Goal: Task Accomplishment & Management: Manage account settings

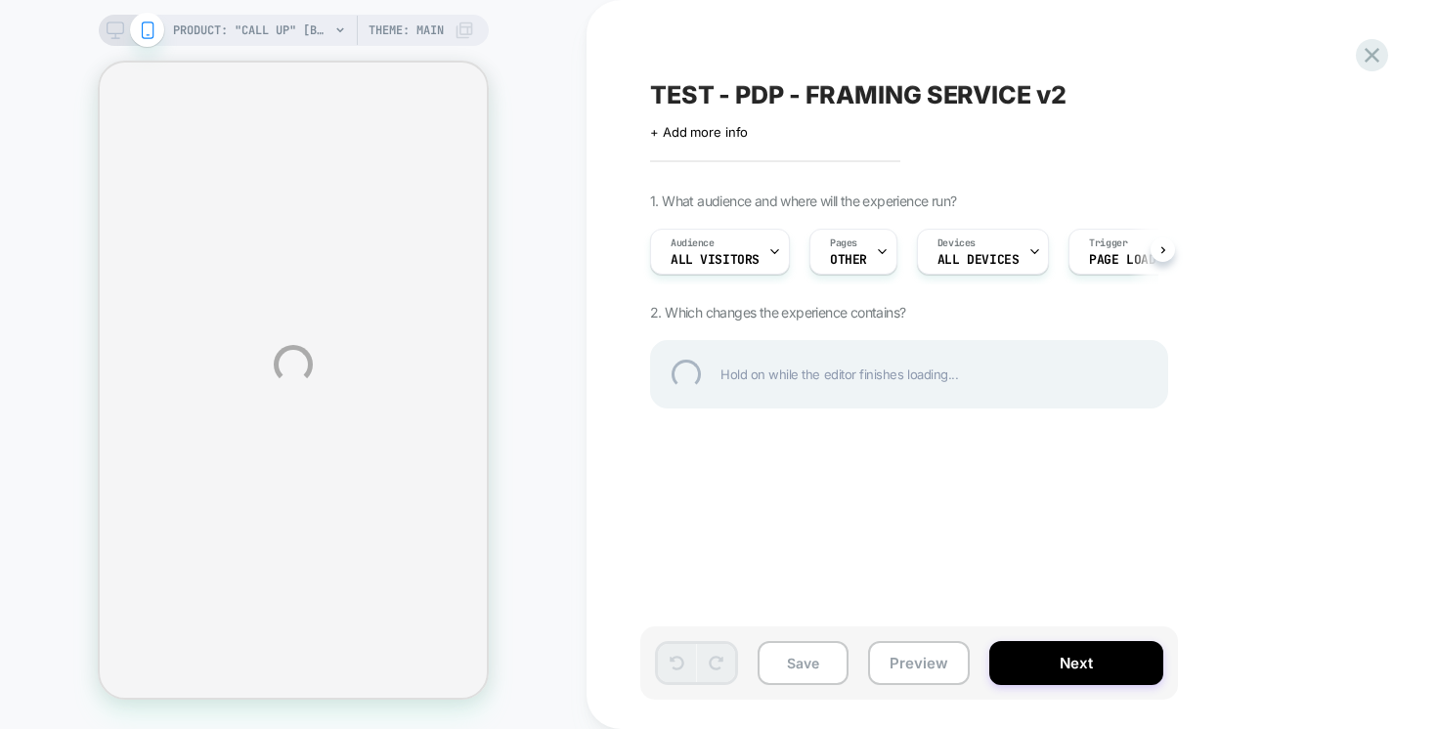
click at [1395, 48] on div "PRODUCT: "Call Up" [by [PERSON_NAME] [PERSON_NAME]] PRODUCT: "Call Up" [by [PER…" at bounding box center [718, 364] width 1437 height 729
click at [1355, 47] on div at bounding box center [1372, 55] width 40 height 40
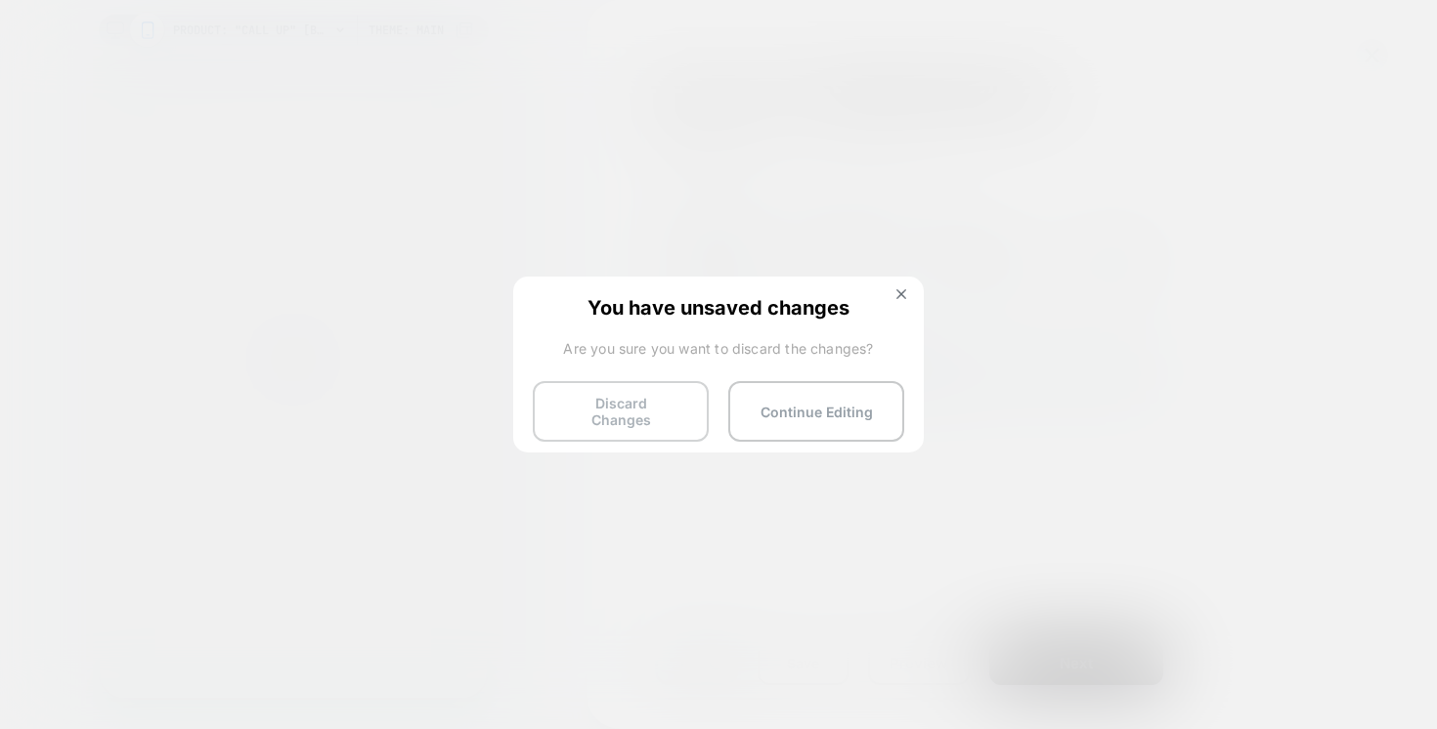
click at [648, 391] on button "Discard Changes" at bounding box center [621, 411] width 176 height 61
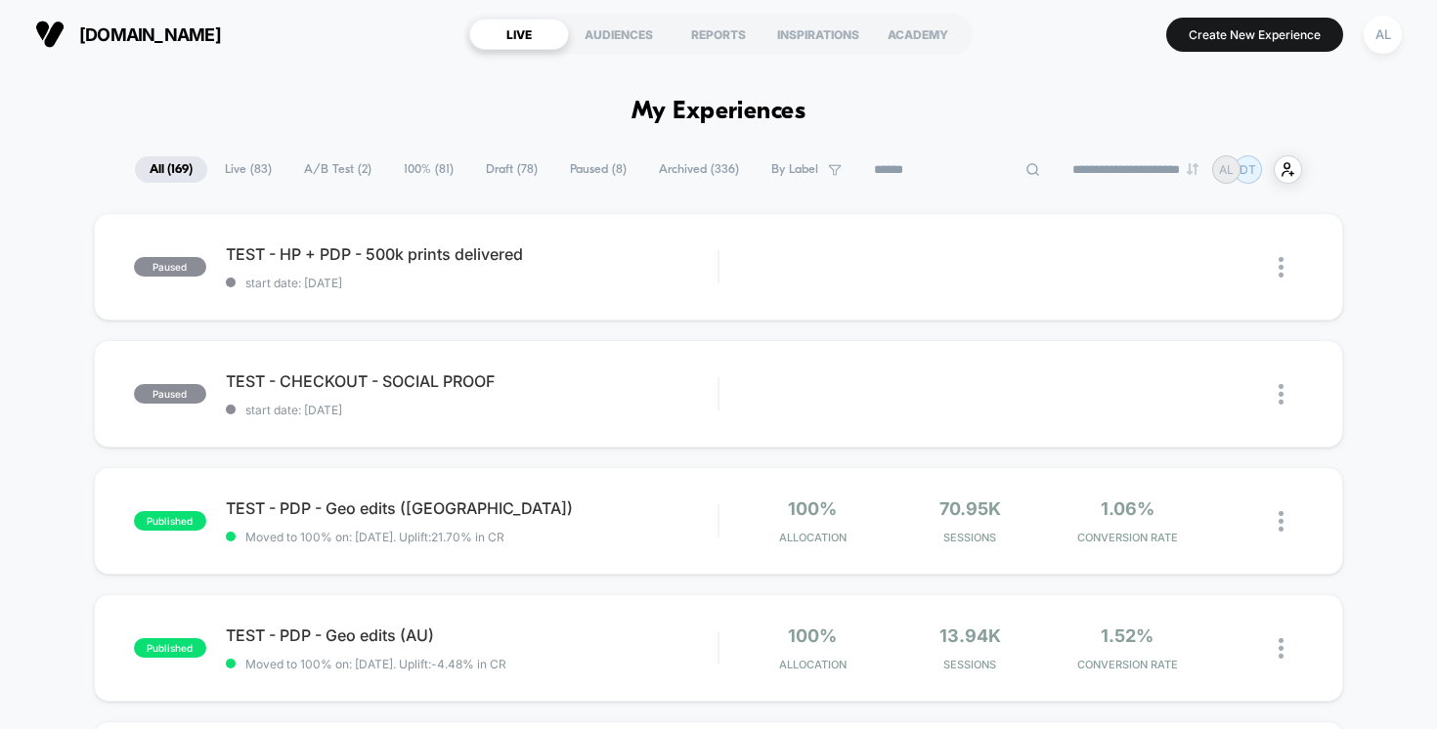
click at [948, 159] on input at bounding box center [957, 169] width 196 height 23
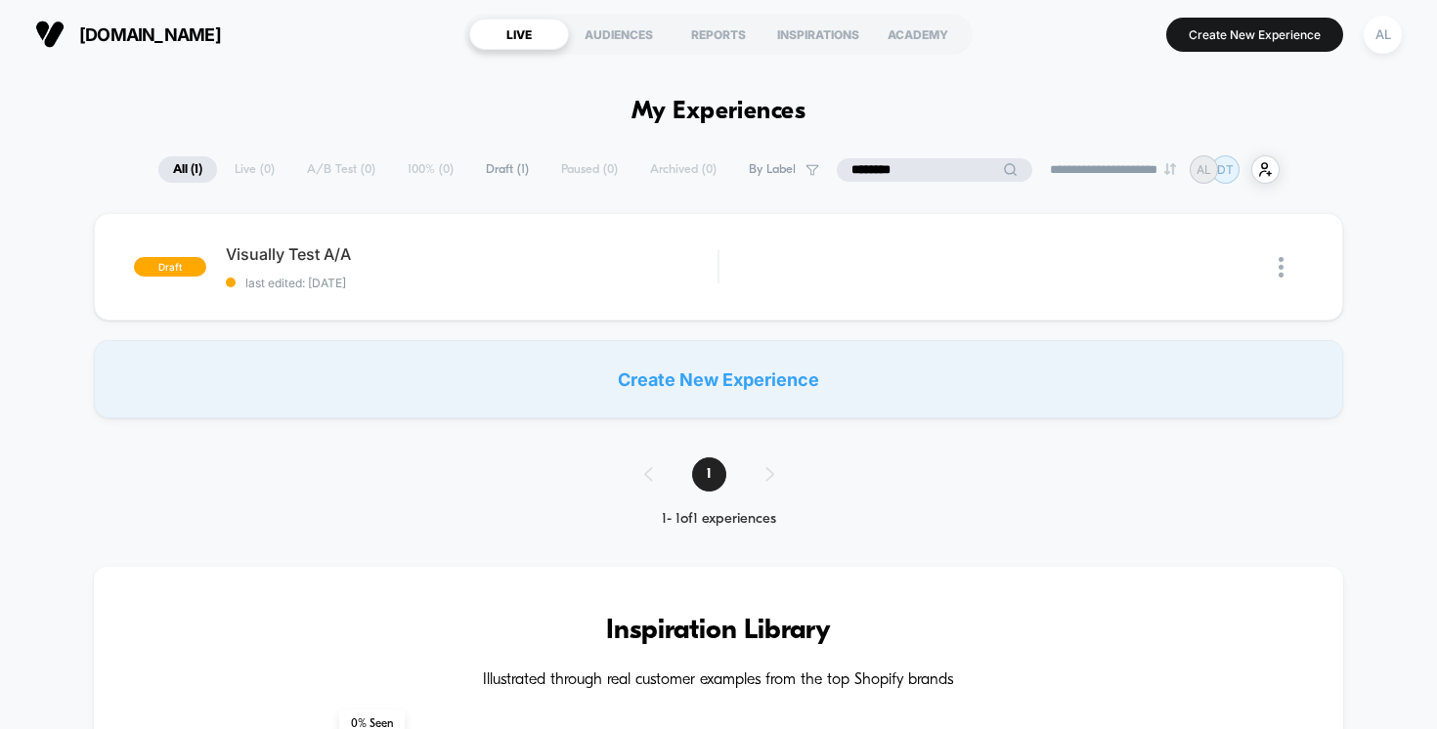
type input "*"
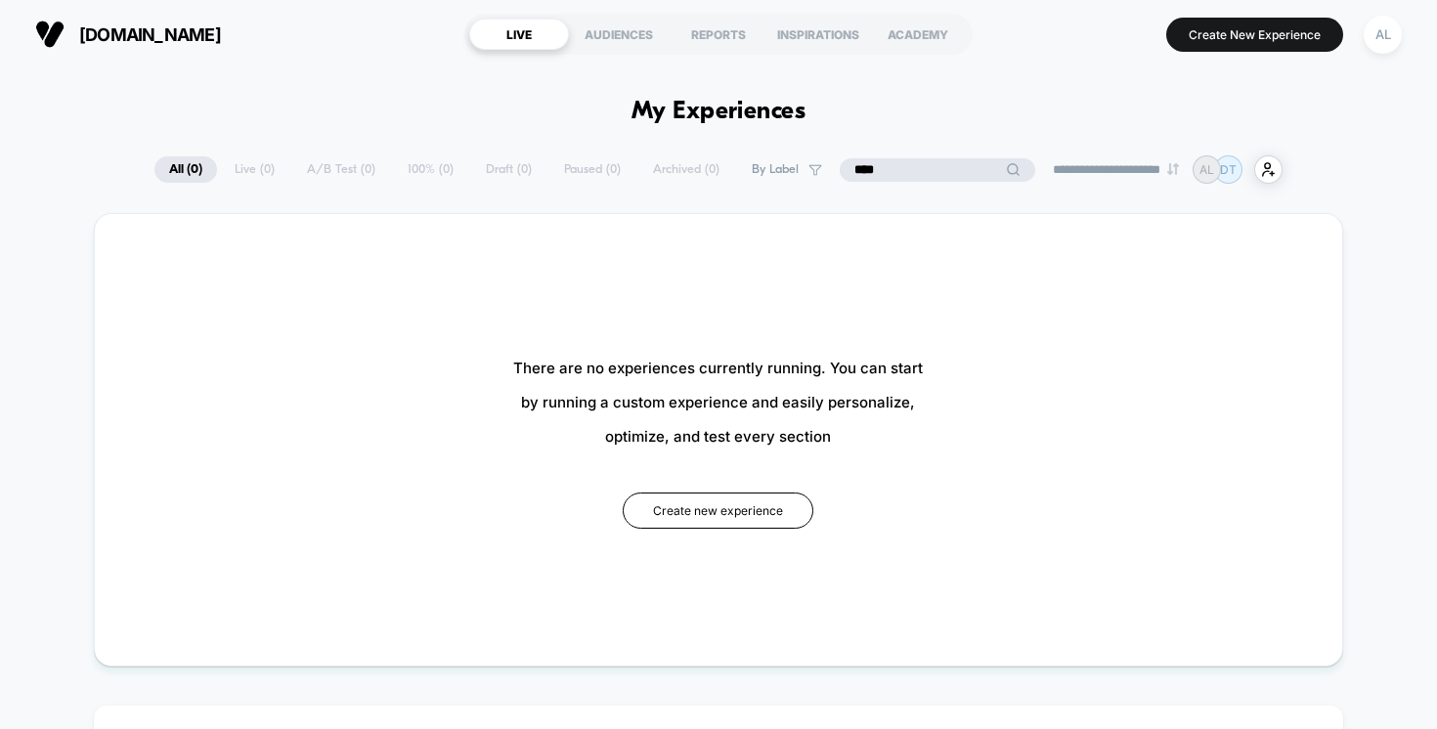
type input "***"
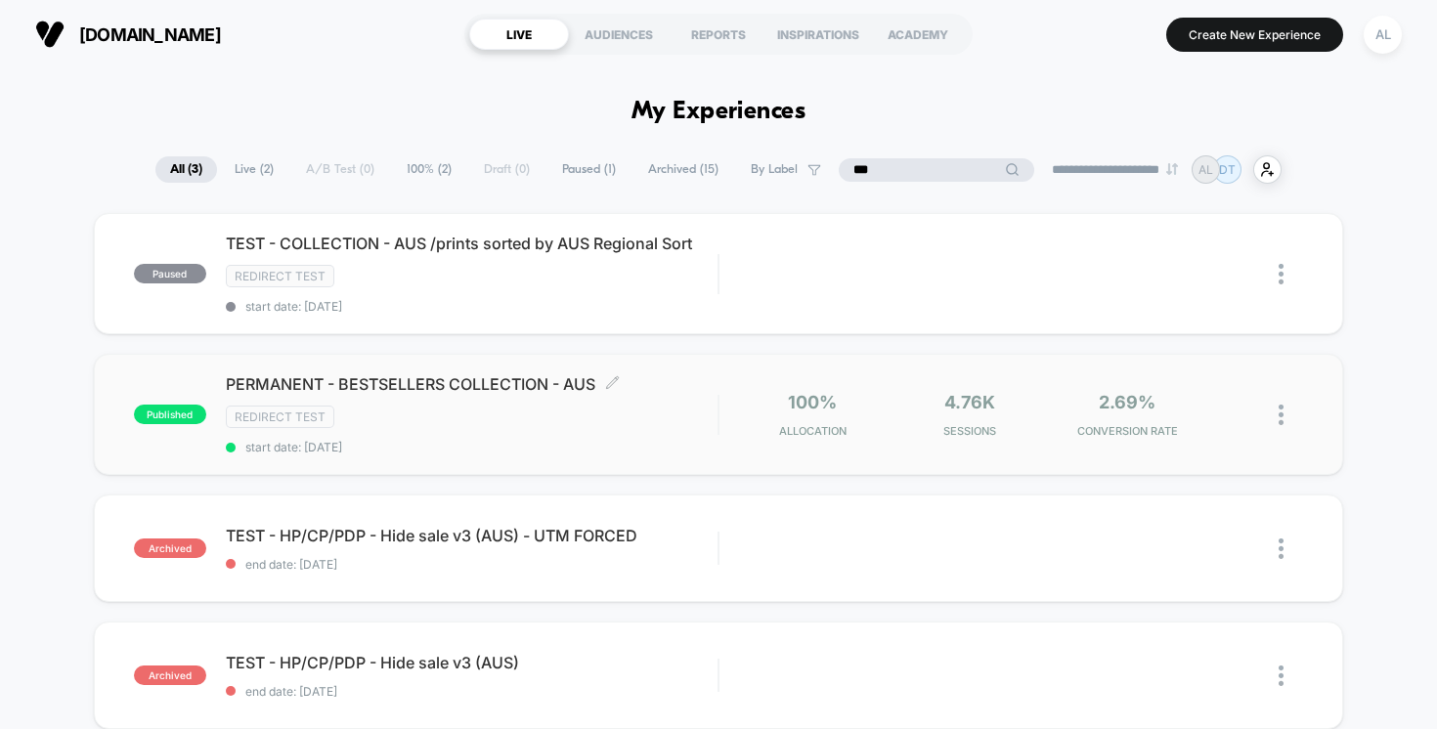
type input "***"
click at [523, 388] on span "PERMANENT - BESTSELLERS COLLECTION - AUS Click to edit experience details" at bounding box center [472, 384] width 493 height 20
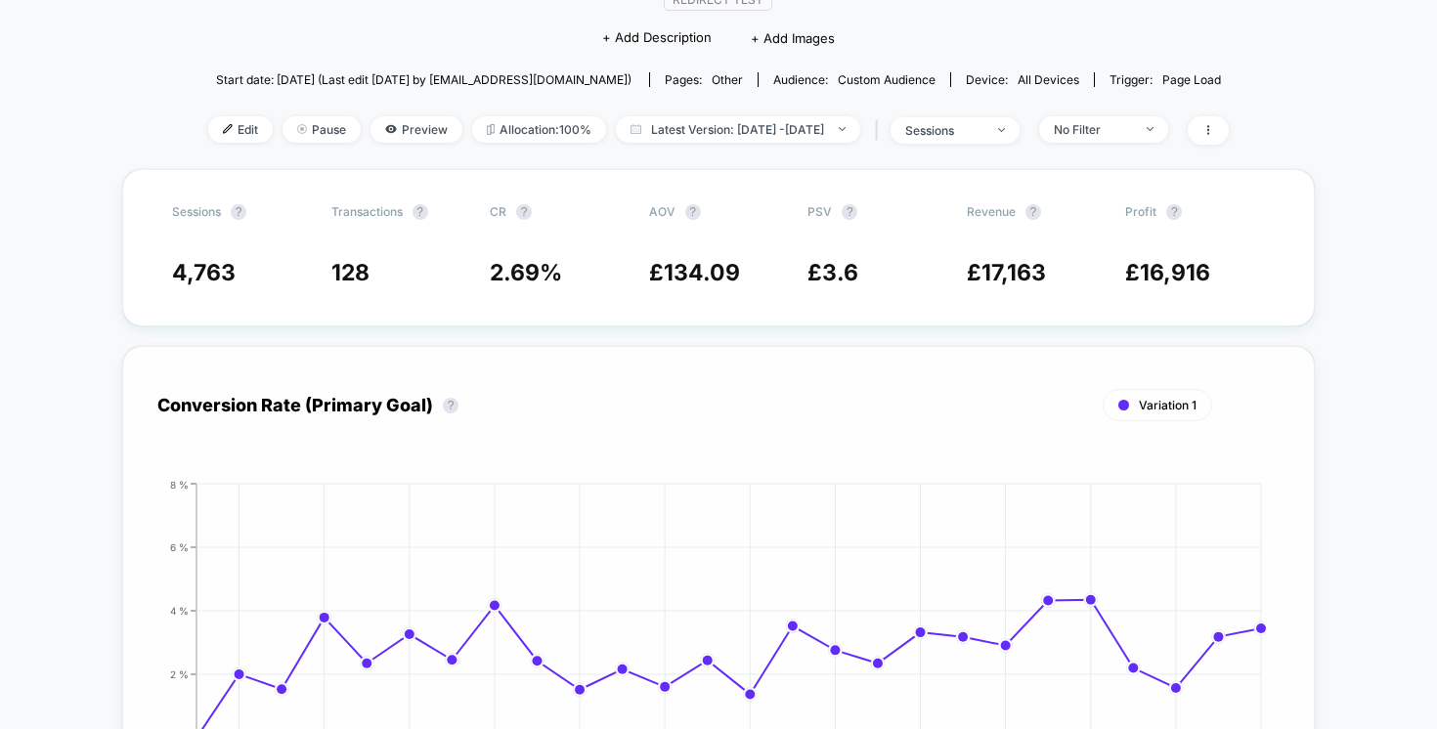
scroll to position [201, 0]
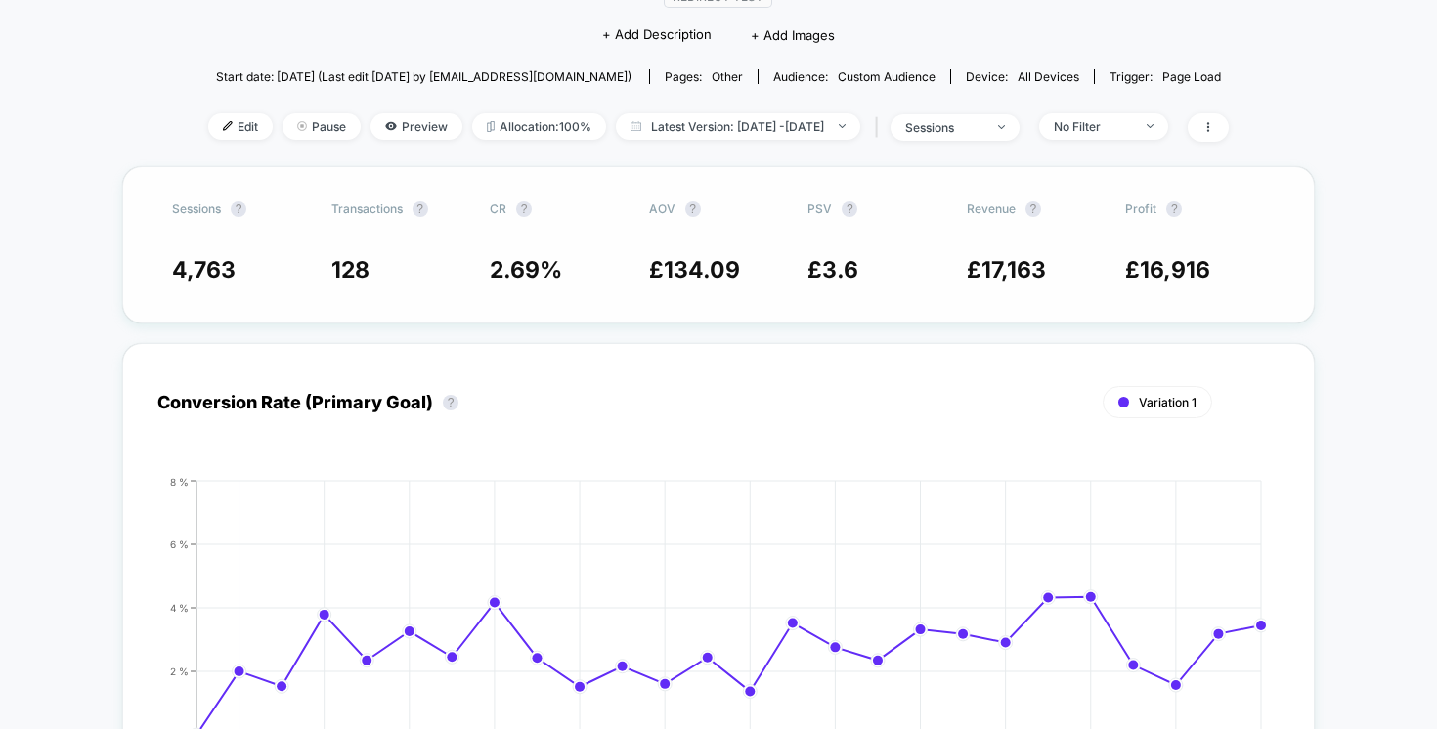
click at [207, 272] on span "4,763" at bounding box center [204, 269] width 64 height 27
click at [215, 275] on span "4,763" at bounding box center [204, 269] width 64 height 27
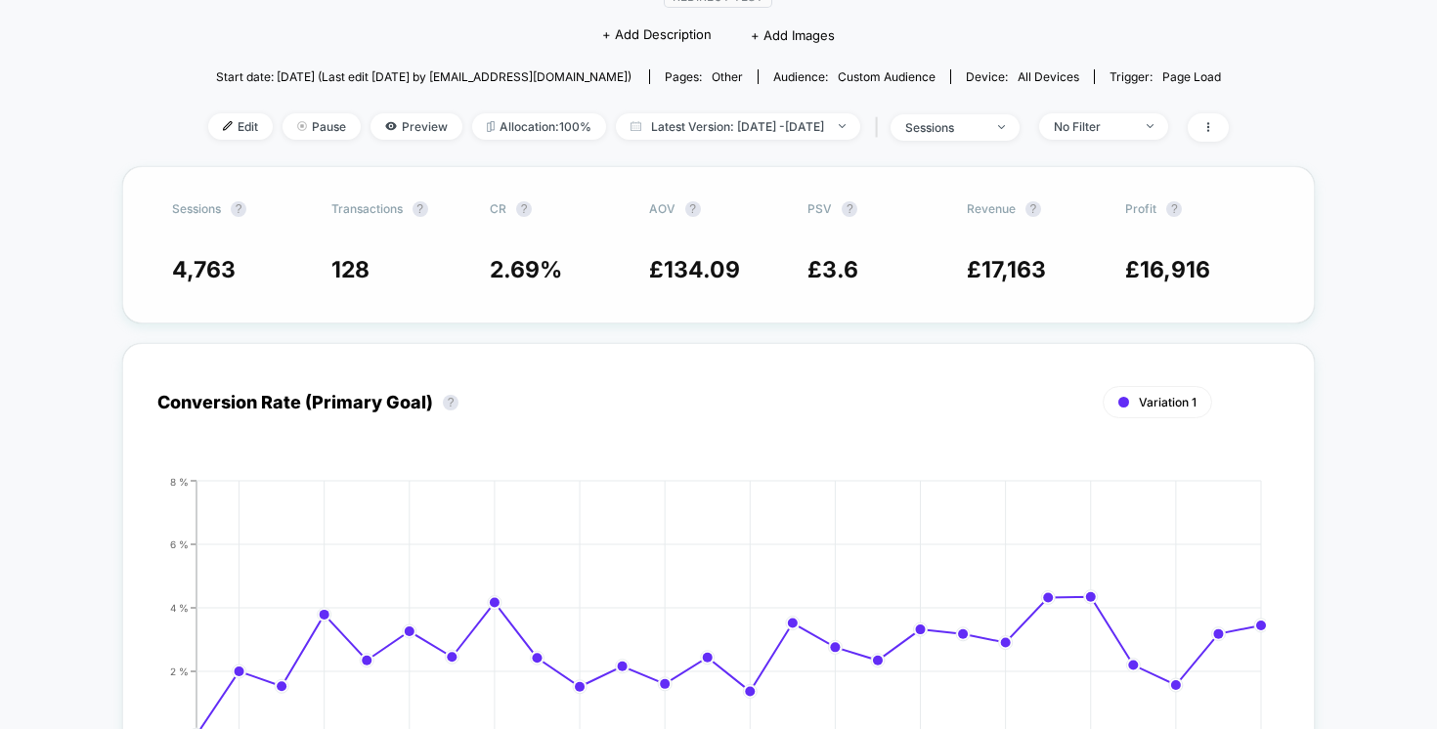
click at [215, 275] on span "4,763" at bounding box center [204, 269] width 64 height 27
click at [210, 269] on span "4,763" at bounding box center [204, 269] width 64 height 27
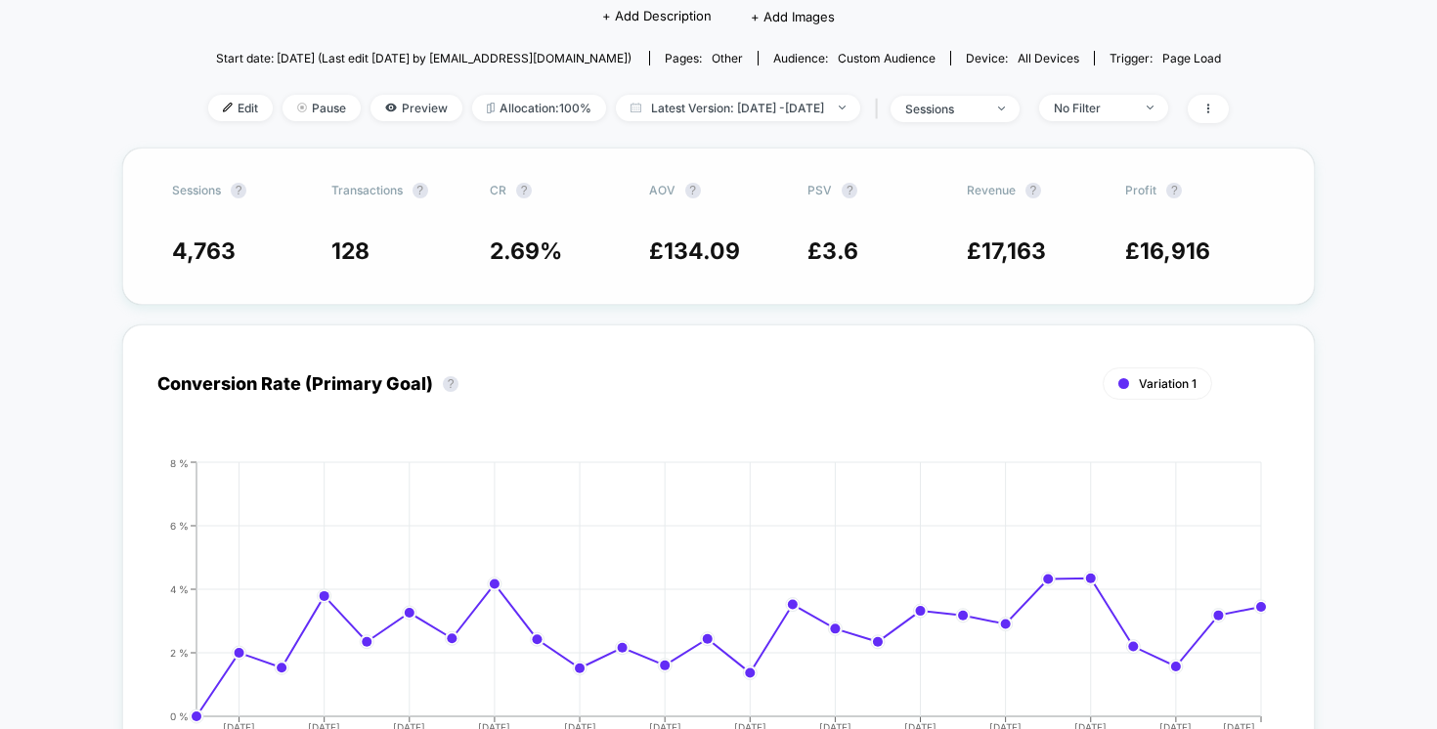
scroll to position [38, 0]
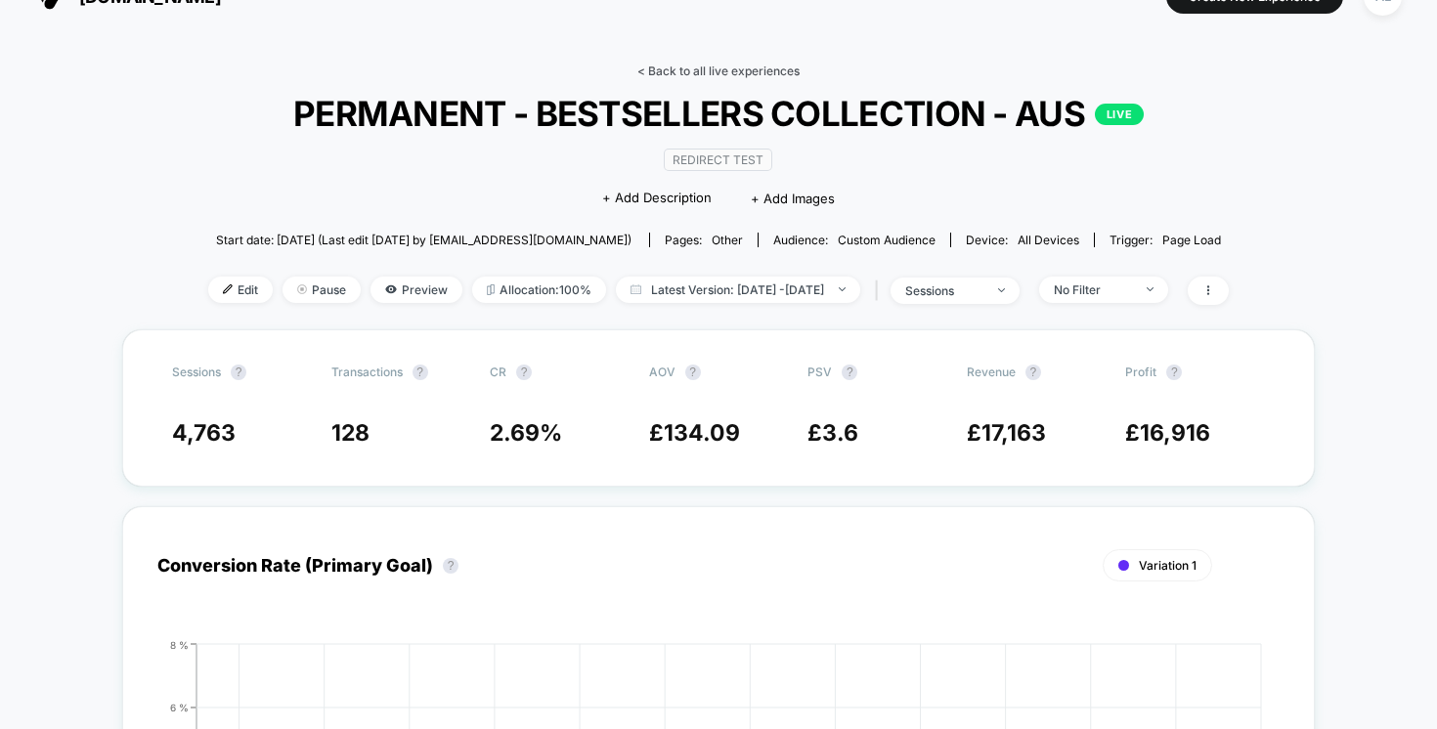
click at [675, 66] on link "< Back to all live experiences" at bounding box center [718, 71] width 162 height 15
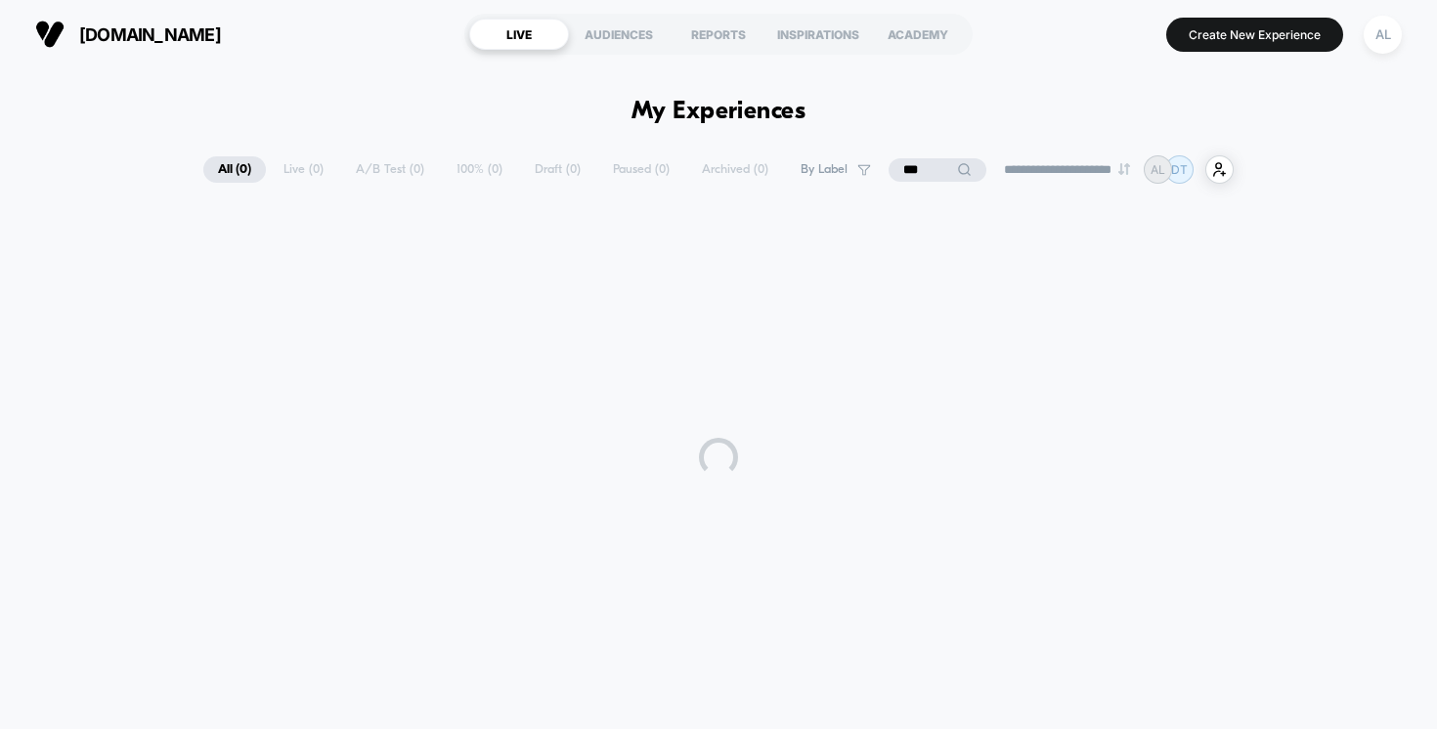
click at [901, 158] on input "***" at bounding box center [938, 169] width 98 height 23
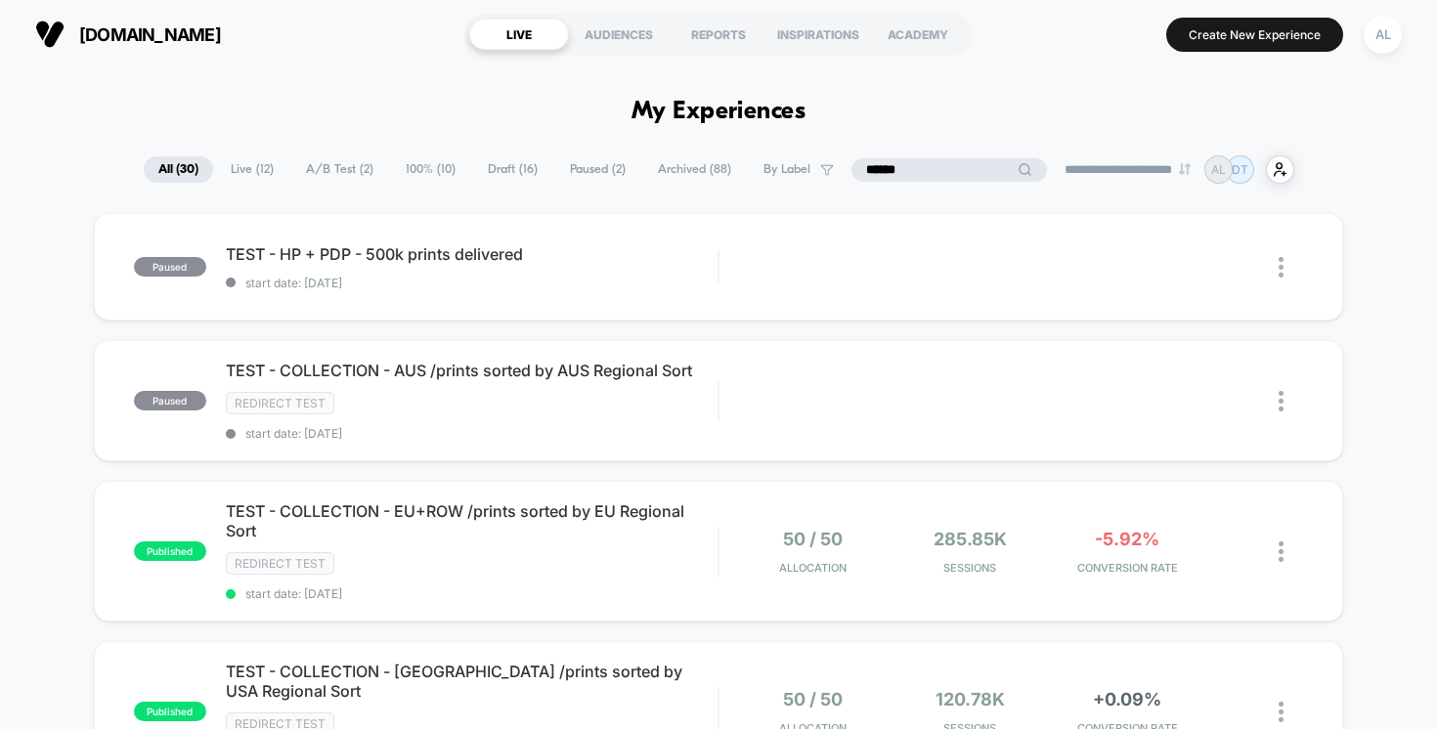
type input "******"
click at [598, 163] on span "Paused ( 2 )" at bounding box center [597, 169] width 85 height 26
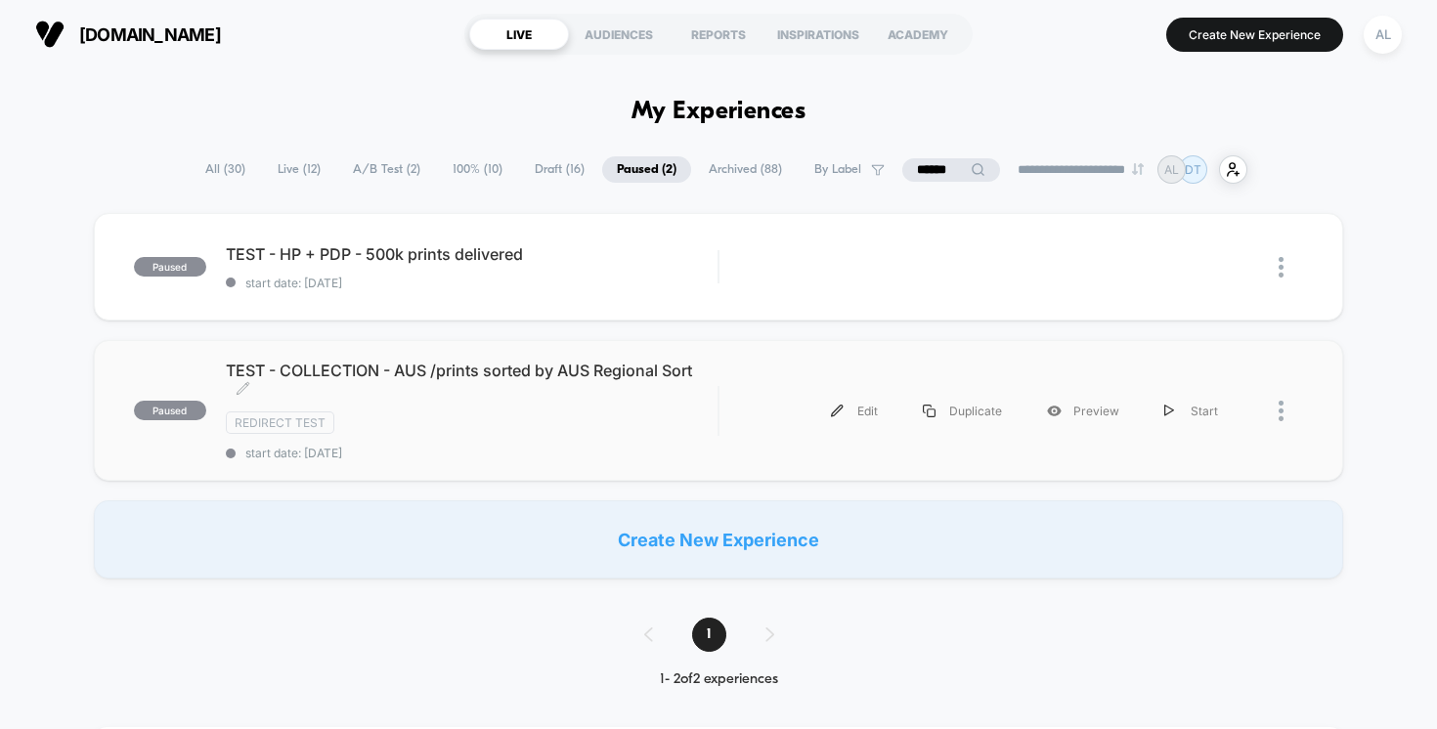
click at [580, 385] on span "TEST - COLLECTION - AUS /prints sorted by AUS Regional Sort Click to edit exper…" at bounding box center [472, 380] width 493 height 39
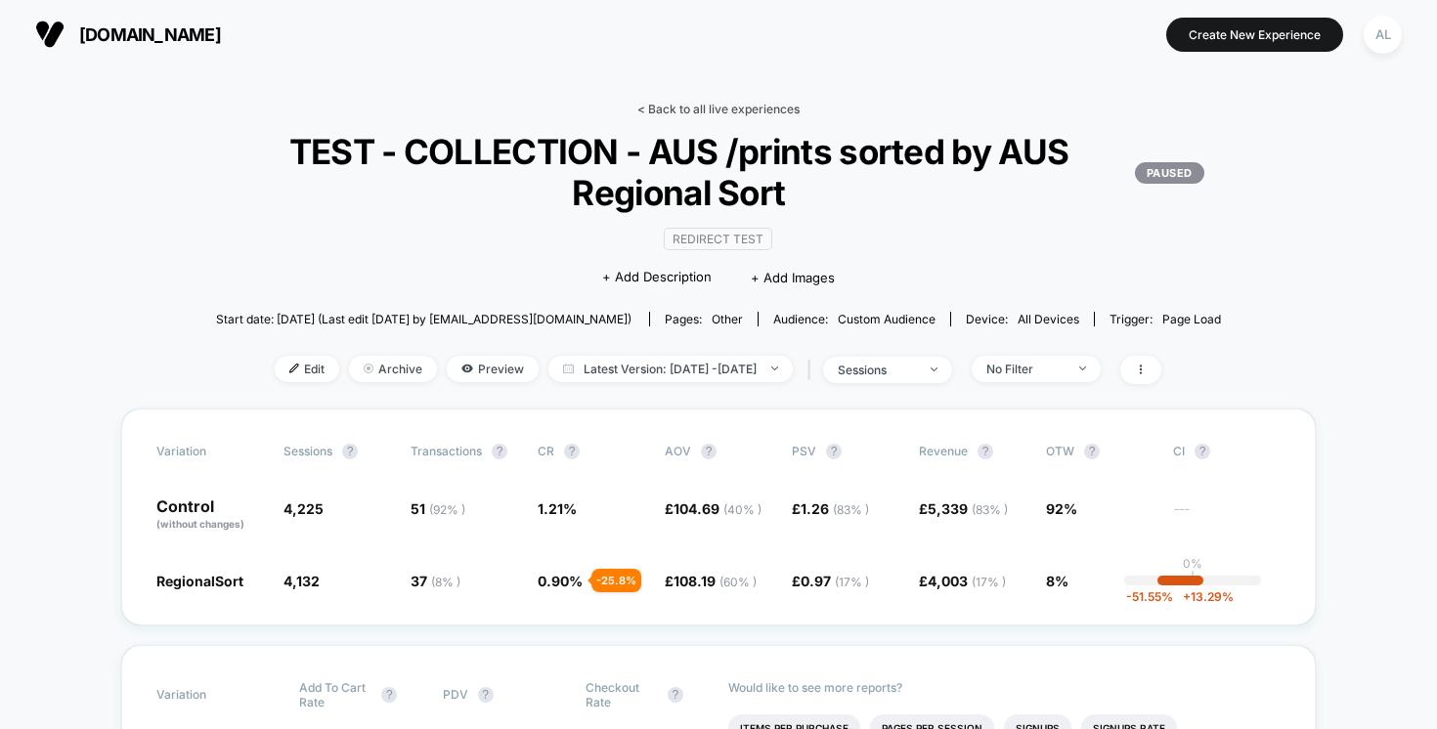
click at [668, 105] on link "< Back to all live experiences" at bounding box center [718, 109] width 162 height 15
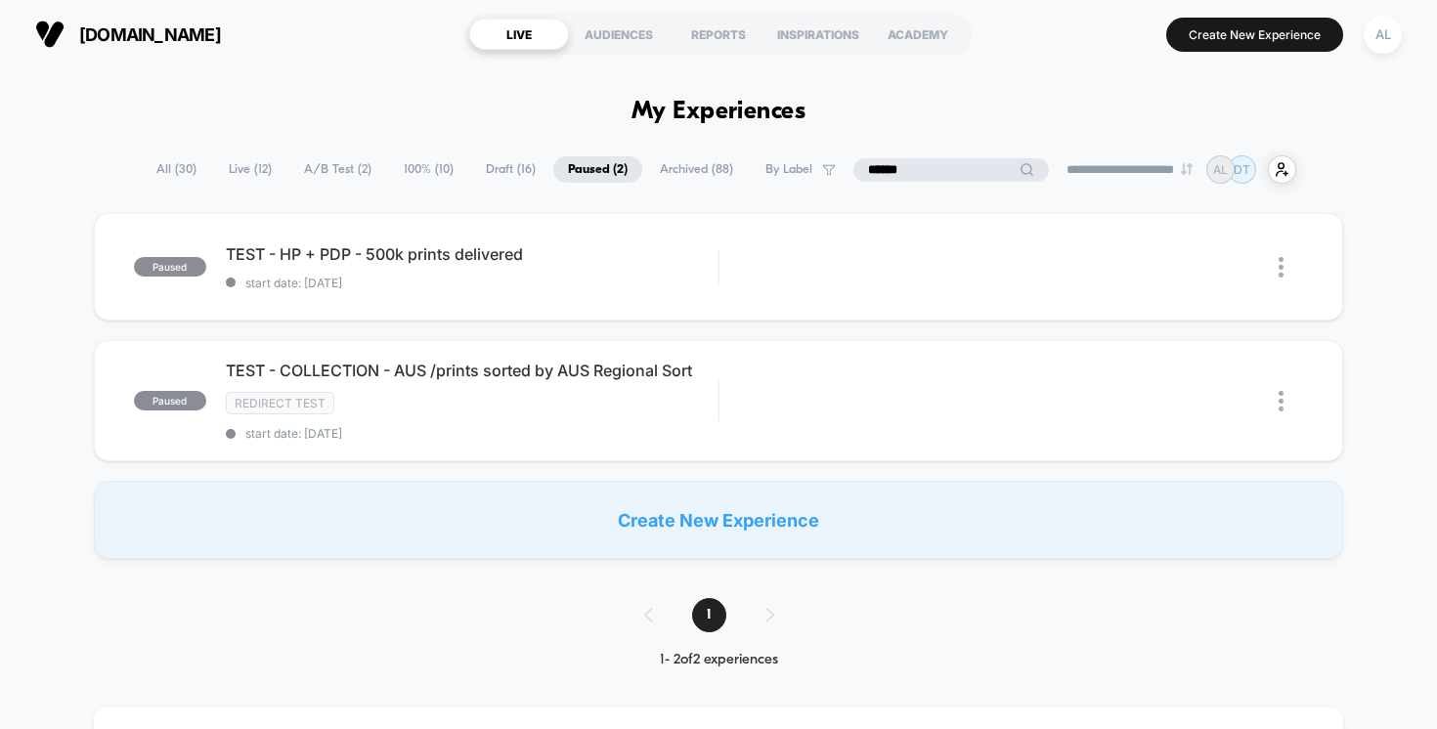
click at [934, 168] on input "******" at bounding box center [951, 169] width 196 height 23
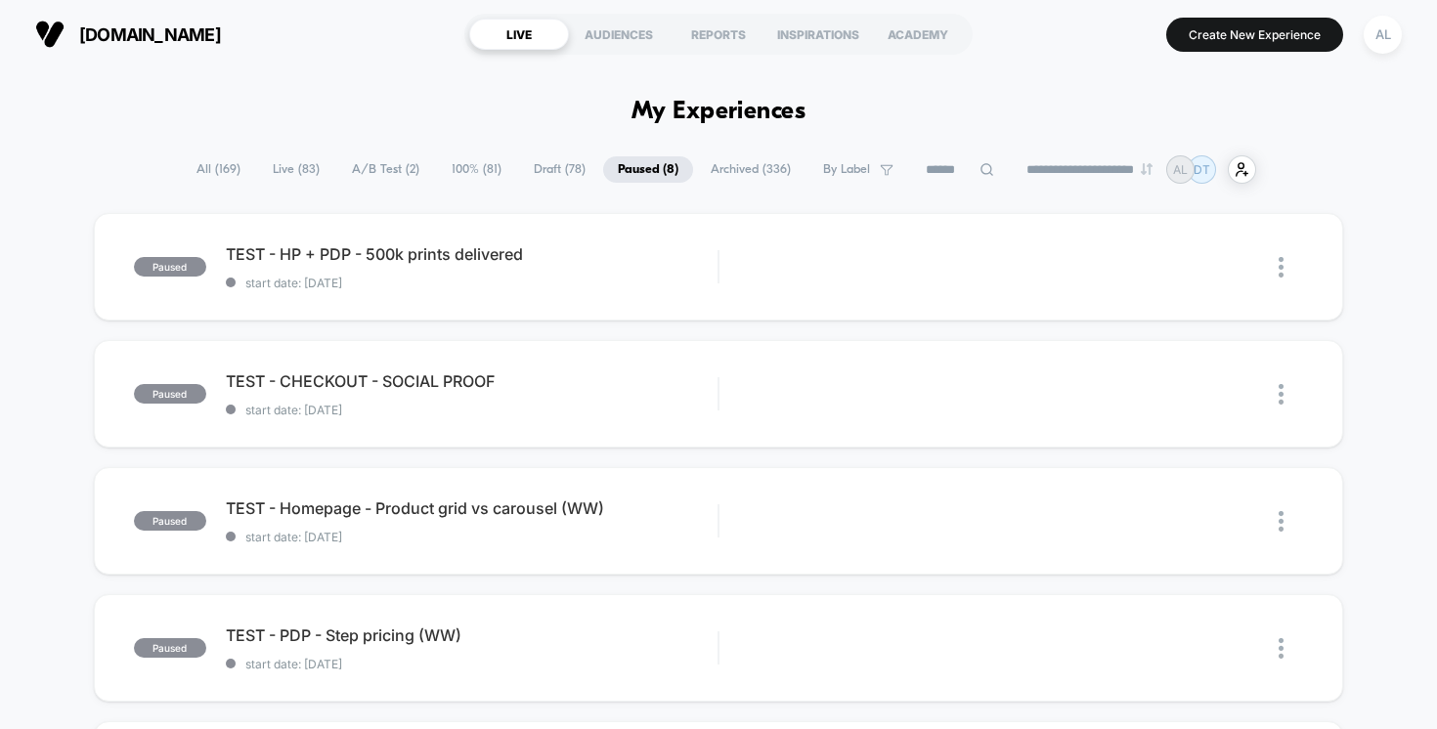
click at [182, 160] on span "All ( 169 )" at bounding box center [218, 169] width 73 height 26
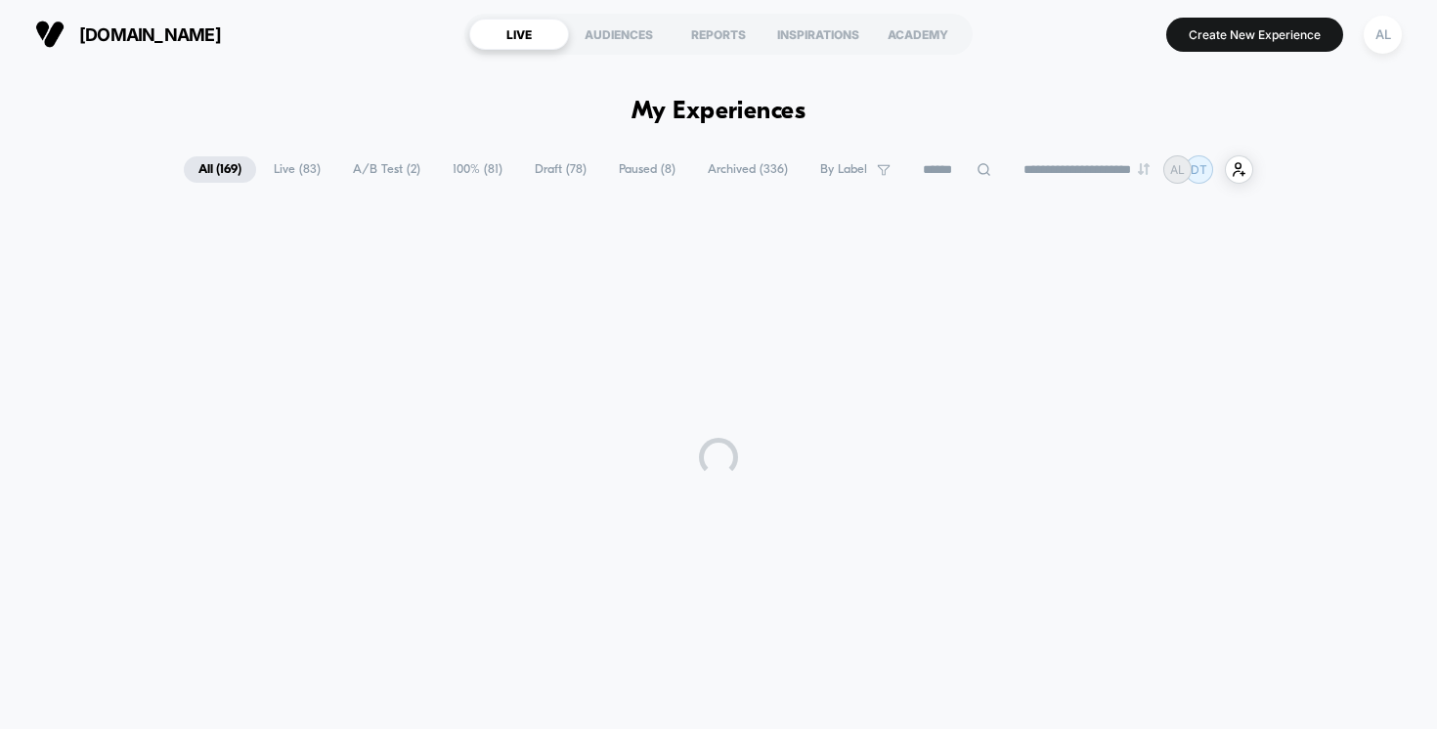
click at [395, 158] on span "A/B Test ( 2 )" at bounding box center [386, 169] width 97 height 26
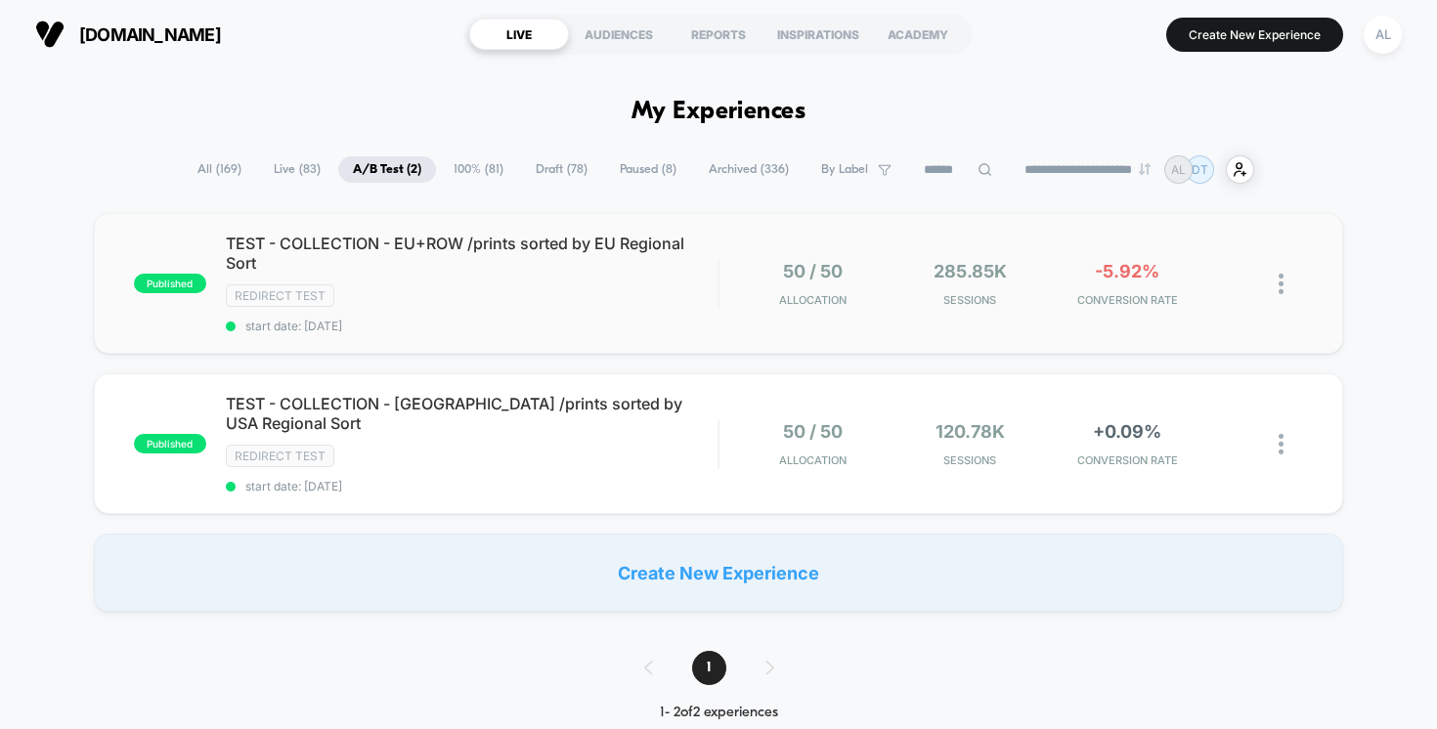
scroll to position [65, 0]
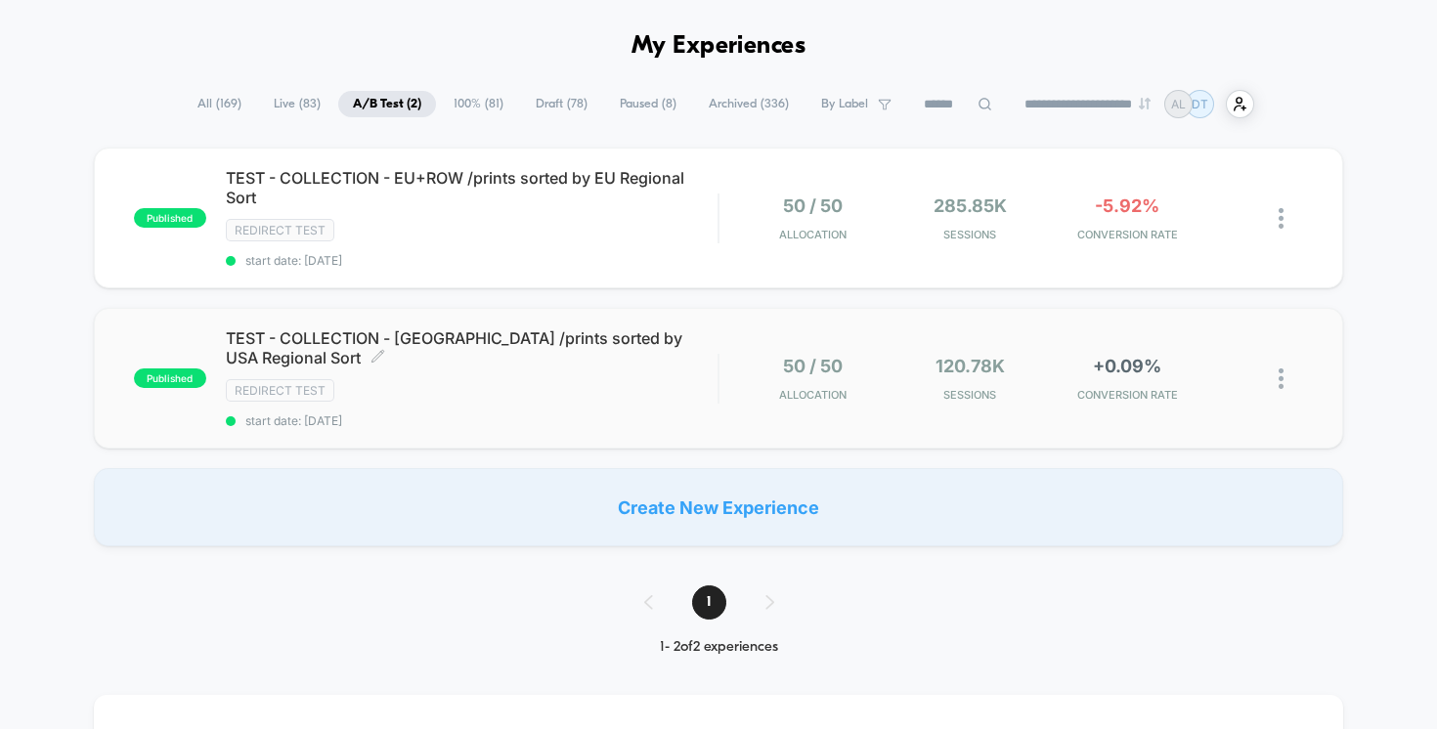
click at [533, 339] on span "TEST - COLLECTION - [GEOGRAPHIC_DATA] /prints sorted by USA Regional Sort Click…" at bounding box center [472, 347] width 493 height 39
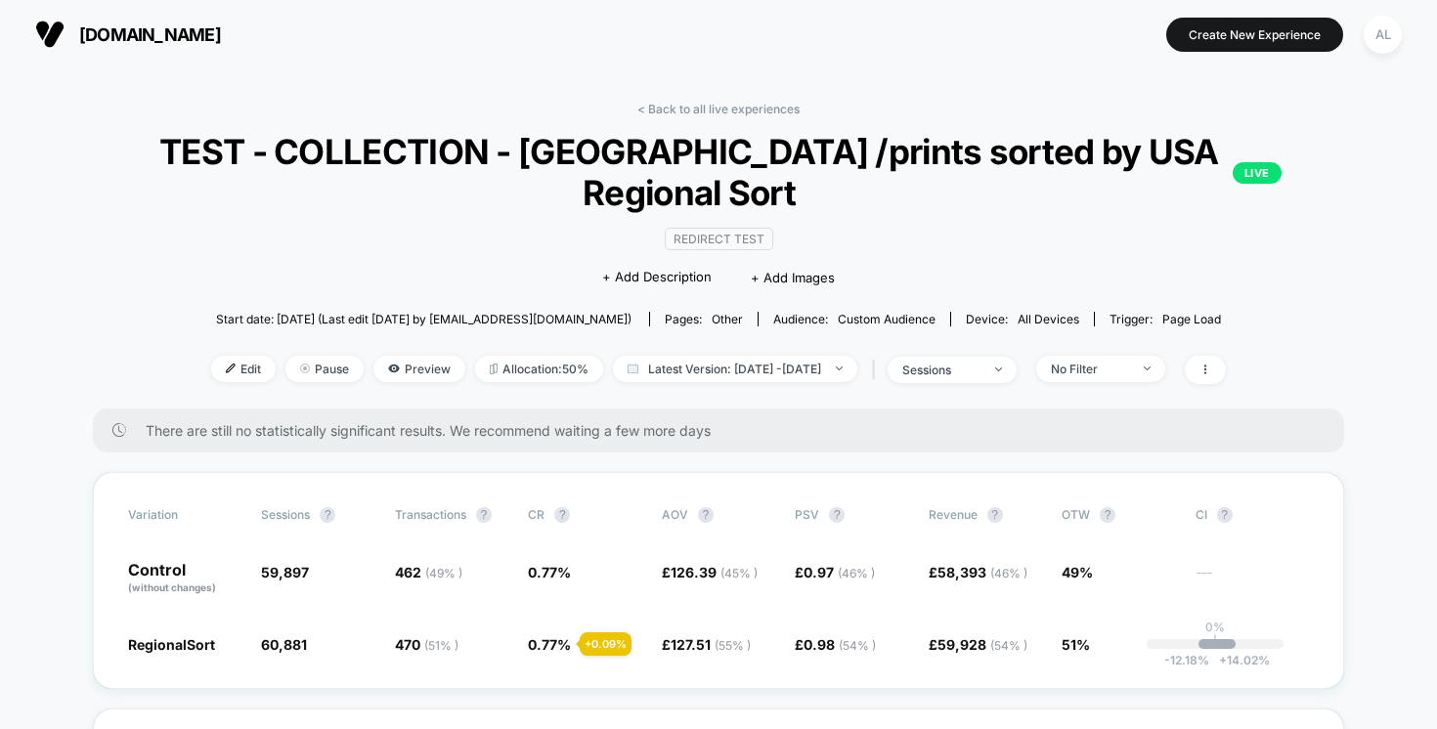
click at [677, 117] on div "< Back to all live experiences TEST - COLLECTION - [GEOGRAPHIC_DATA] /prints so…" at bounding box center [718, 255] width 1251 height 307
click at [677, 109] on link "< Back to all live experiences" at bounding box center [718, 109] width 162 height 15
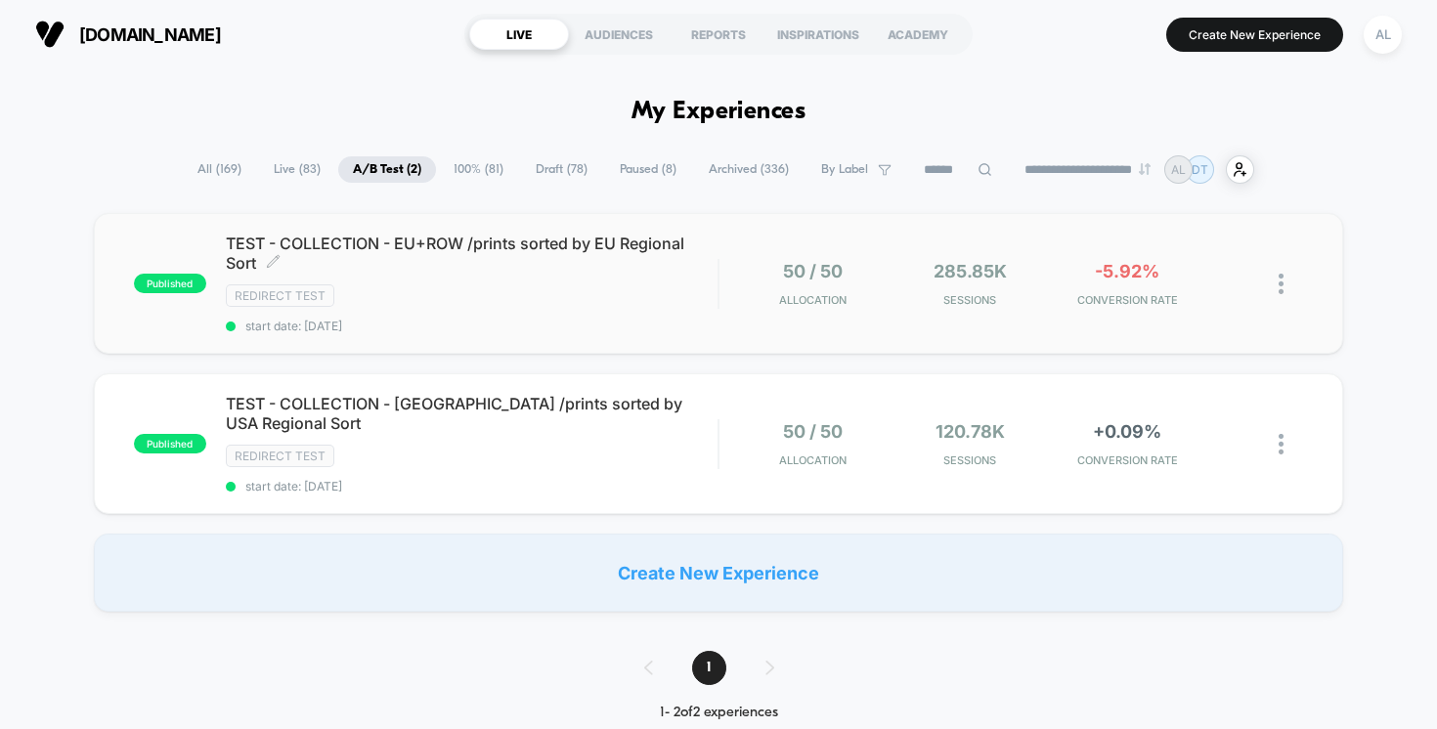
click at [534, 269] on span "TEST - COLLECTION - EU+ROW /prints sorted by EU Regional Sort Click to edit exp…" at bounding box center [472, 253] width 493 height 39
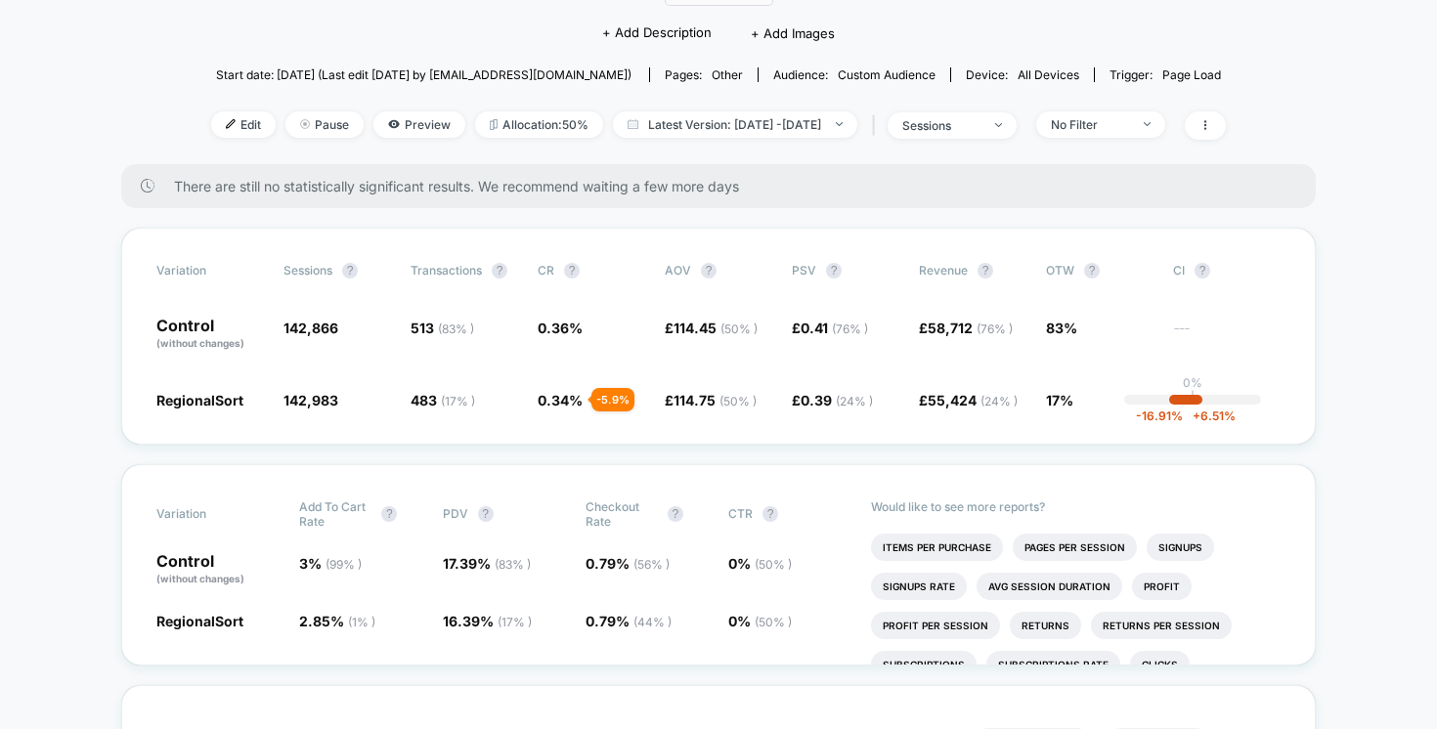
scroll to position [277, 0]
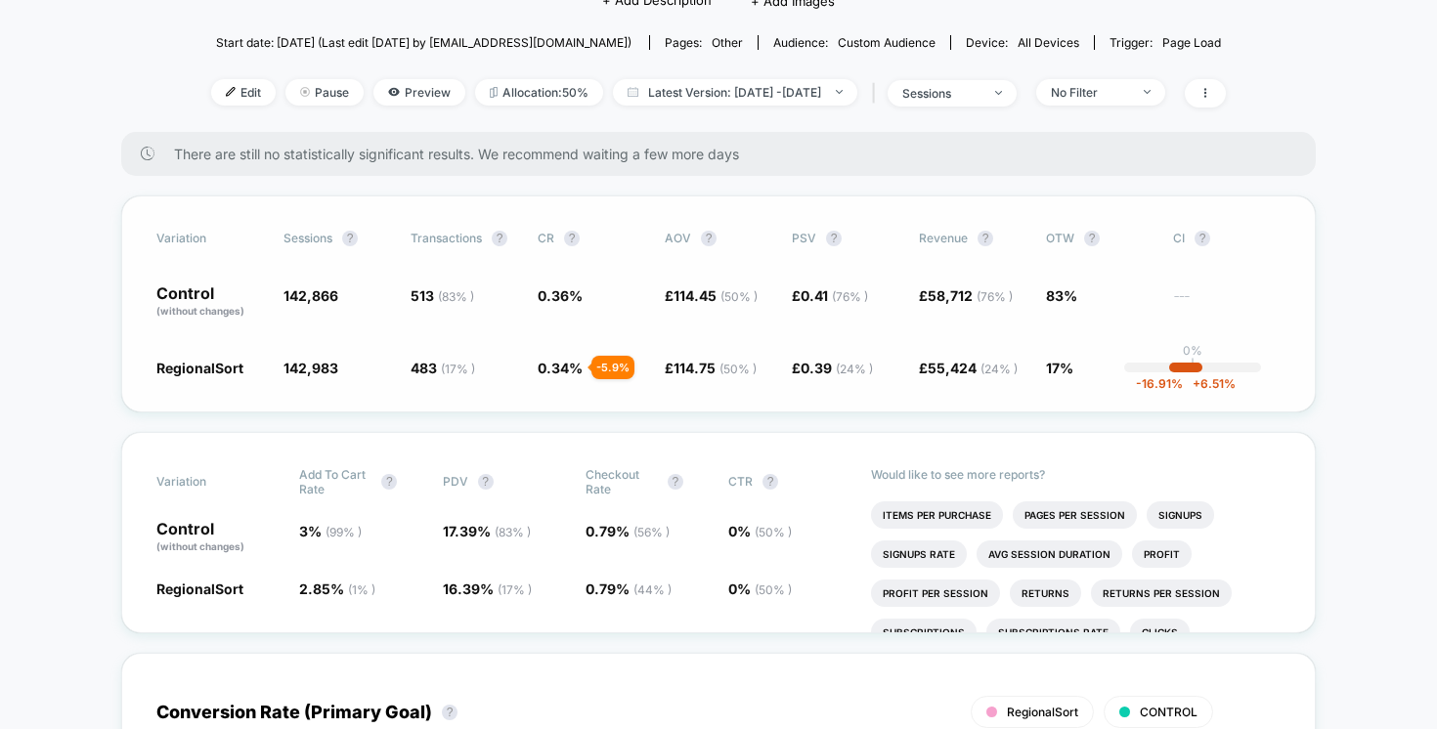
click at [550, 366] on span "0.34 %" at bounding box center [560, 368] width 45 height 17
click at [560, 369] on span "0.34 %" at bounding box center [560, 368] width 45 height 17
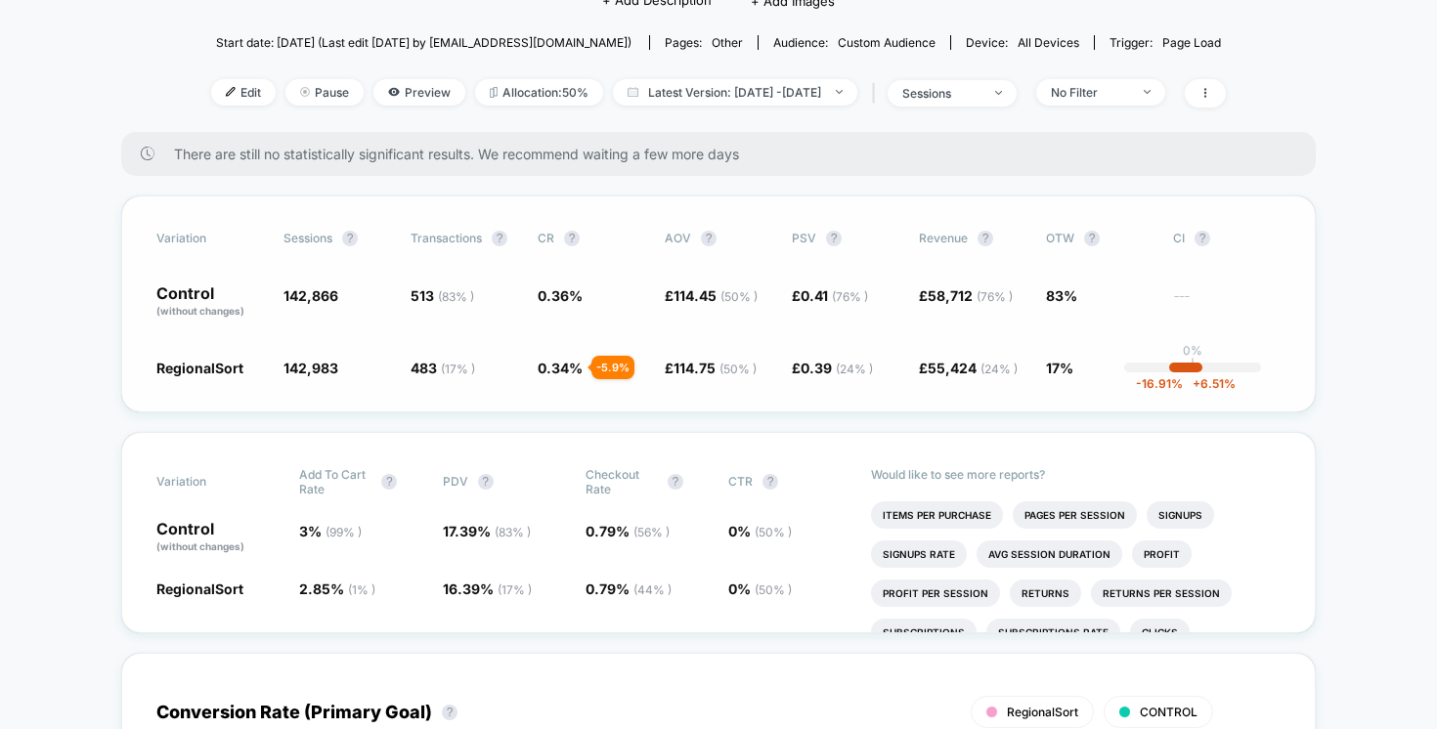
click at [560, 369] on span "0.34 %" at bounding box center [560, 368] width 45 height 17
click at [697, 362] on span "114.75 ( 50 % )" at bounding box center [715, 368] width 83 height 17
click at [733, 404] on div "Variation Sessions ? Transactions ? CR ? AOV ? PSV ? Revenue ? OTW ? CI ? Contr…" at bounding box center [718, 304] width 1195 height 217
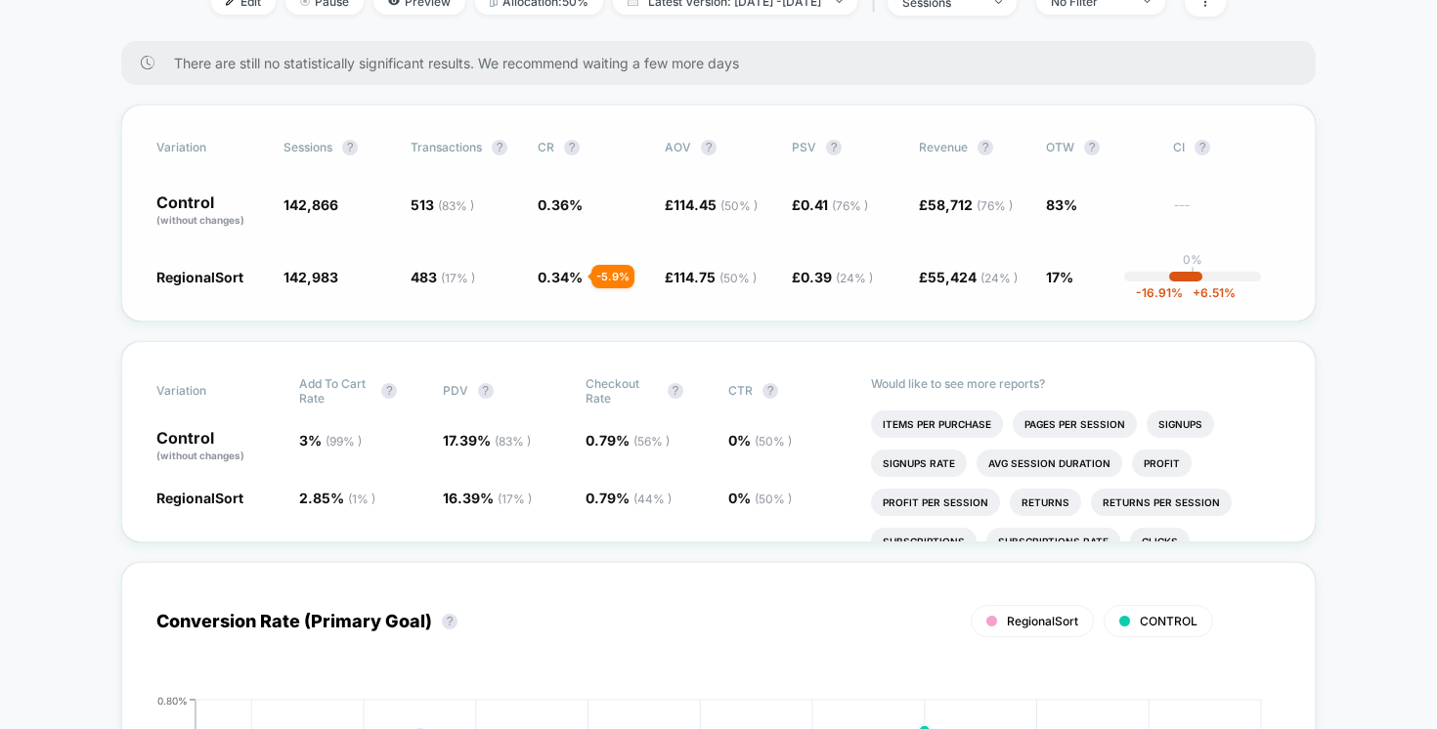
scroll to position [0, 0]
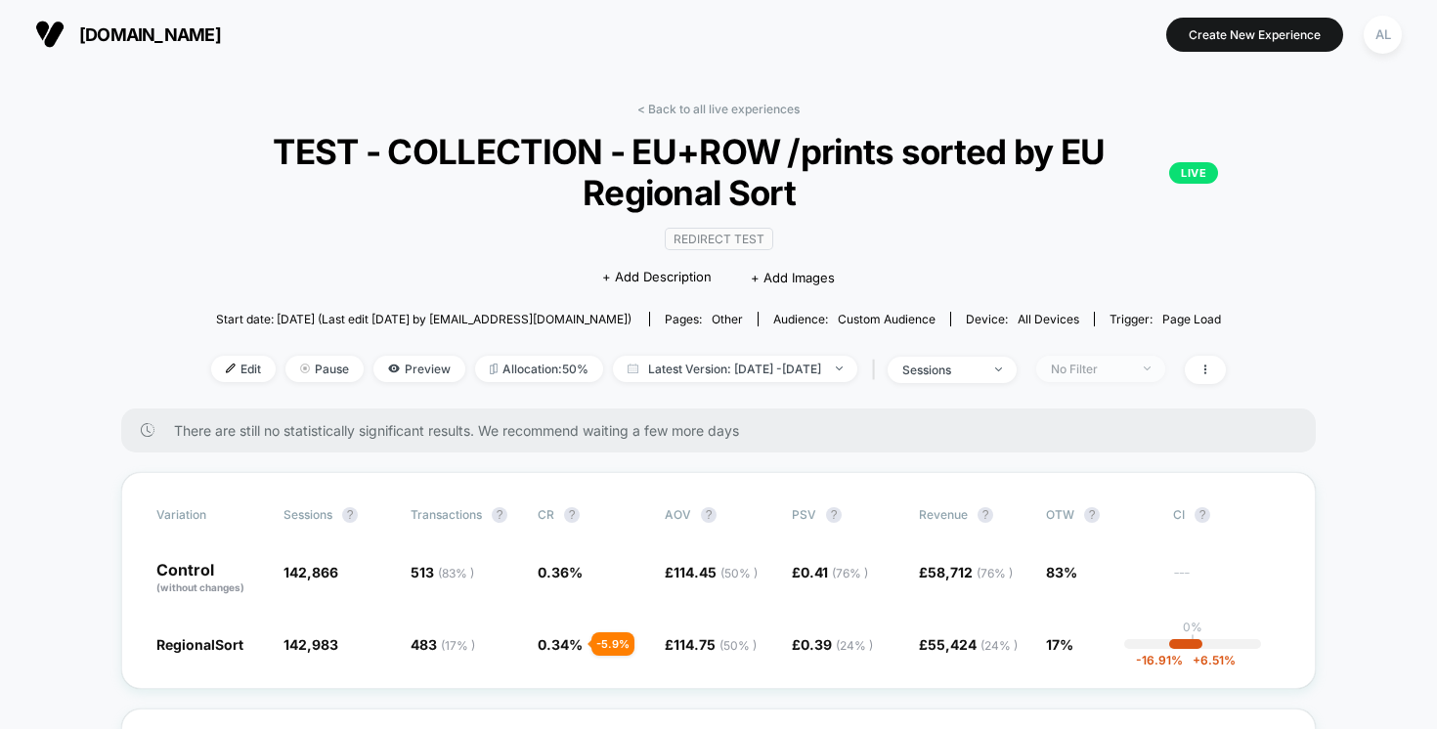
click at [1129, 366] on div "No Filter" at bounding box center [1090, 369] width 78 height 15
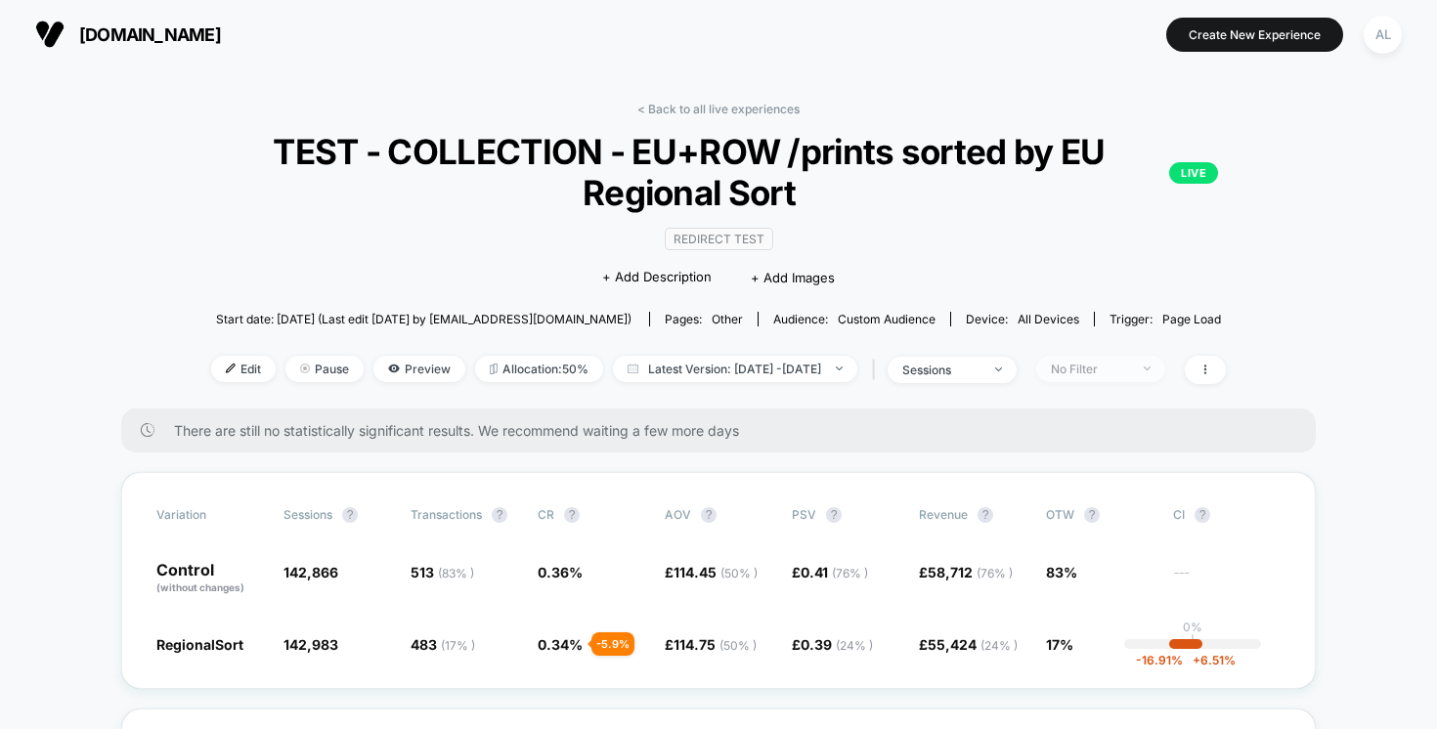
click at [1111, 362] on div "No Filter" at bounding box center [1090, 369] width 78 height 15
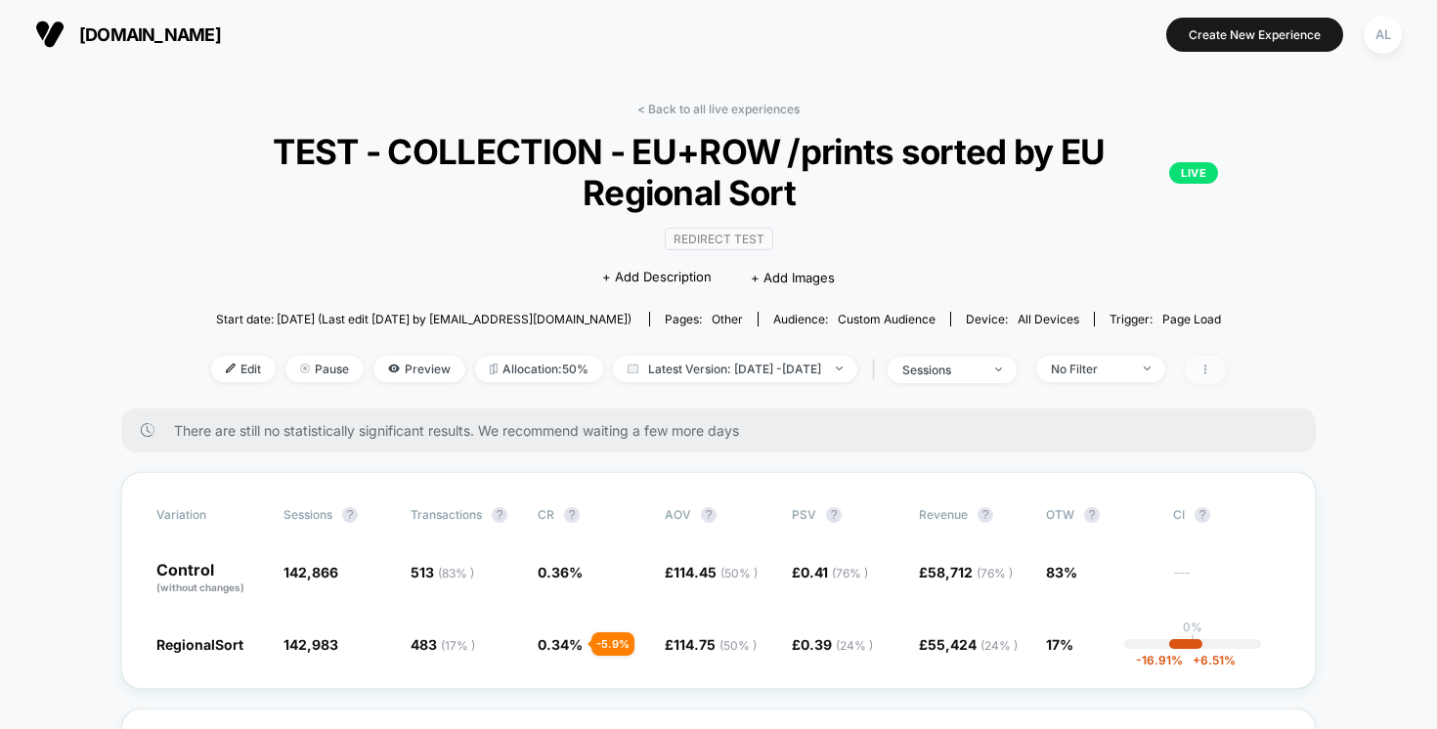
click at [1211, 370] on icon at bounding box center [1205, 370] width 12 height 12
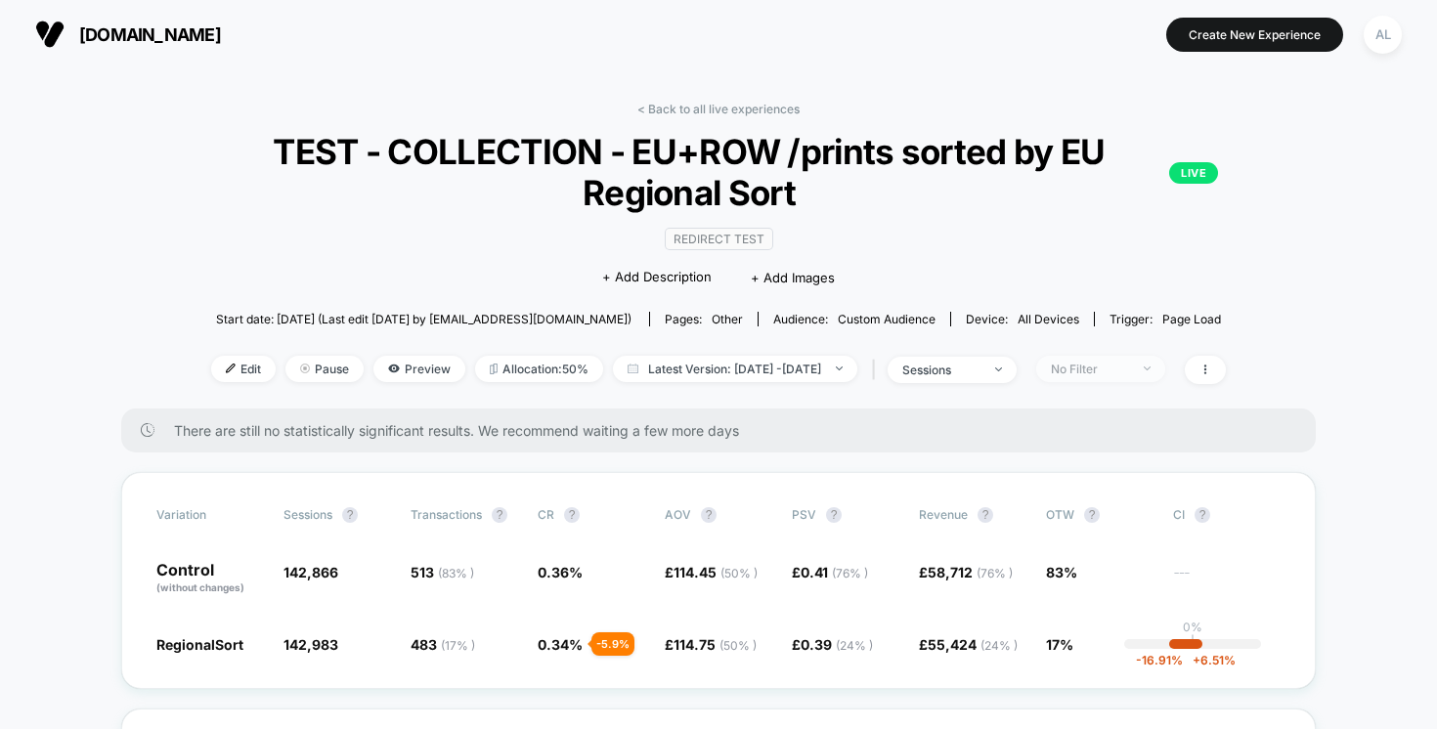
click at [1129, 366] on div "No Filter" at bounding box center [1090, 369] width 78 height 15
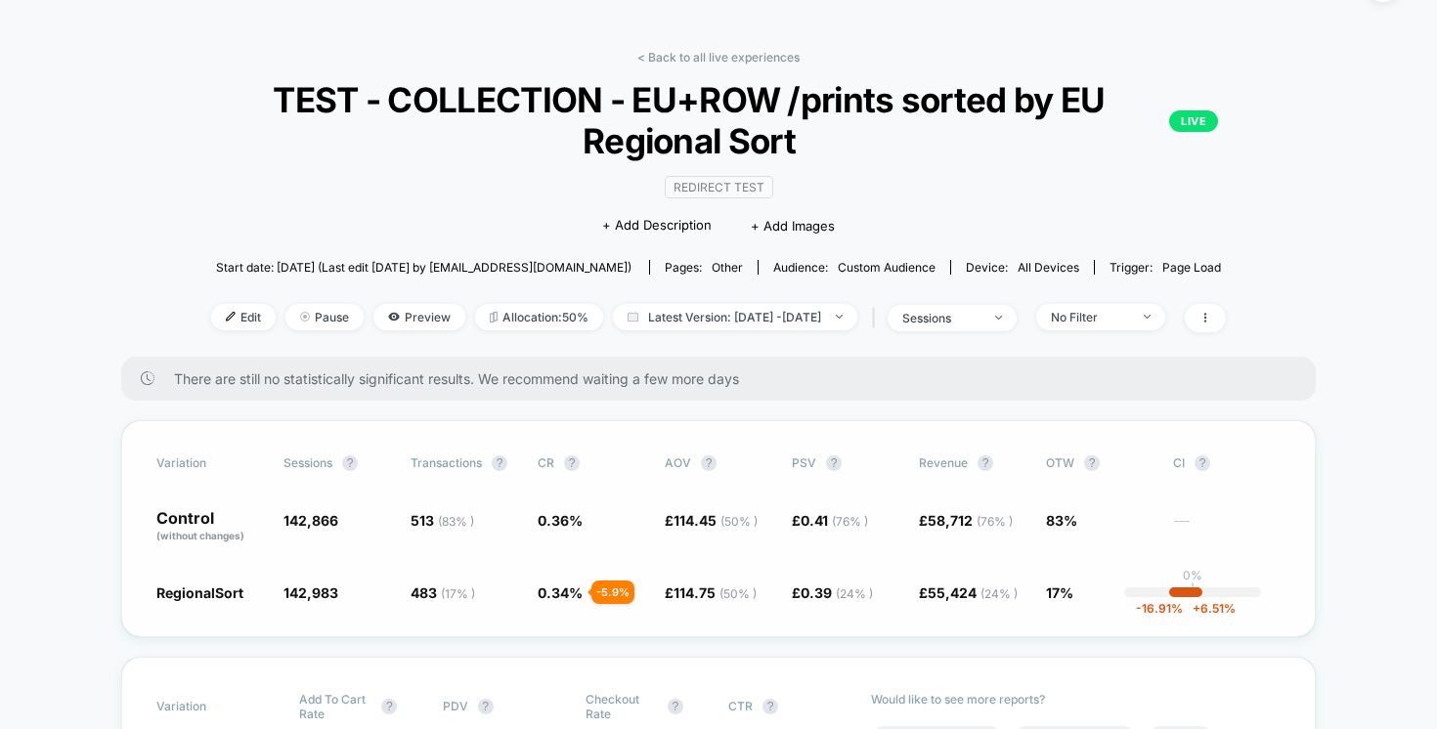
scroll to position [50, 0]
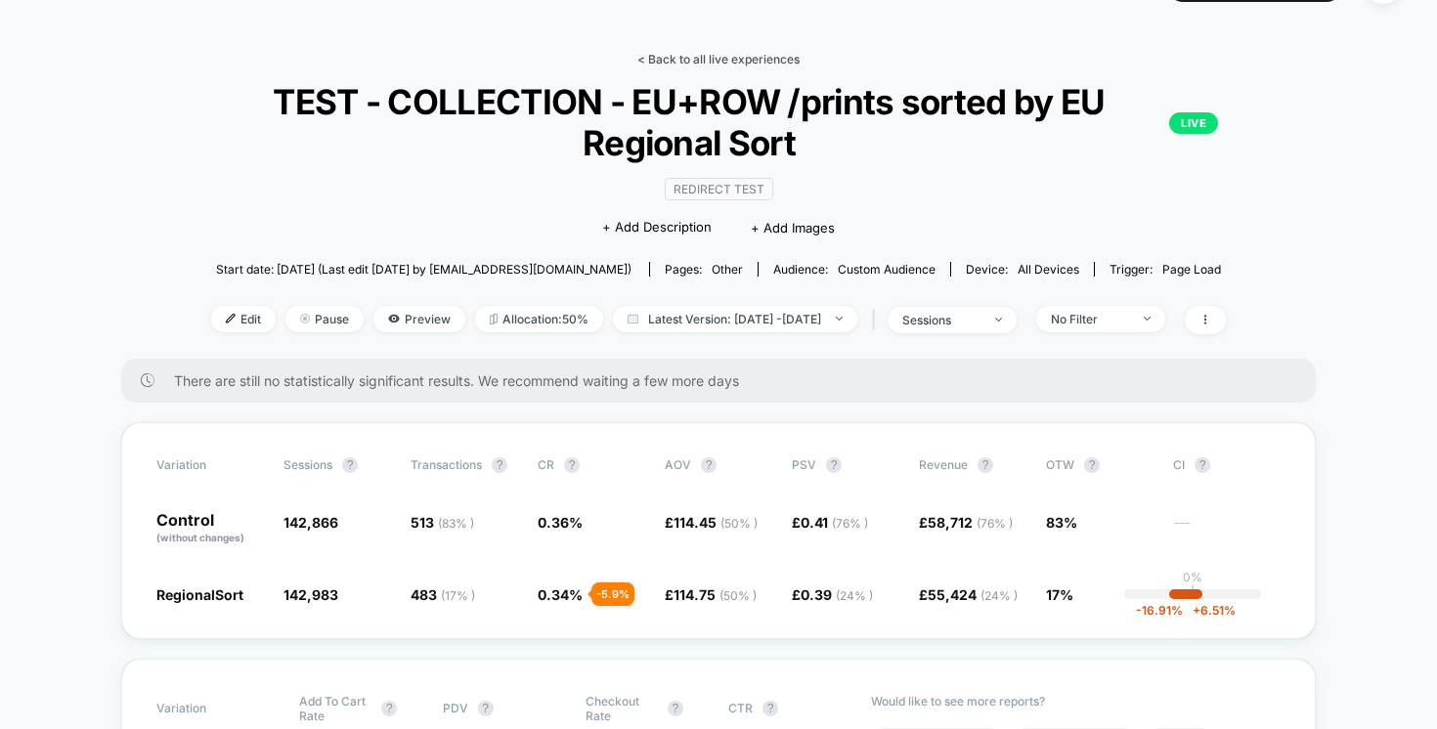
click at [733, 56] on link "< Back to all live experiences" at bounding box center [718, 59] width 162 height 15
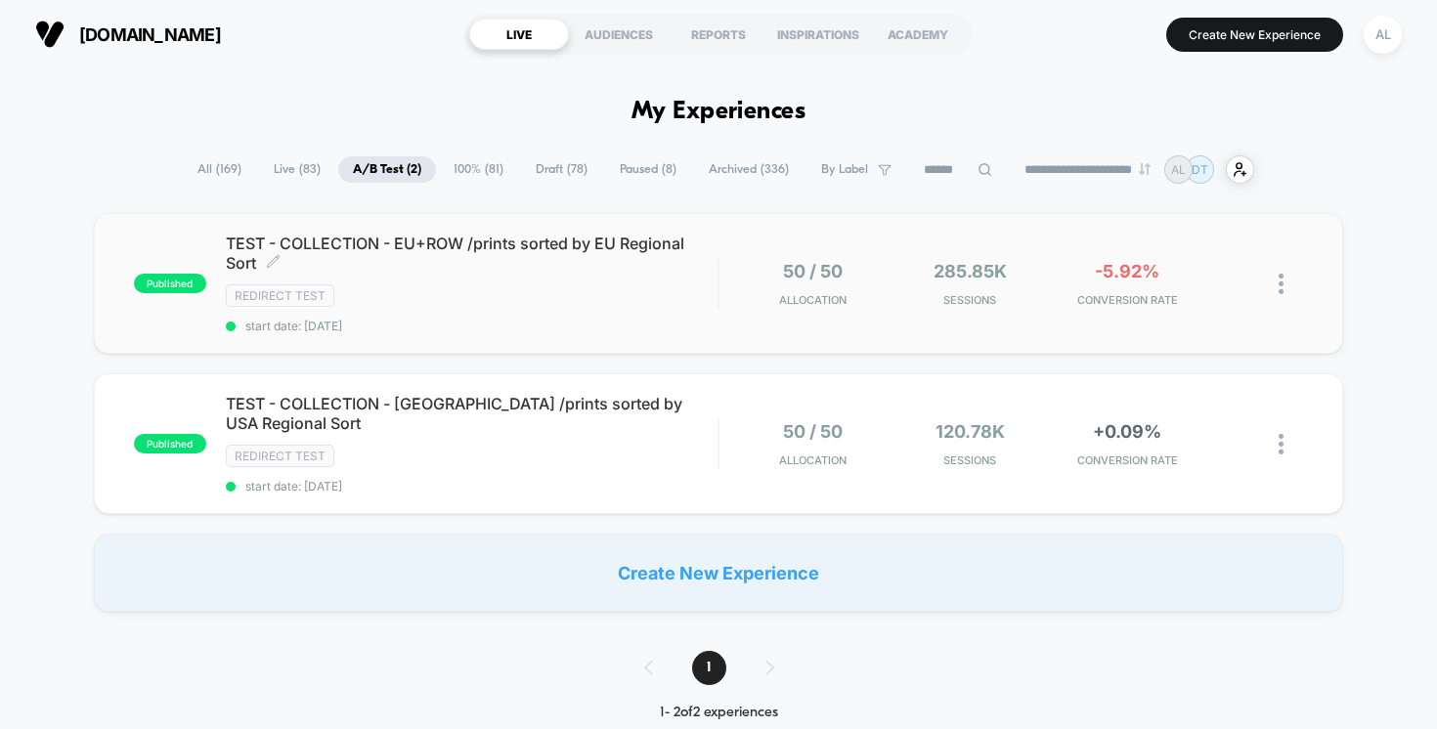
click at [542, 244] on span "TEST - COLLECTION - EU+ROW /prints sorted by EU Regional Sort Click to edit exp…" at bounding box center [472, 253] width 493 height 39
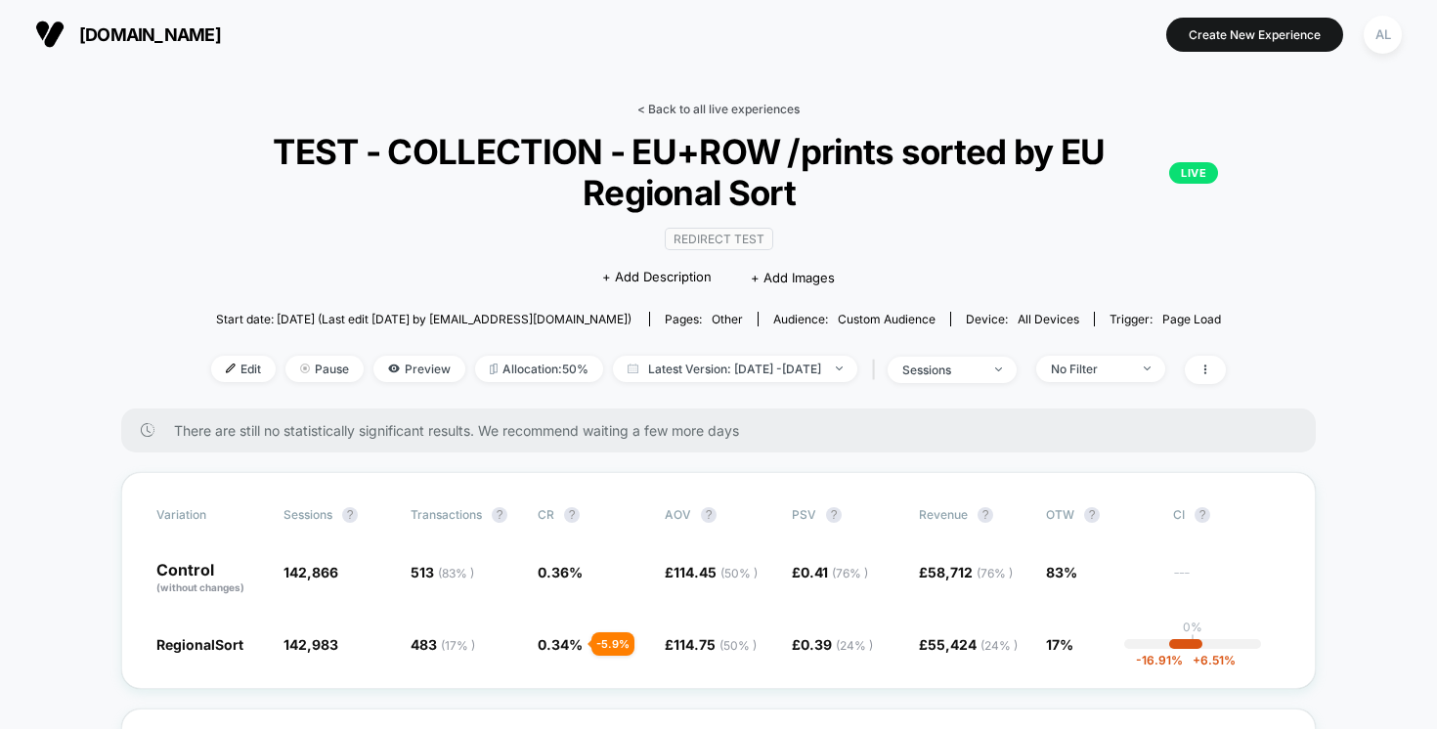
click at [690, 109] on link "< Back to all live experiences" at bounding box center [718, 109] width 162 height 15
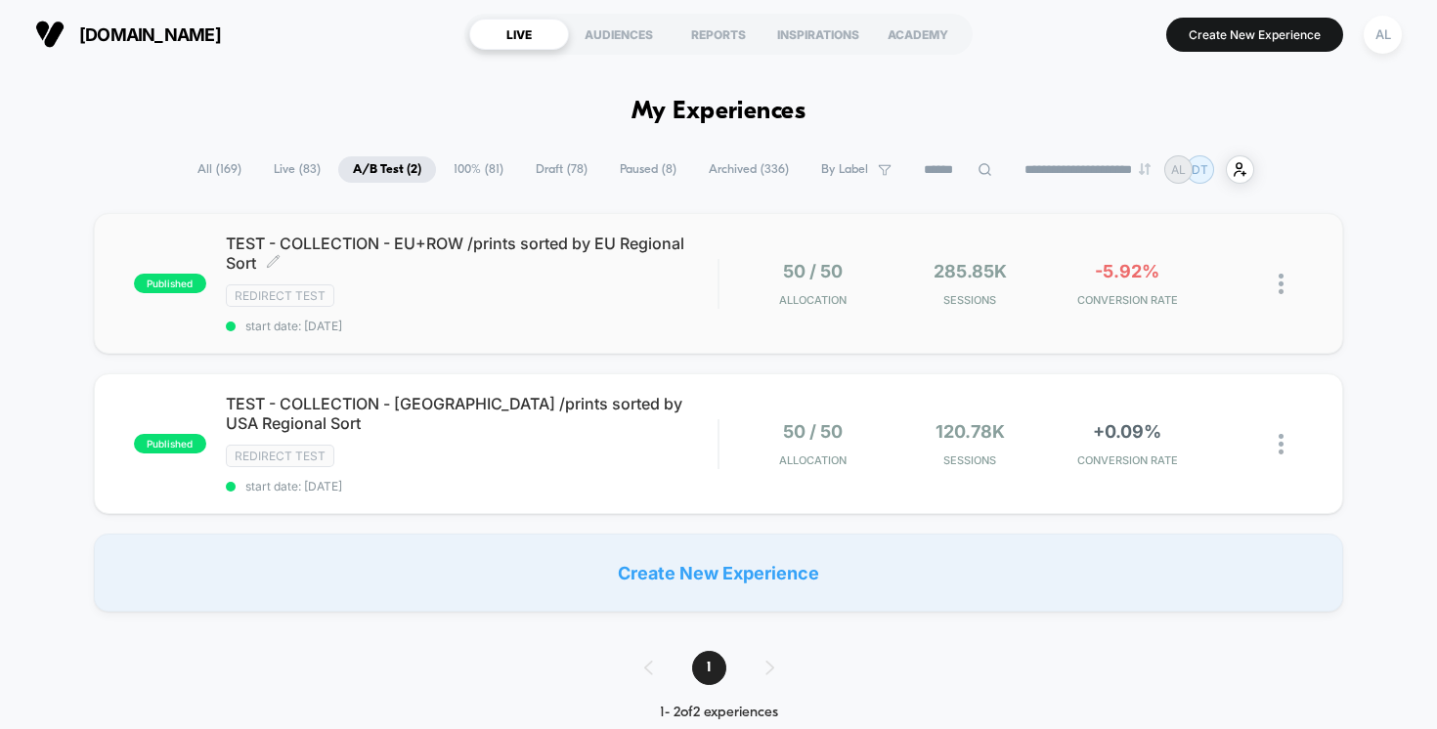
click at [470, 243] on span "TEST - COLLECTION - EU+ROW /prints sorted by EU Regional Sort Click to edit exp…" at bounding box center [472, 253] width 493 height 39
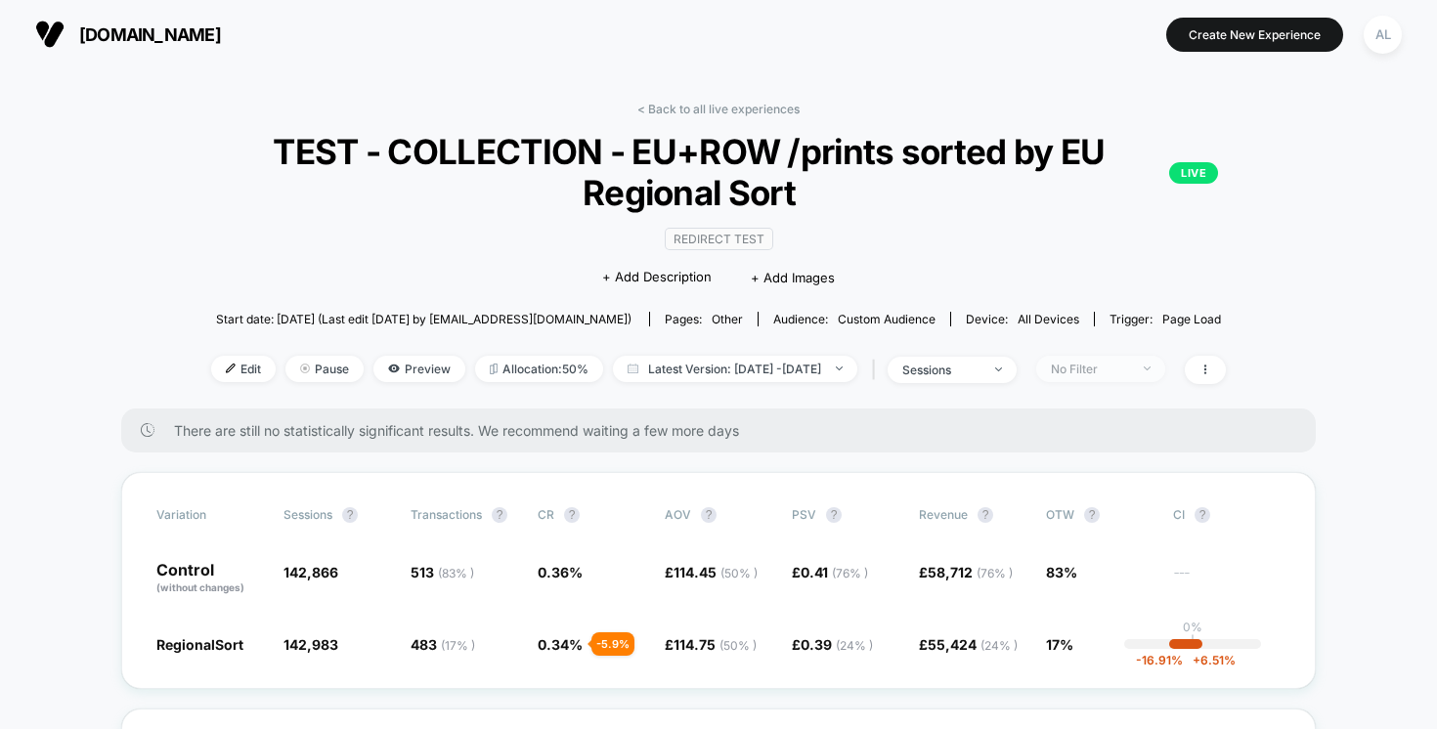
click at [1144, 369] on div at bounding box center [1136, 369] width 15 height 1
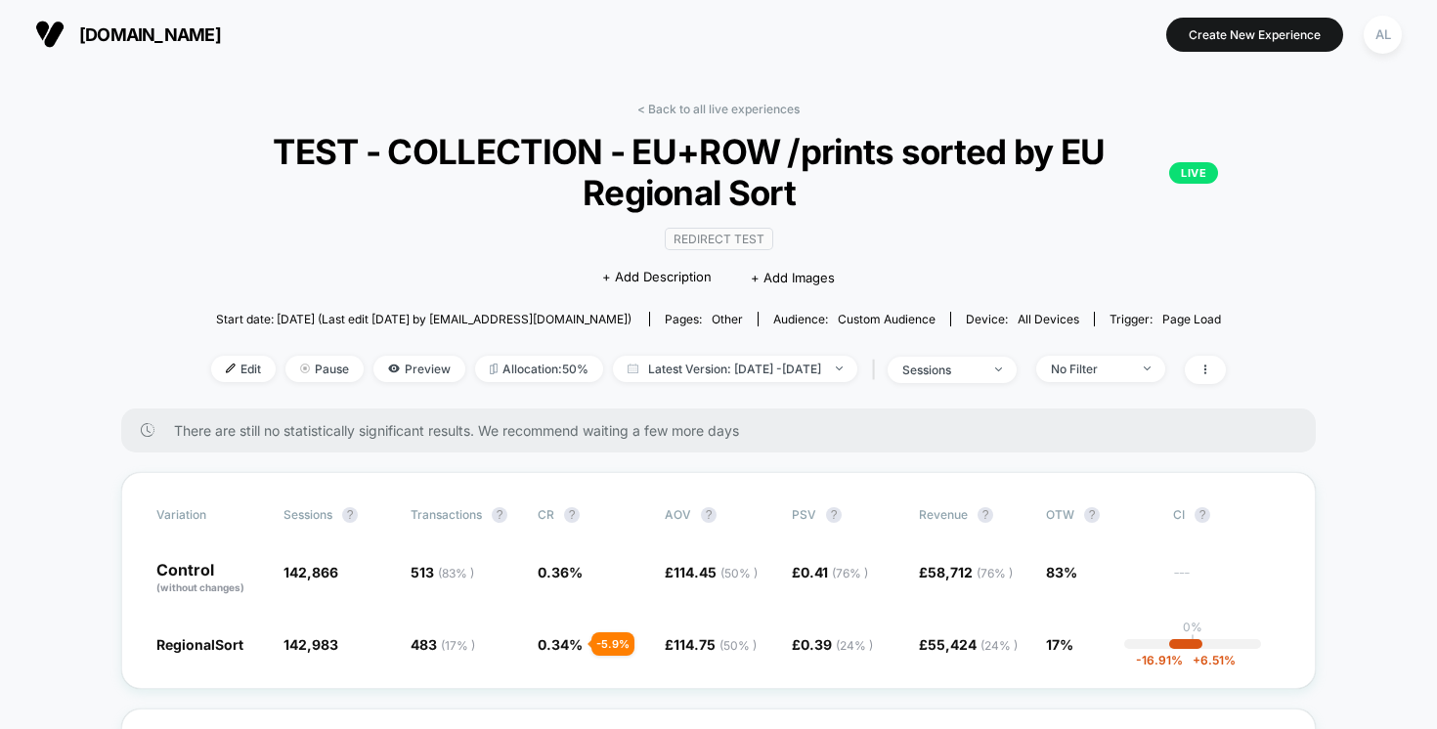
click at [1109, 352] on div "< Back to all live experiences TEST - COLLECTION - EU+ROW /prints sorted by EU …" at bounding box center [718, 255] width 1110 height 307
click at [1108, 367] on div "No Filter" at bounding box center [1090, 369] width 78 height 15
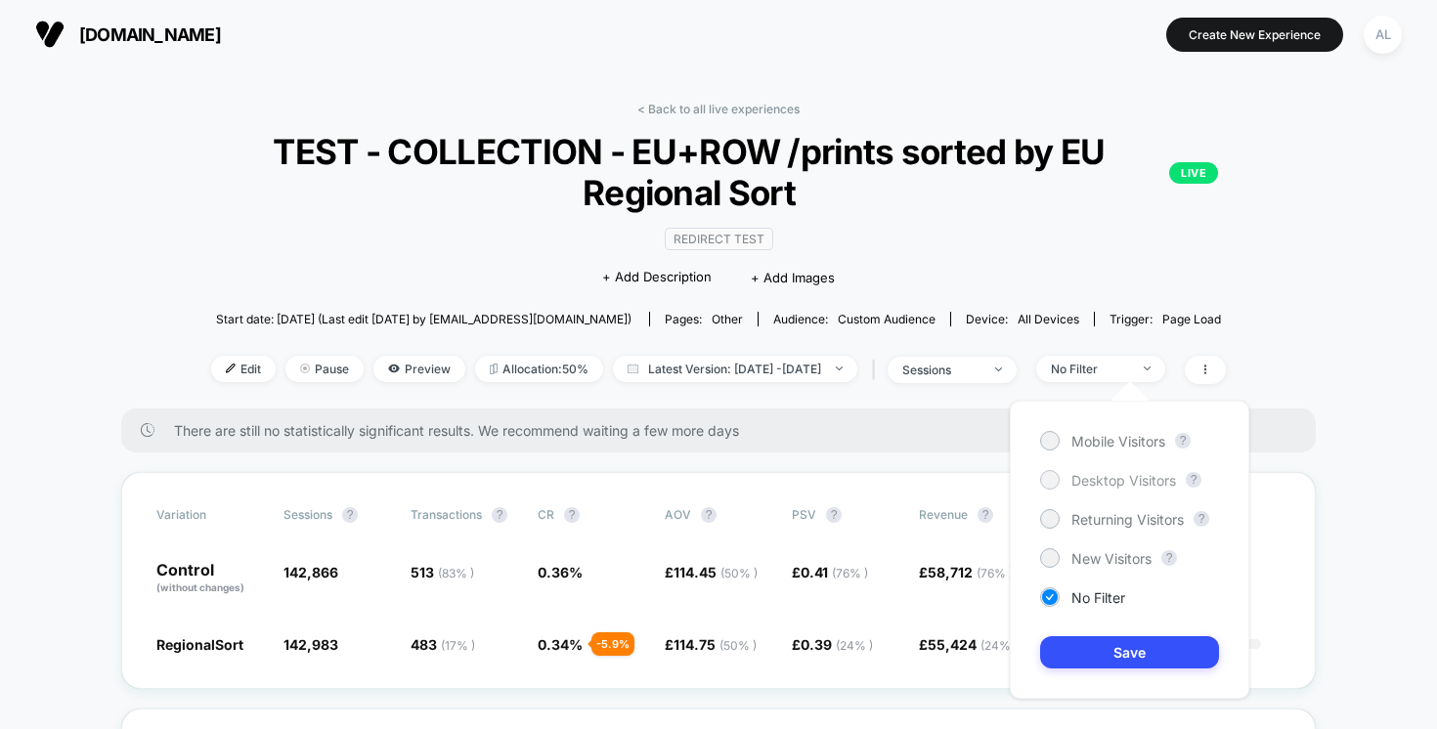
click at [1095, 477] on span "Desktop Visitors" at bounding box center [1123, 480] width 105 height 17
click at [1113, 667] on button "Save" at bounding box center [1129, 652] width 179 height 32
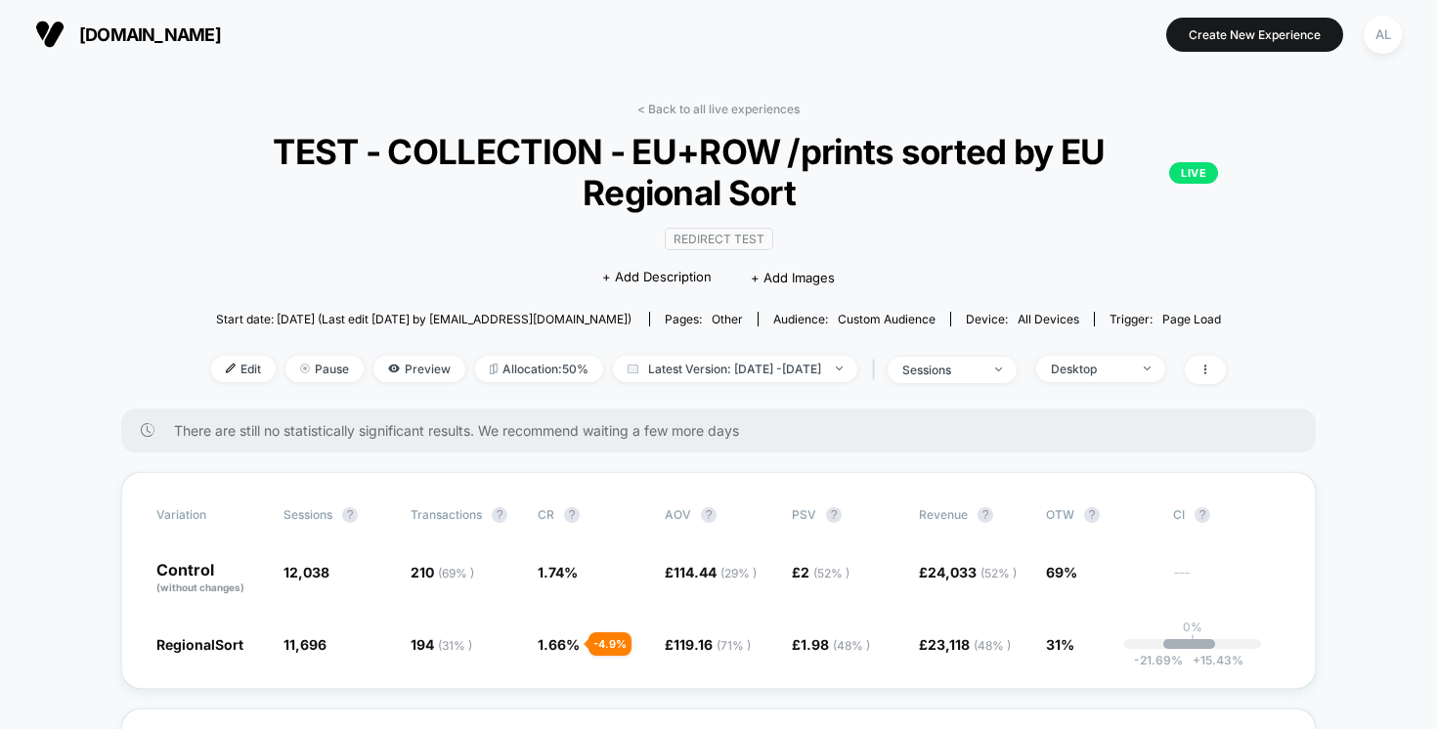
click at [1105, 425] on span "There are still no statistically significant results. We recommend waiting a fe…" at bounding box center [725, 430] width 1103 height 17
click at [1105, 365] on div "Desktop" at bounding box center [1090, 369] width 78 height 15
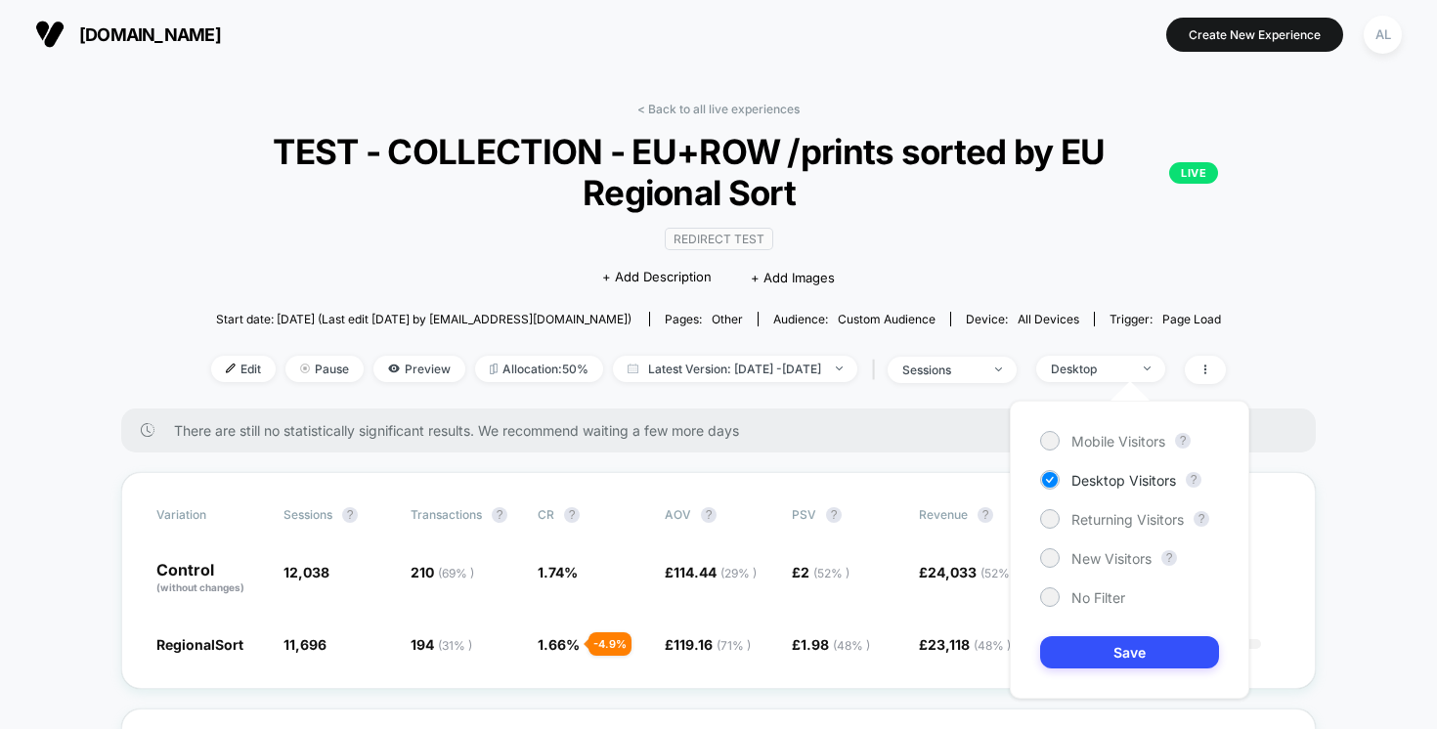
click at [1109, 422] on div "Mobile Visitors ? Desktop Visitors ? Returning Visitors ? New Visitors ? No Fil…" at bounding box center [1129, 550] width 239 height 298
click at [1109, 440] on span "Mobile Visitors" at bounding box center [1118, 441] width 94 height 17
click at [1143, 651] on button "Save" at bounding box center [1129, 652] width 179 height 32
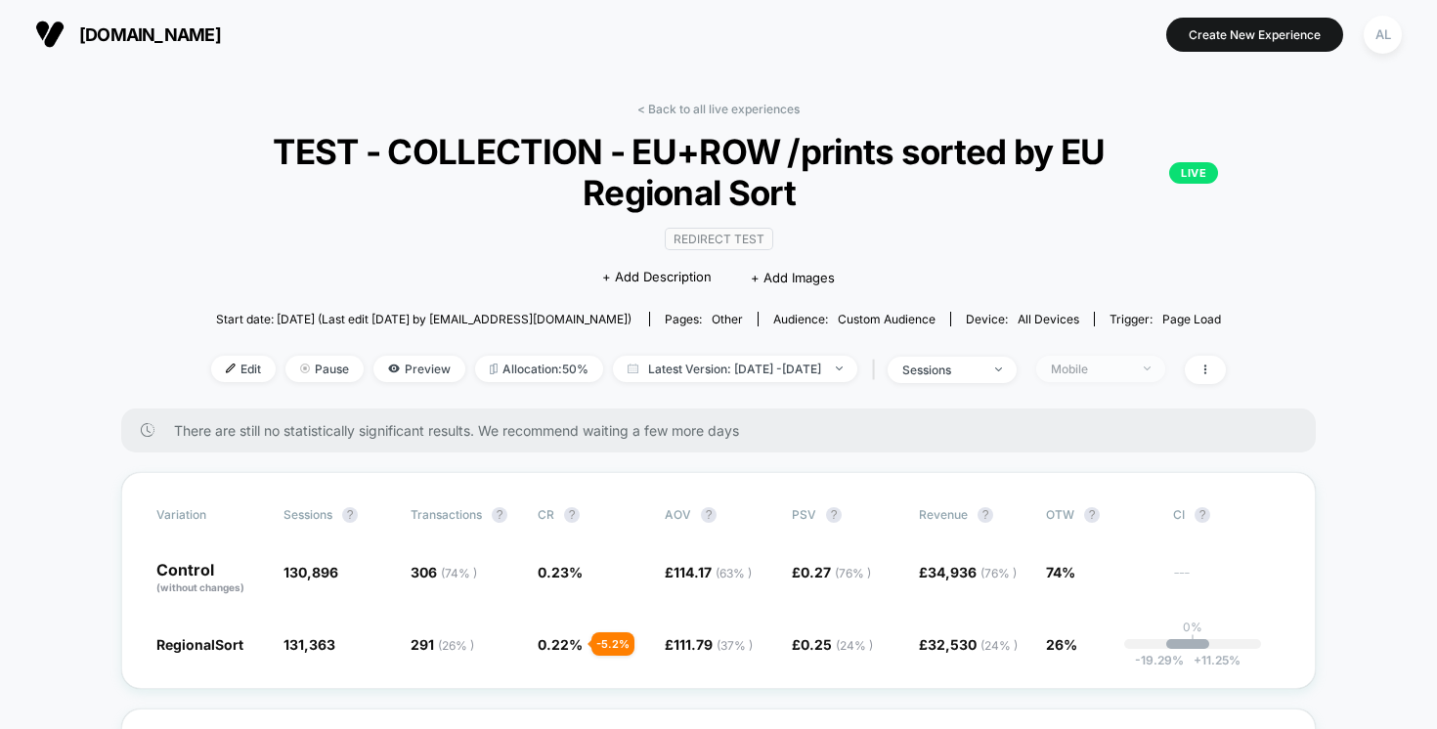
click at [1107, 379] on span "Mobile" at bounding box center [1100, 369] width 129 height 26
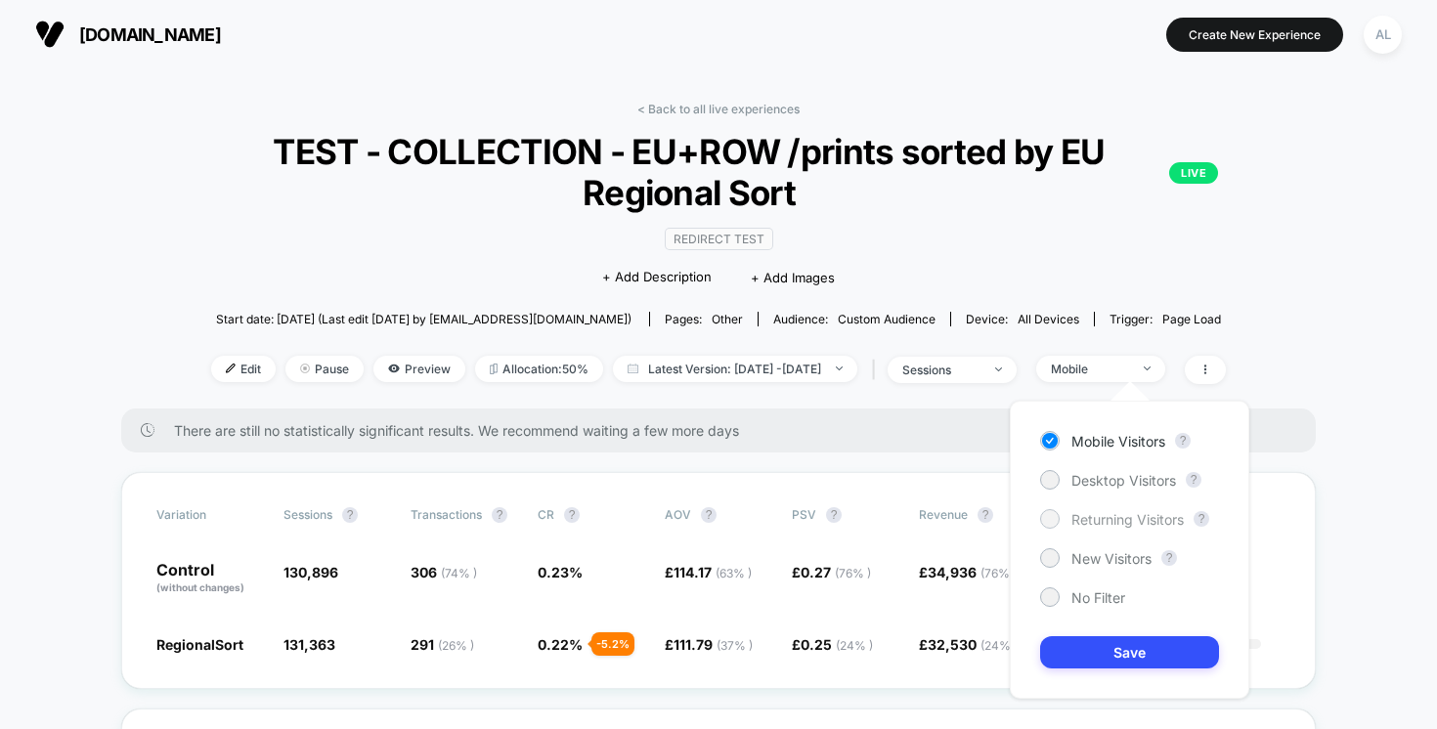
click at [1099, 519] on span "Returning Visitors" at bounding box center [1127, 519] width 112 height 17
click at [1083, 550] on span "New Visitors" at bounding box center [1111, 558] width 80 height 17
click at [1128, 637] on button "Save" at bounding box center [1129, 652] width 179 height 32
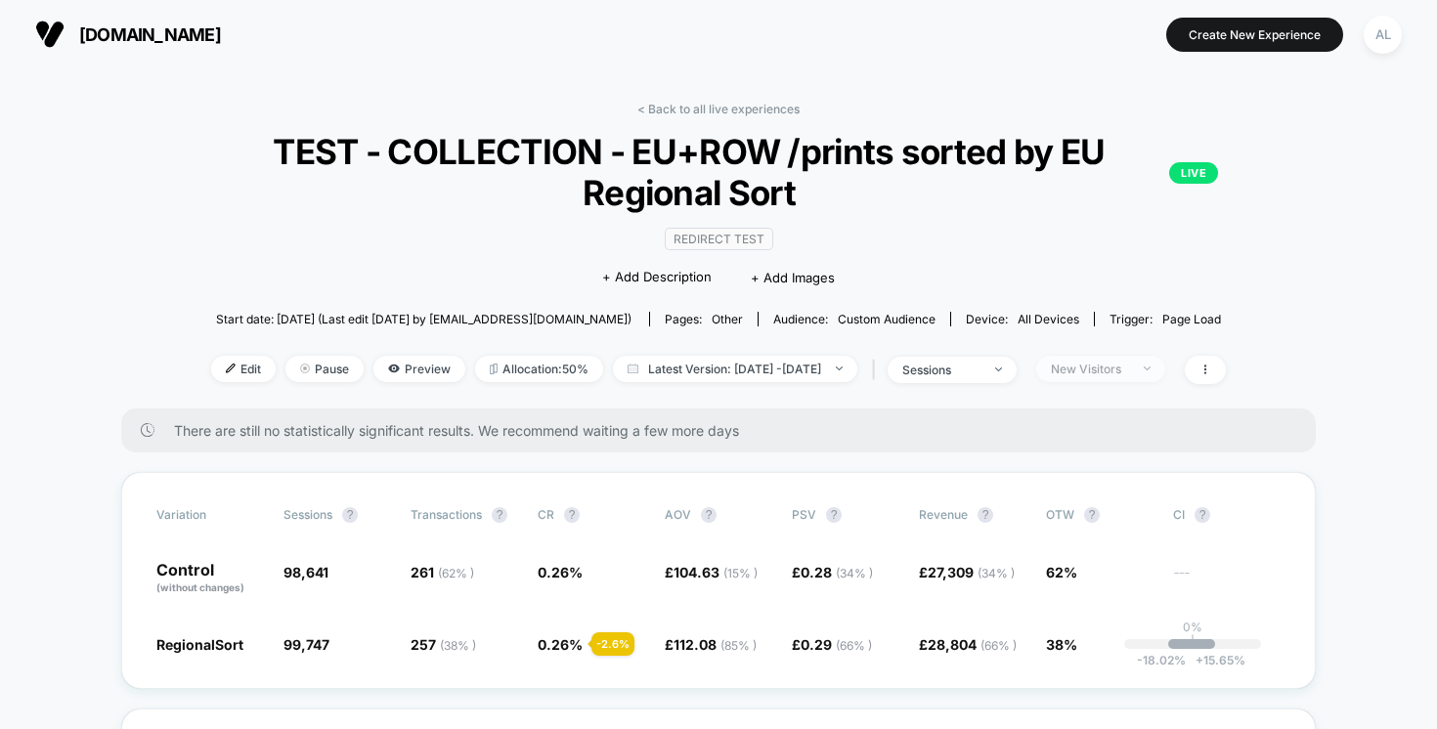
click at [1129, 369] on div "New Visitors" at bounding box center [1090, 369] width 78 height 15
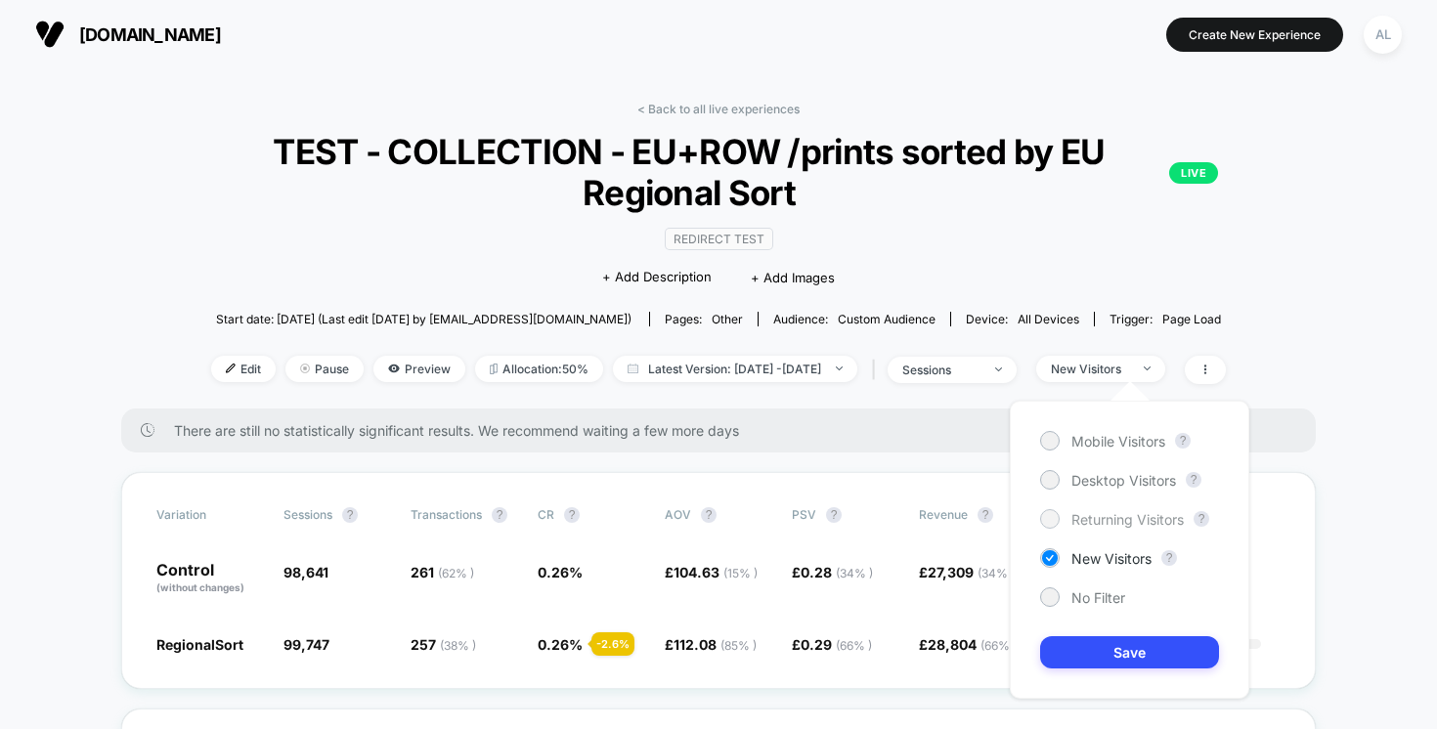
click at [1093, 514] on span "Returning Visitors" at bounding box center [1127, 519] width 112 height 17
click at [1171, 650] on button "Save" at bounding box center [1129, 652] width 179 height 32
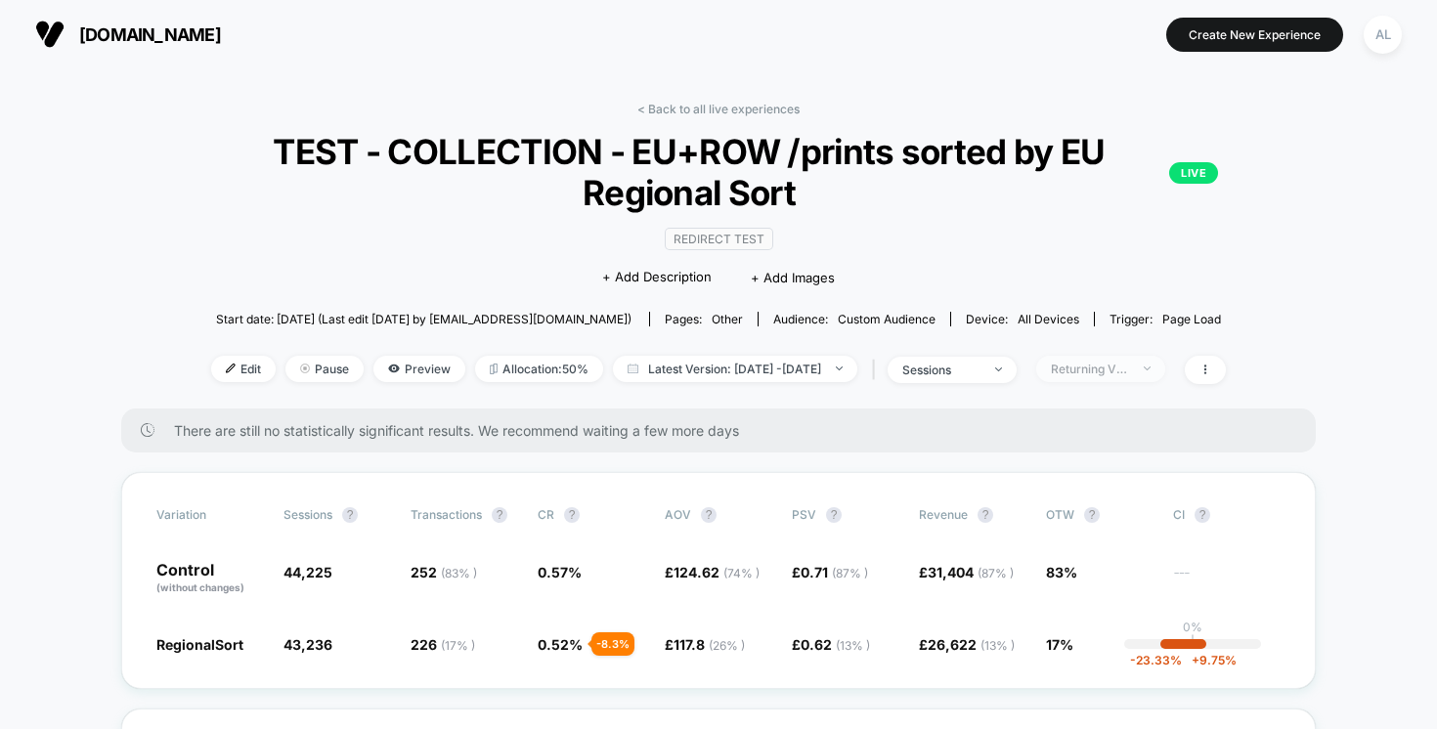
click at [1147, 358] on span "Returning Visitors" at bounding box center [1100, 369] width 129 height 26
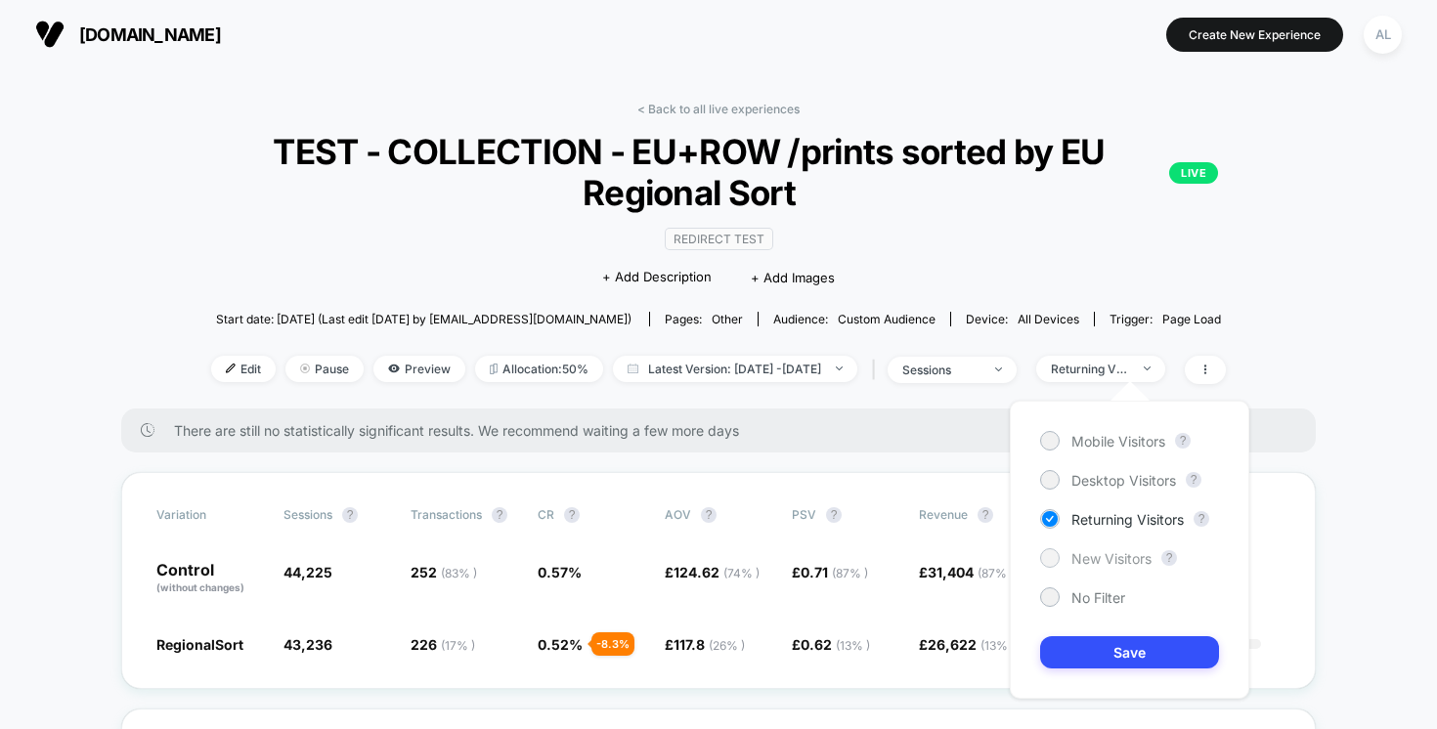
click at [1075, 554] on span "New Visitors" at bounding box center [1111, 558] width 80 height 17
click at [1117, 650] on button "Save" at bounding box center [1129, 652] width 179 height 32
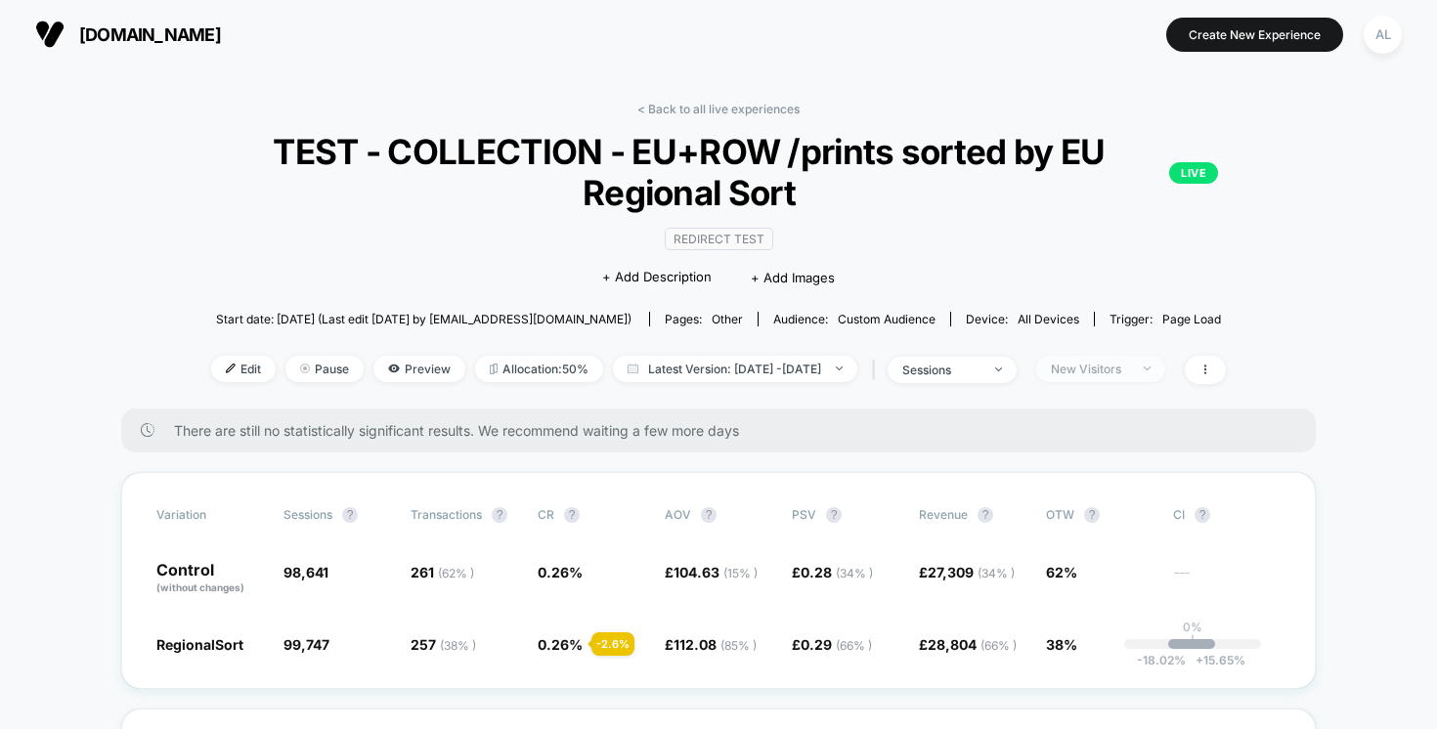
click at [1106, 362] on div "New Visitors" at bounding box center [1090, 369] width 78 height 15
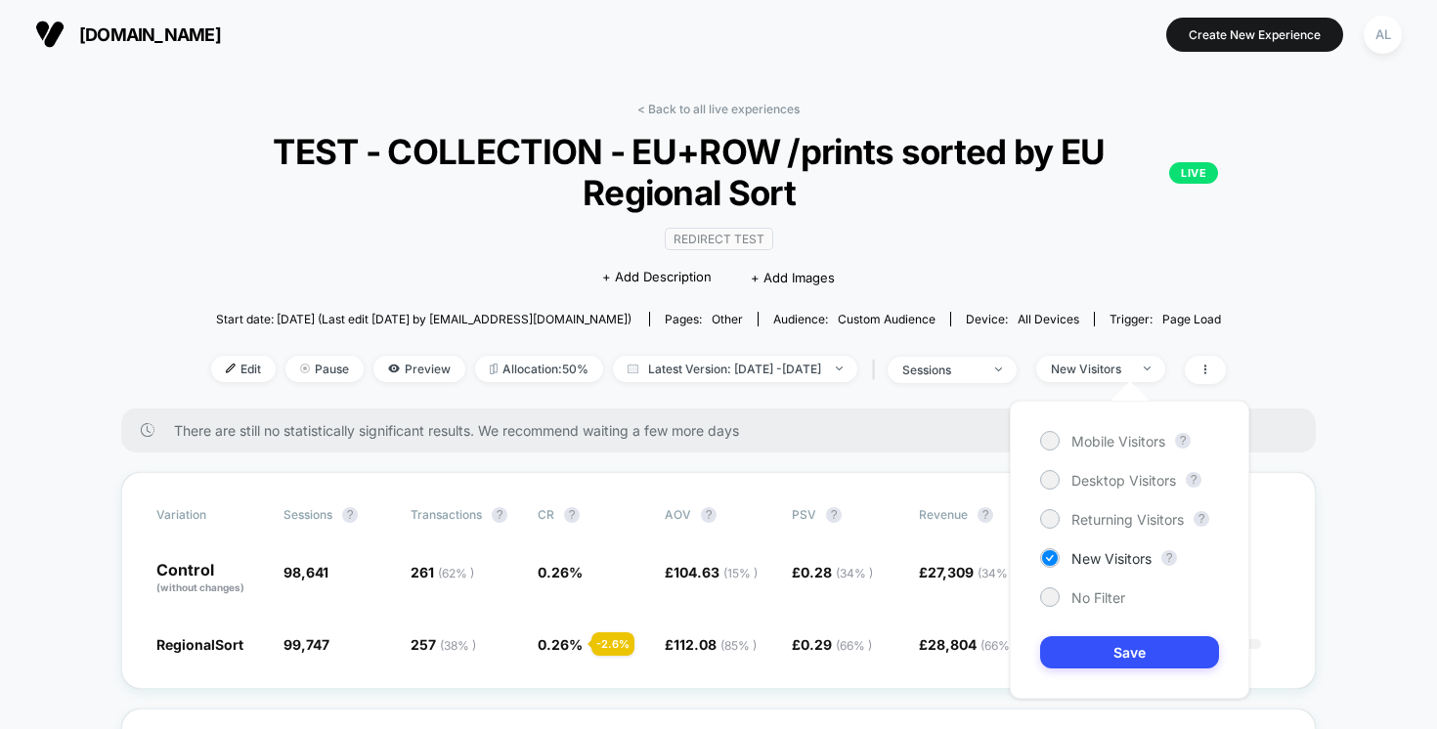
click at [1274, 282] on div "< Back to all live experiences TEST - COLLECTION - EU+ROW /prints sorted by EU …" at bounding box center [718, 255] width 1110 height 307
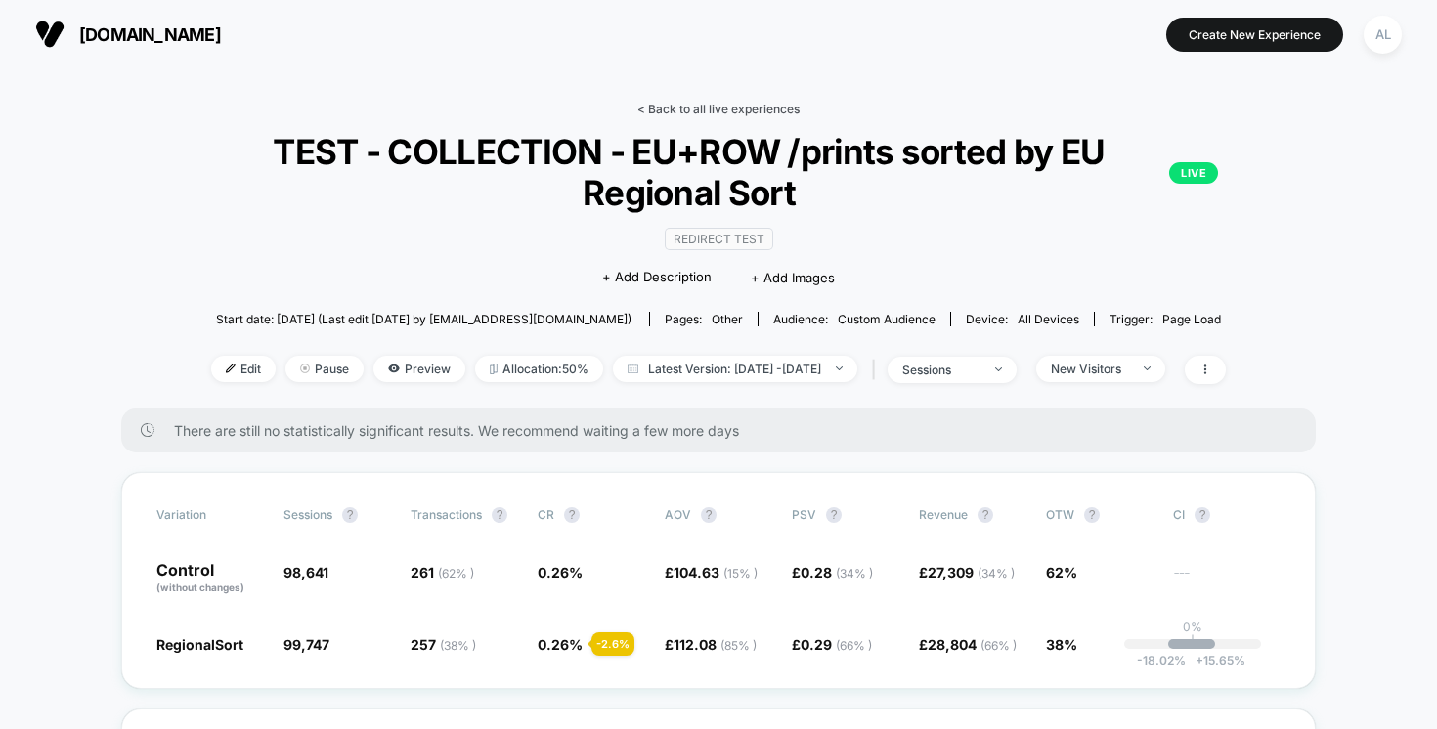
click at [704, 102] on link "< Back to all live experiences" at bounding box center [718, 109] width 162 height 15
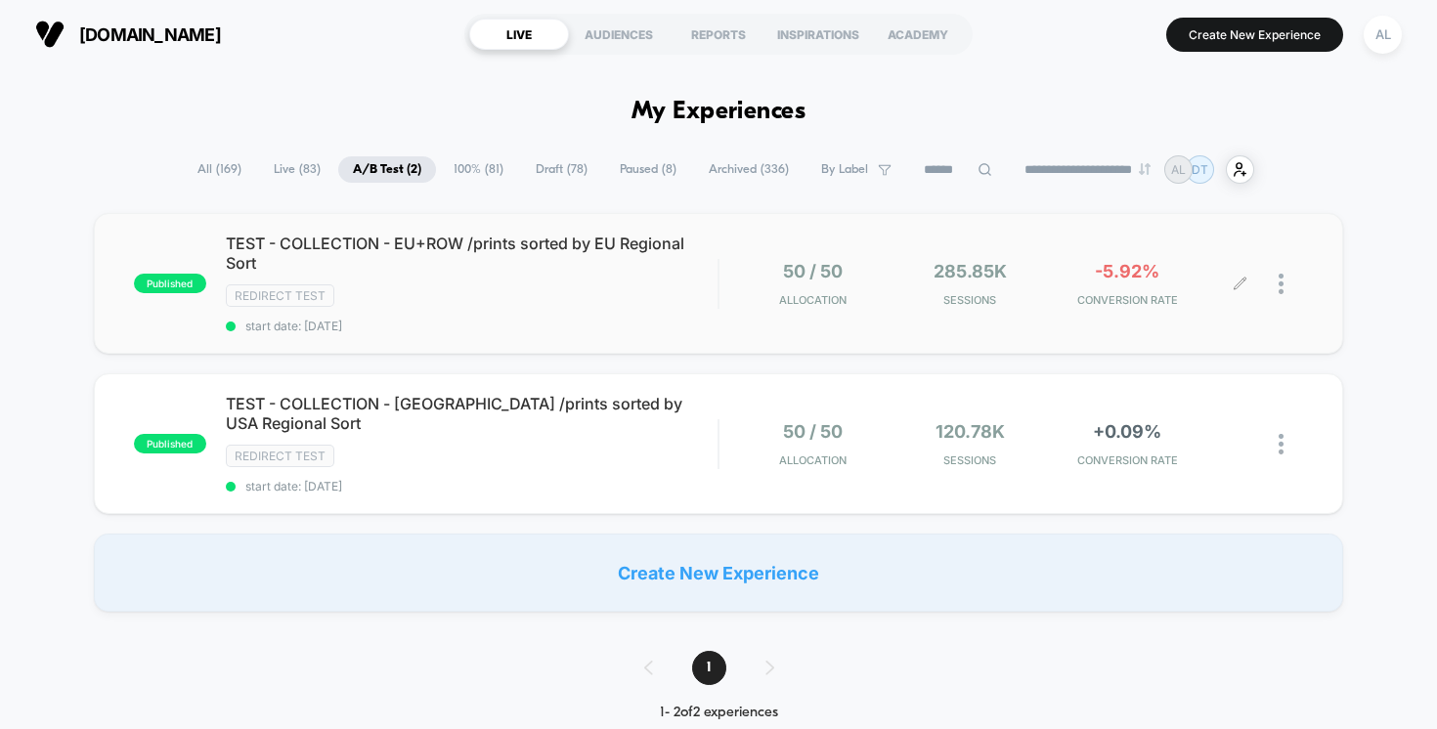
click at [1284, 282] on div at bounding box center [1291, 284] width 24 height 46
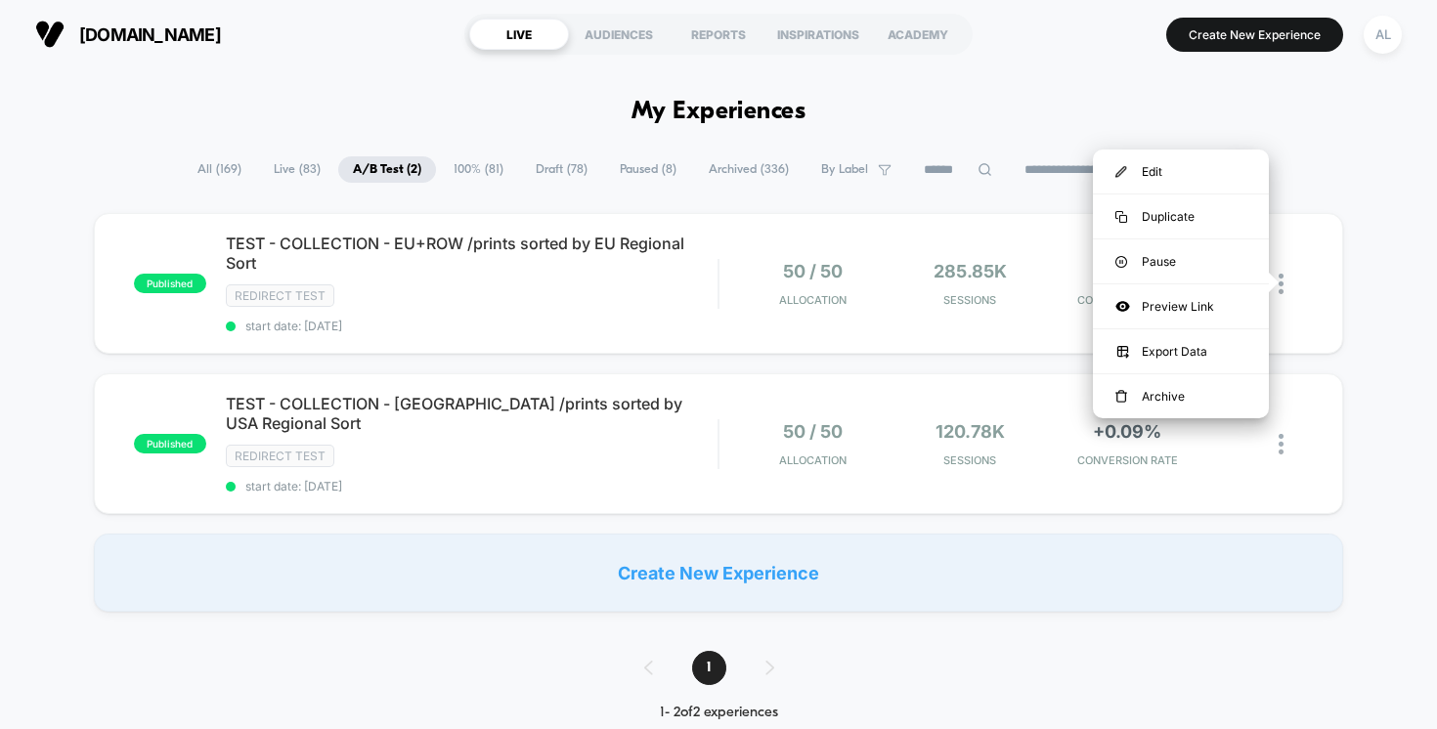
click at [1356, 316] on div "published TEST - COLLECTION - EU+ROW /prints sorted by EU Regional Sort Redirec…" at bounding box center [718, 412] width 1437 height 399
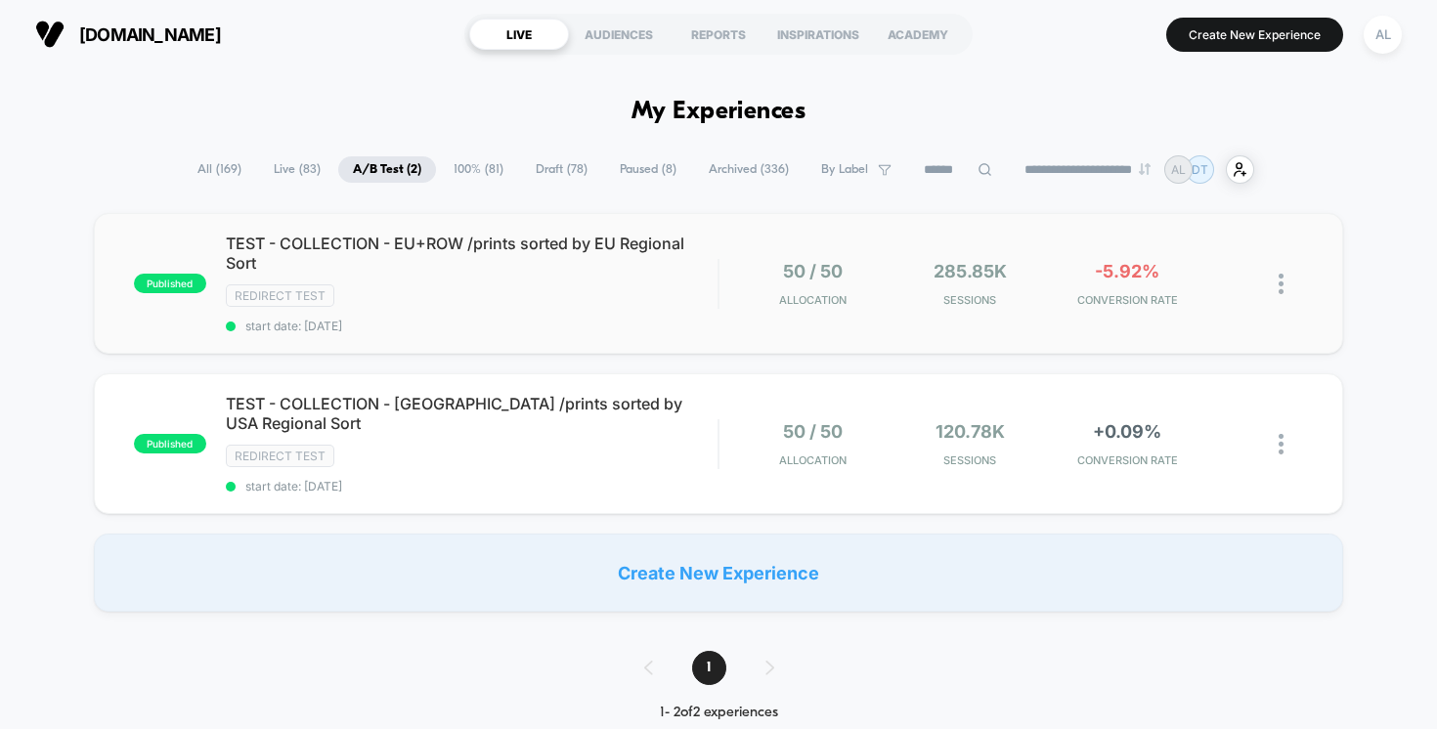
click at [1279, 283] on img at bounding box center [1281, 284] width 5 height 21
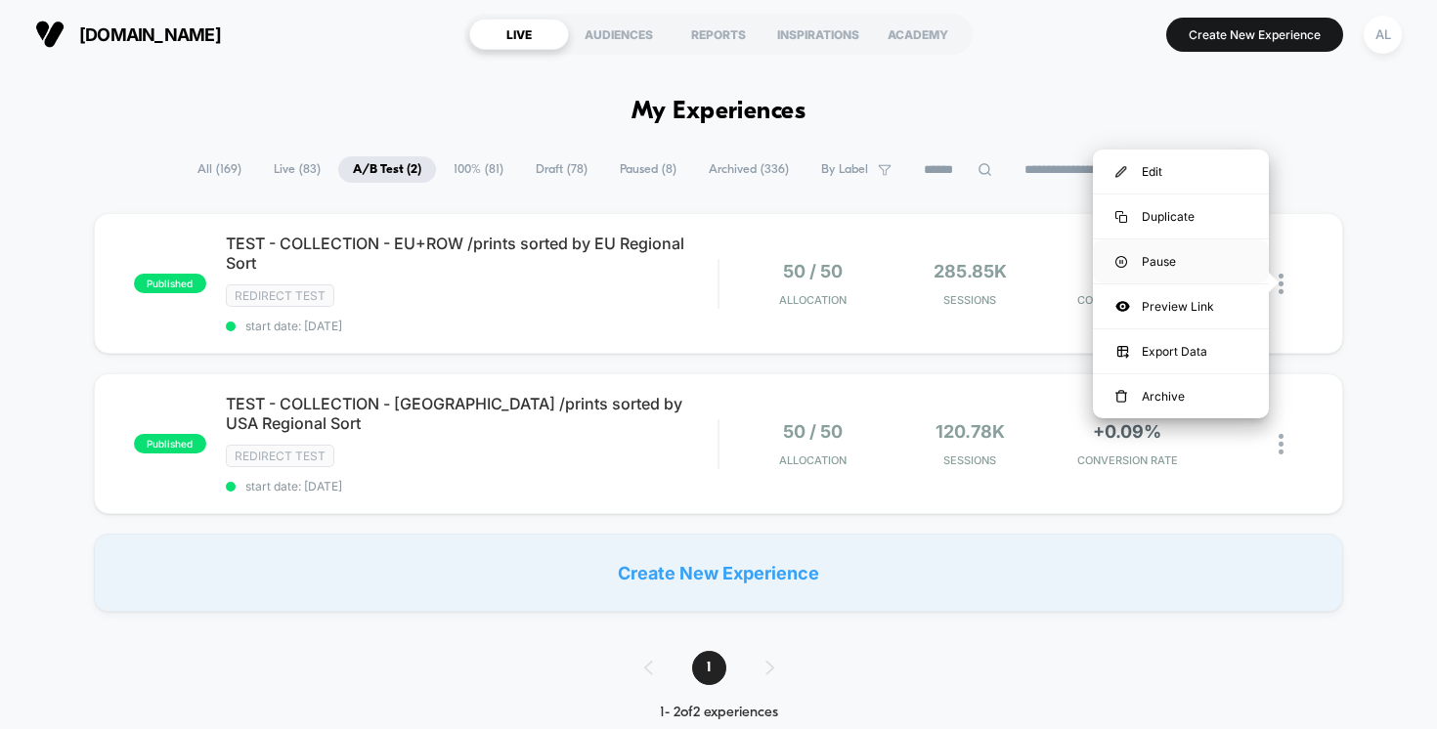
click at [1167, 262] on div "Pause" at bounding box center [1181, 261] width 176 height 44
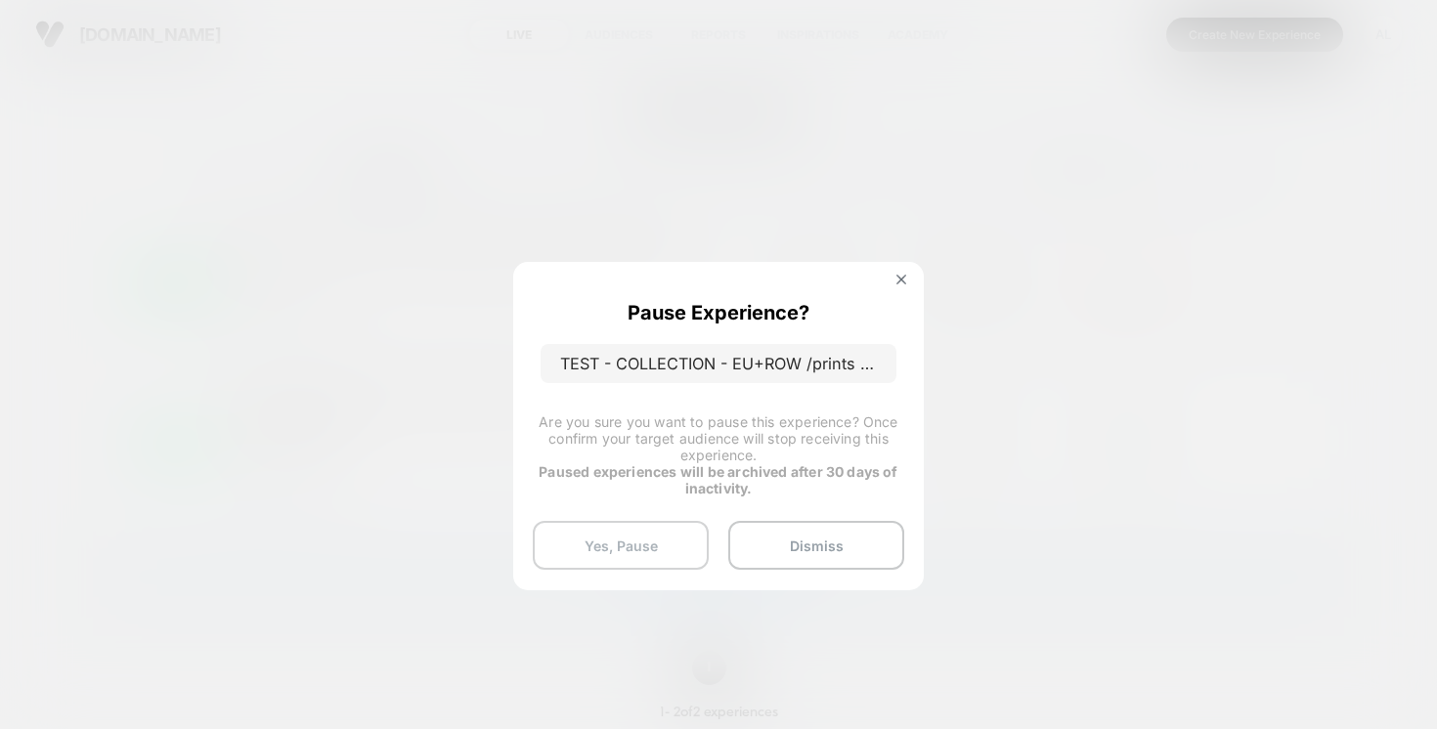
click at [591, 549] on button "Yes, Pause" at bounding box center [621, 545] width 176 height 49
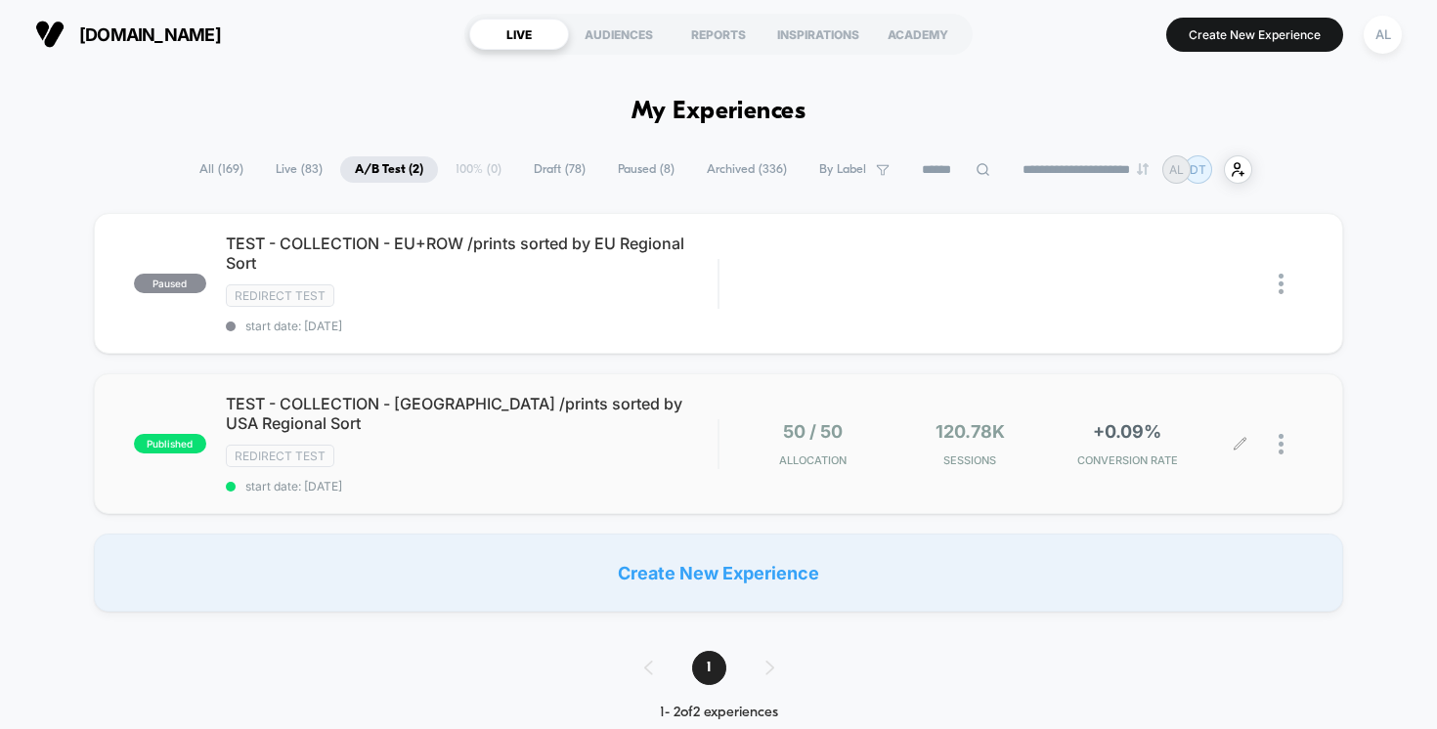
click at [1278, 421] on div at bounding box center [1271, 444] width 63 height 46
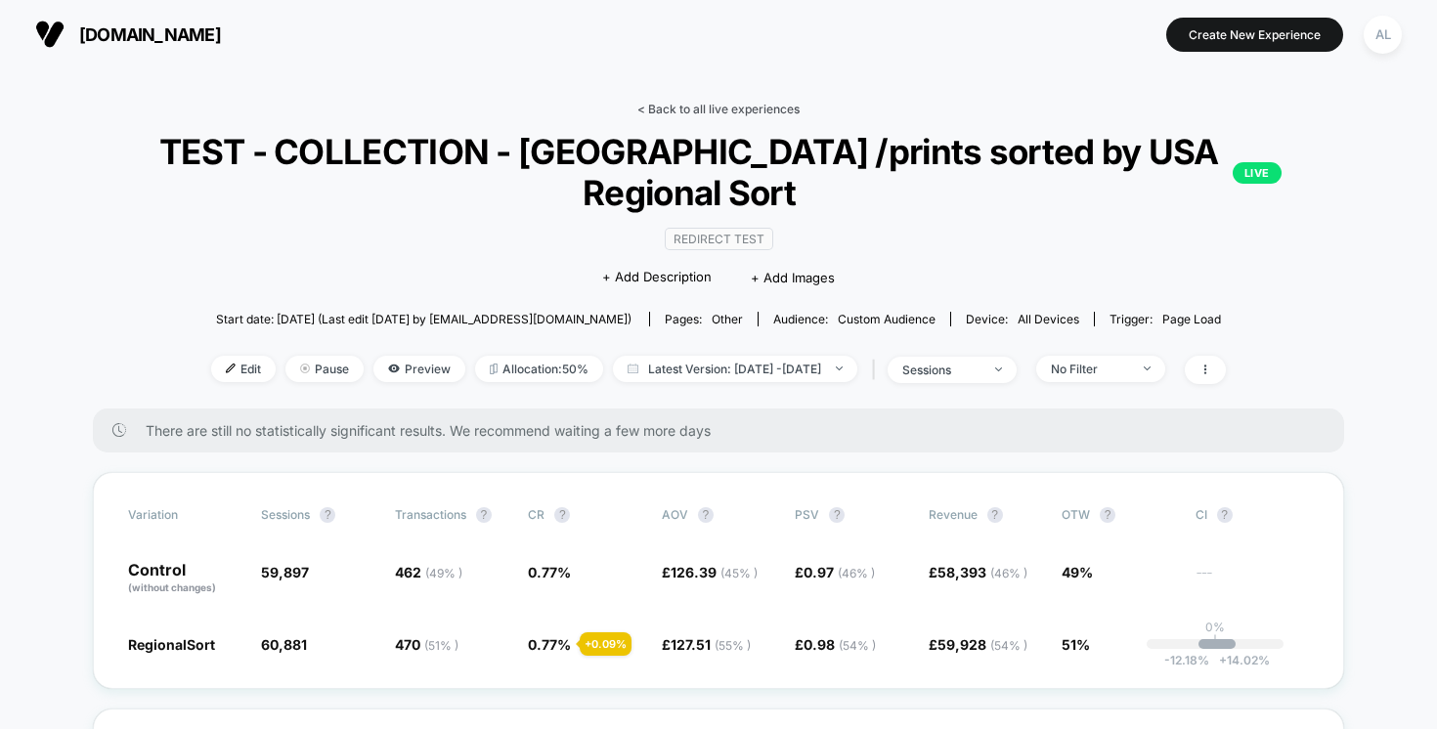
click at [664, 110] on link "< Back to all live experiences" at bounding box center [718, 109] width 162 height 15
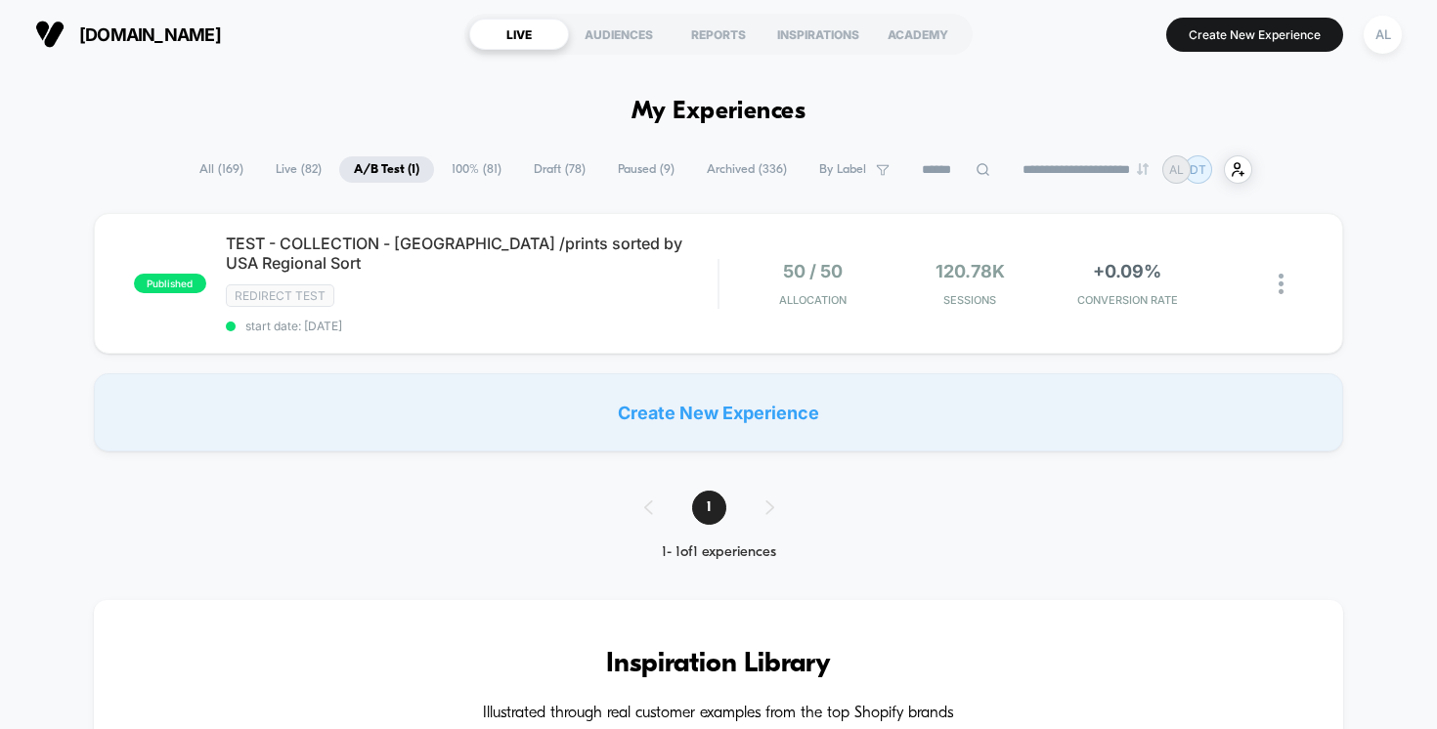
scroll to position [62, 0]
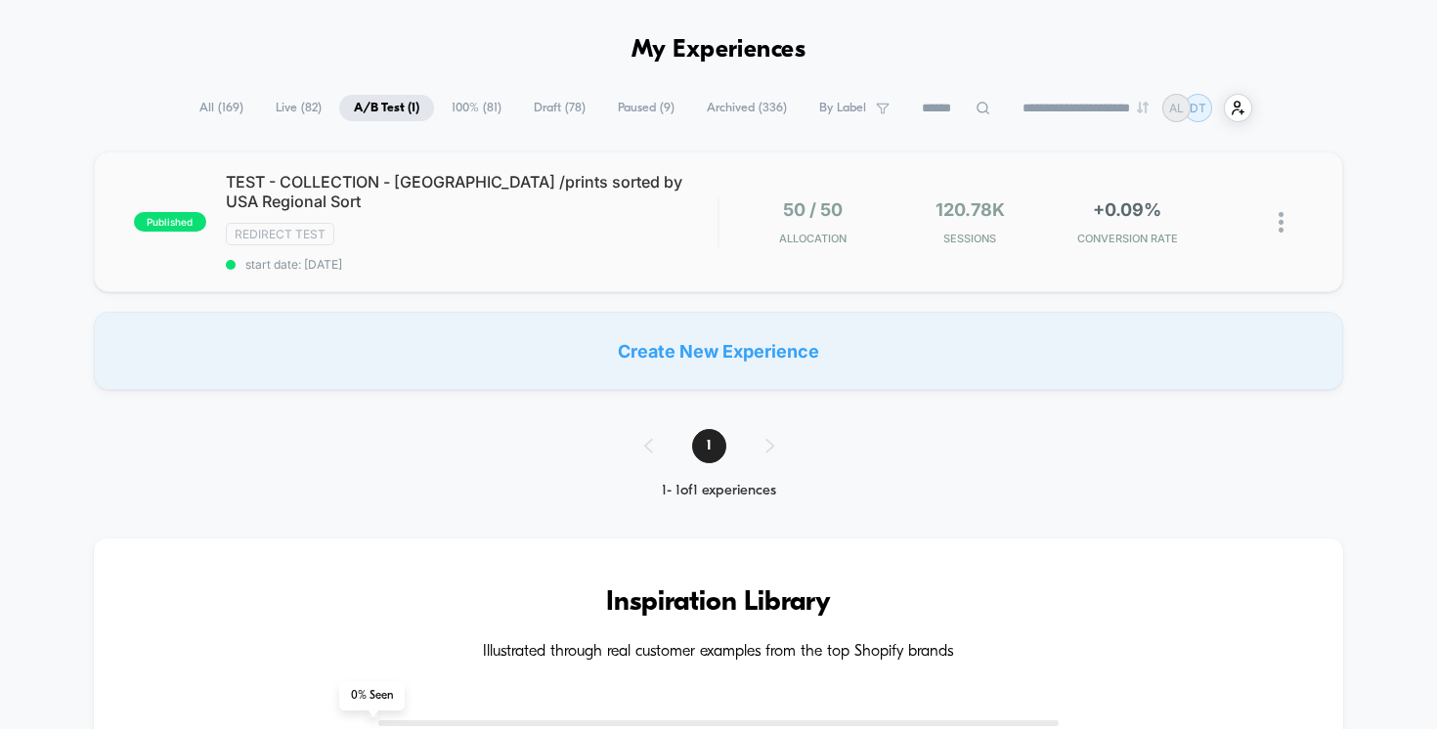
click at [1282, 212] on img at bounding box center [1281, 222] width 5 height 21
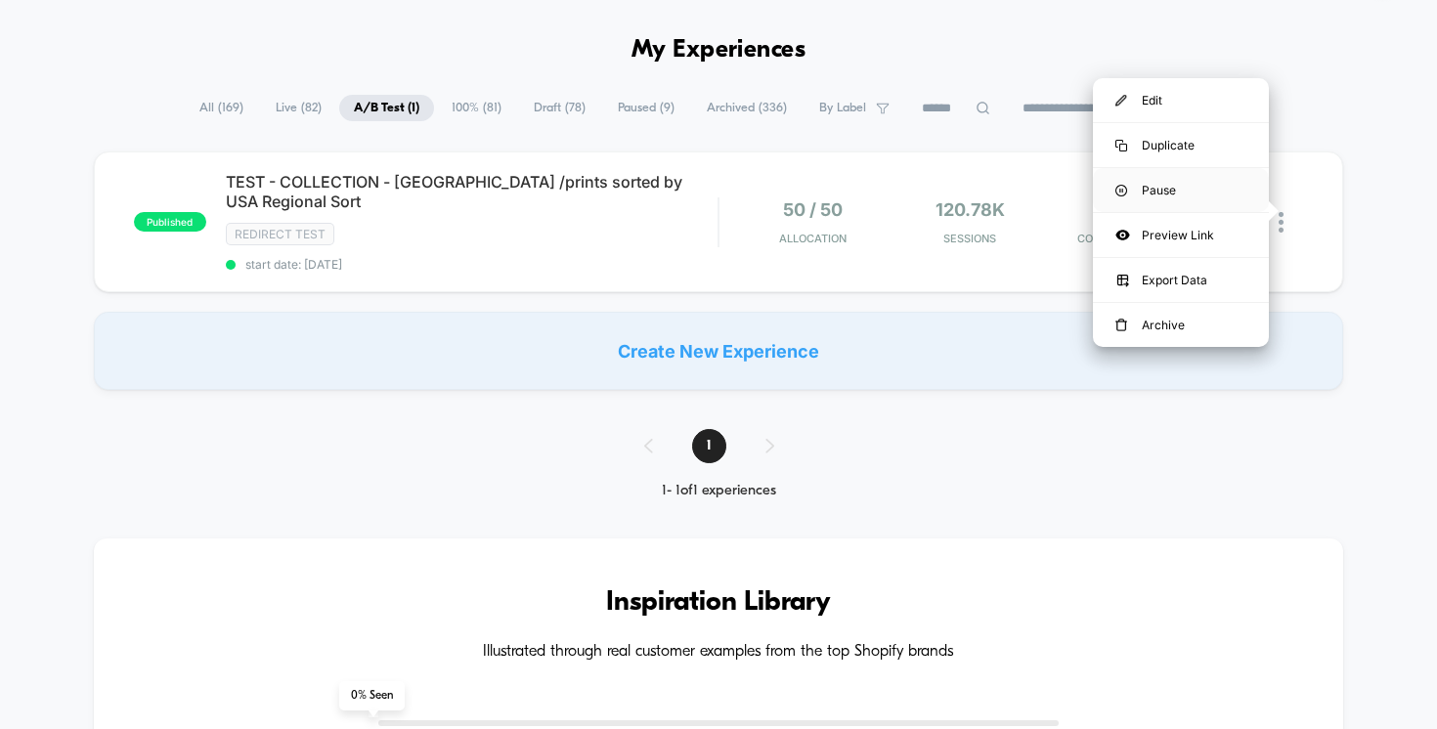
click at [1156, 192] on div "Pause" at bounding box center [1181, 190] width 176 height 44
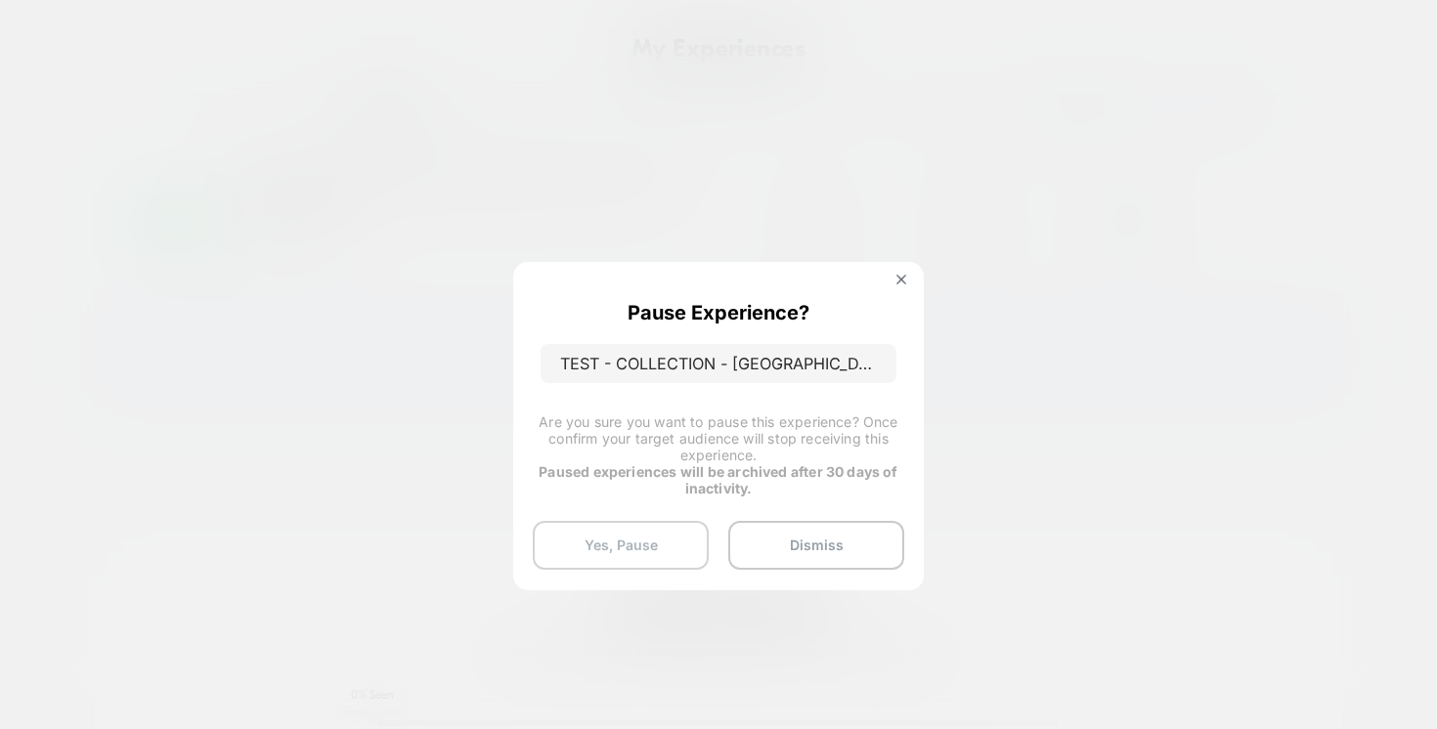
click at [628, 532] on button "Yes, Pause" at bounding box center [621, 545] width 176 height 49
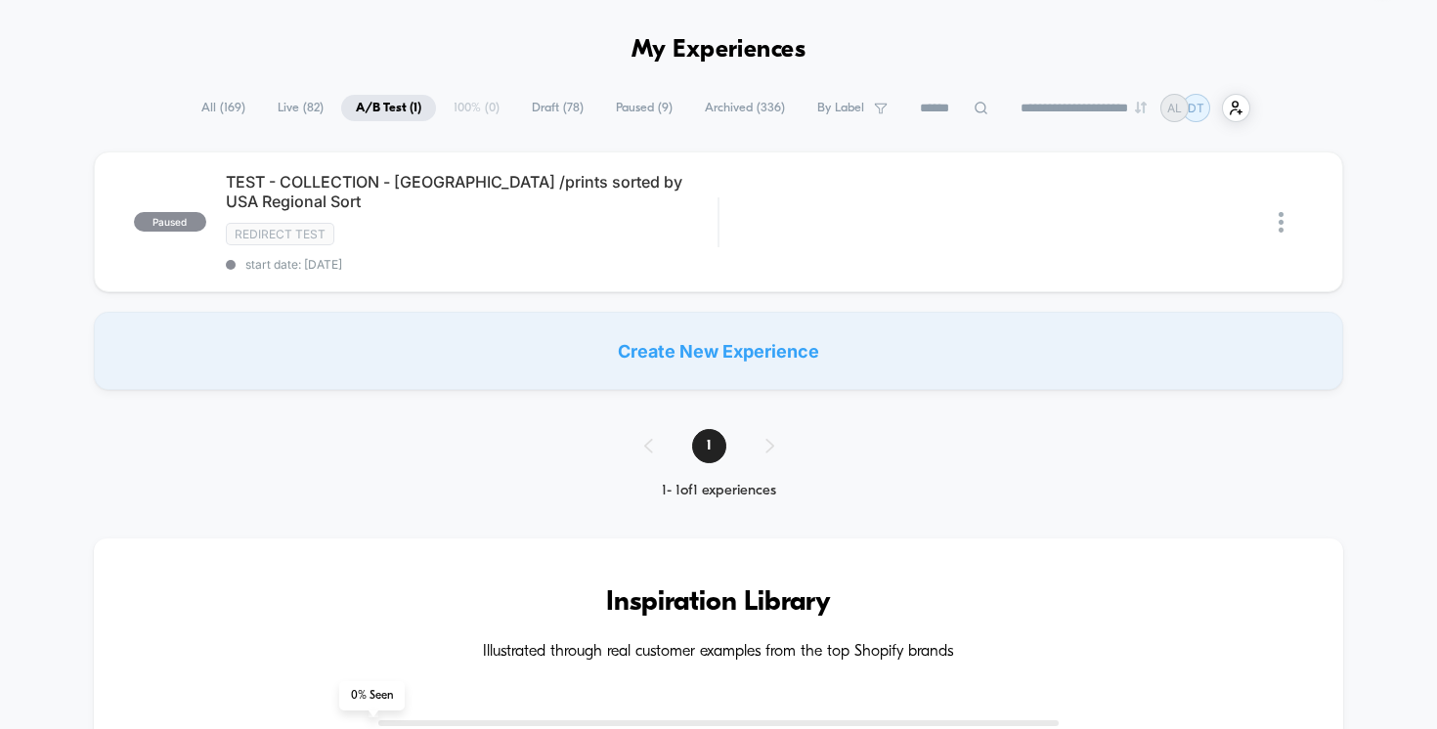
click at [615, 109] on span "Paused ( 9 )" at bounding box center [644, 108] width 86 height 26
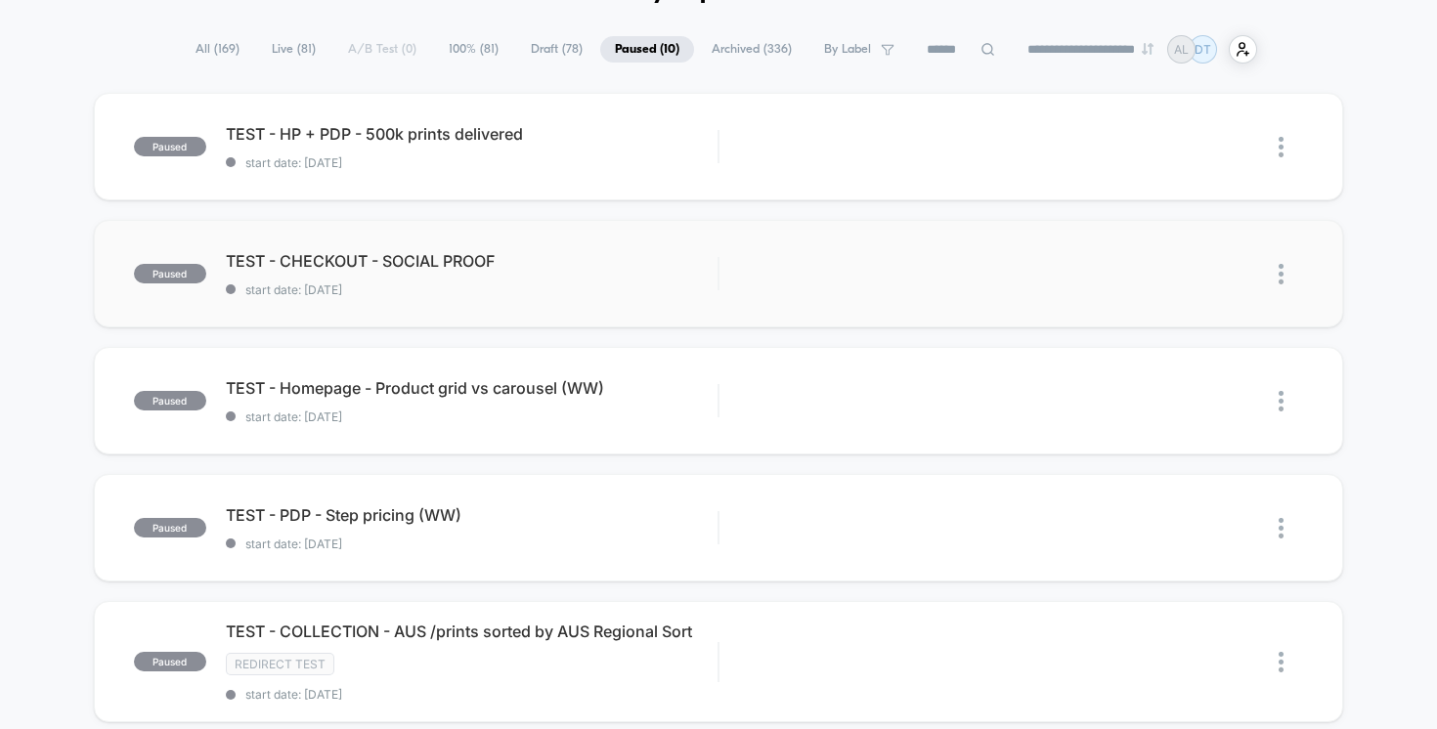
scroll to position [0, 0]
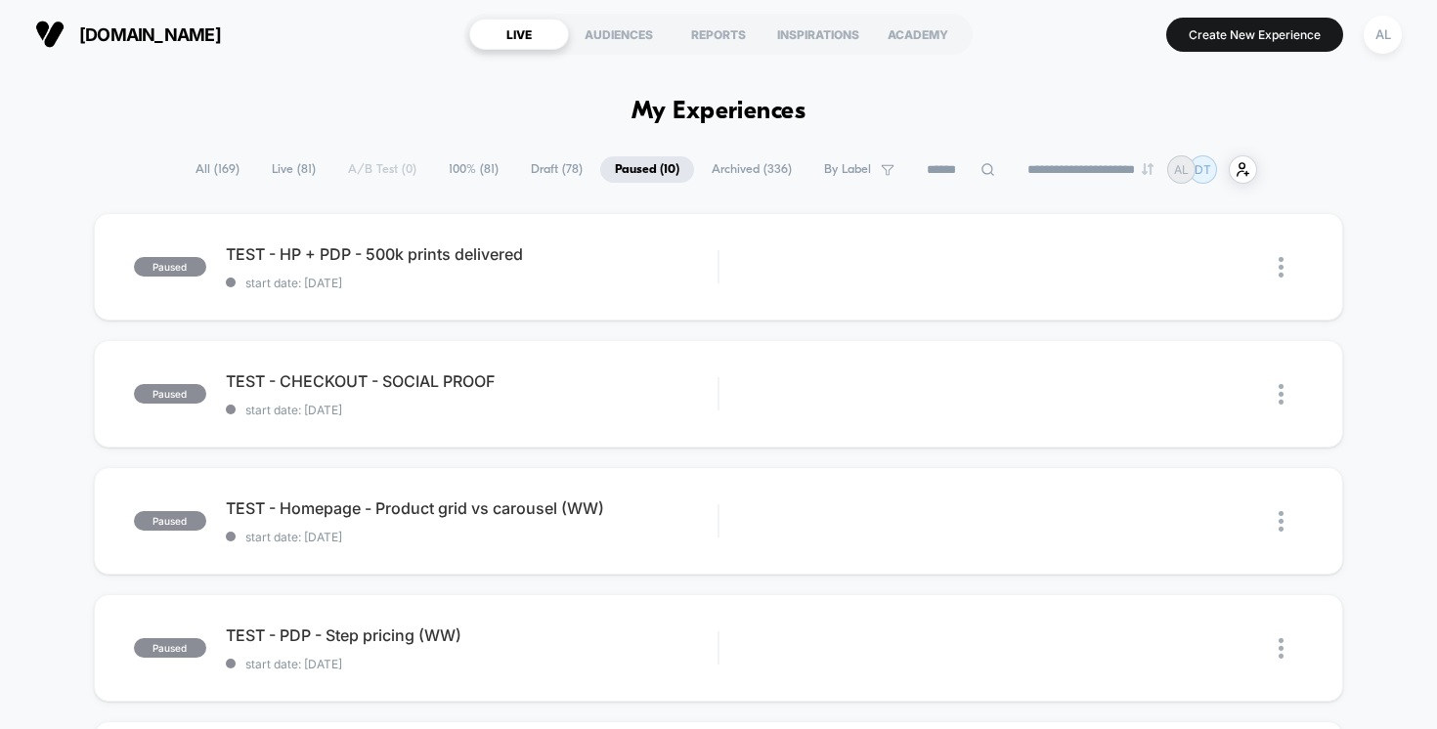
click at [954, 166] on input at bounding box center [961, 169] width 98 height 23
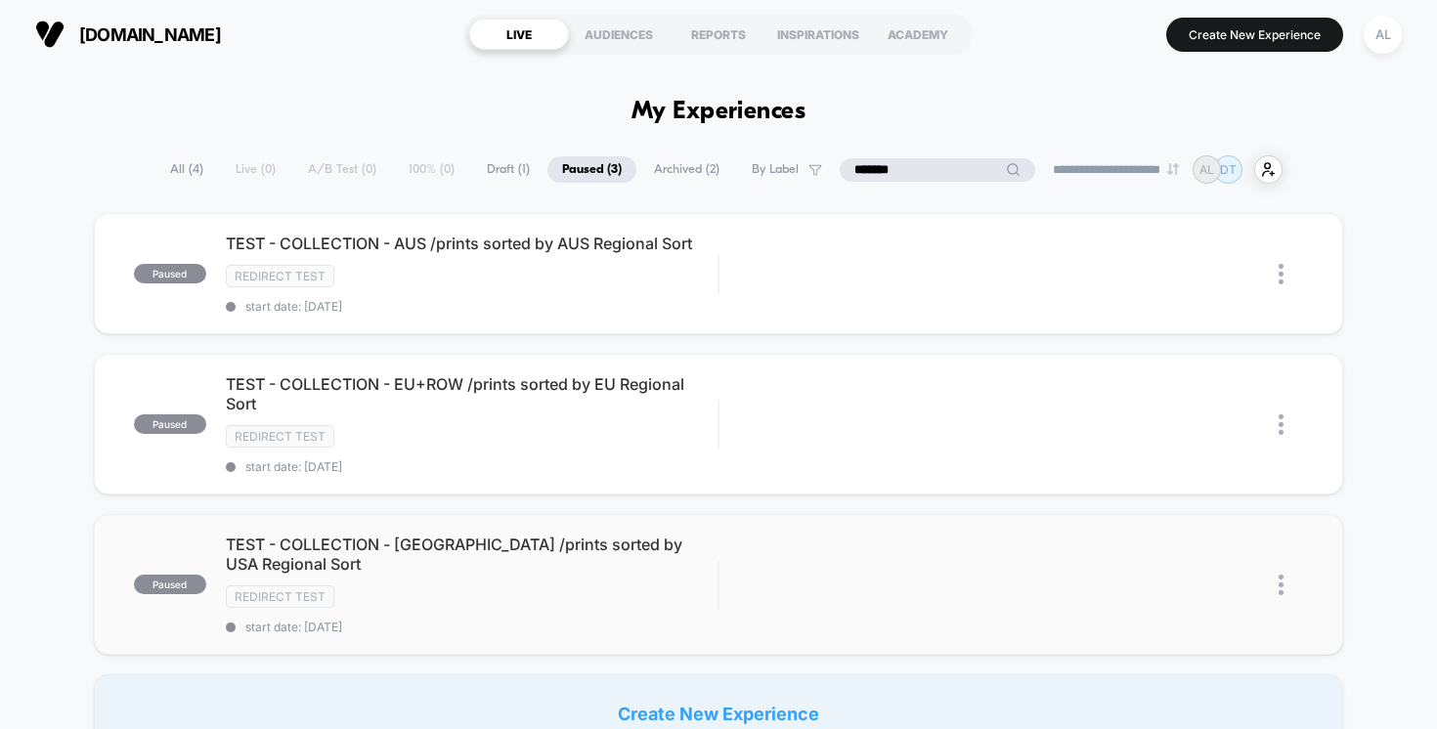
type input "*******"
click at [548, 536] on span "TEST - COLLECTION - [GEOGRAPHIC_DATA] /prints sorted by USA Regional Sort" at bounding box center [472, 554] width 493 height 39
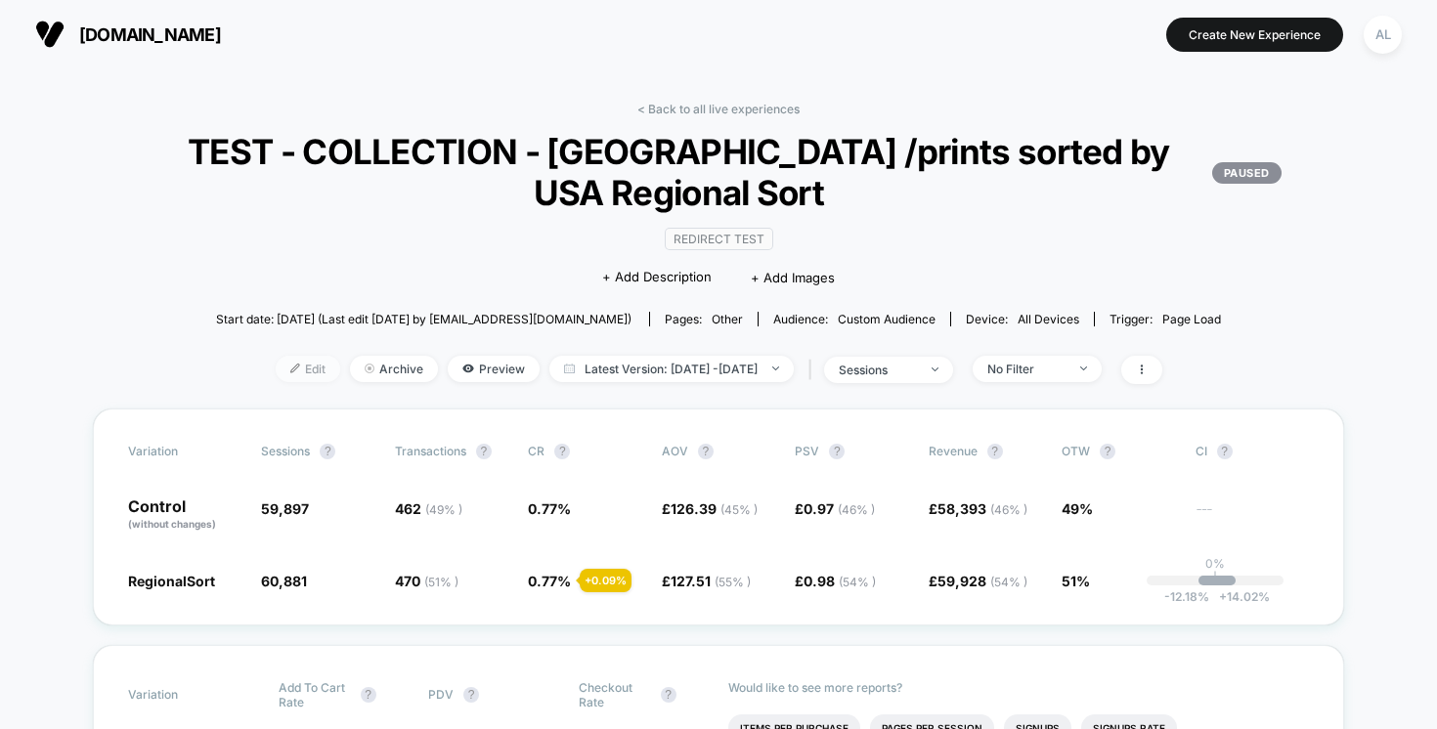
click at [300, 369] on div at bounding box center [302, 369] width 5 height 1
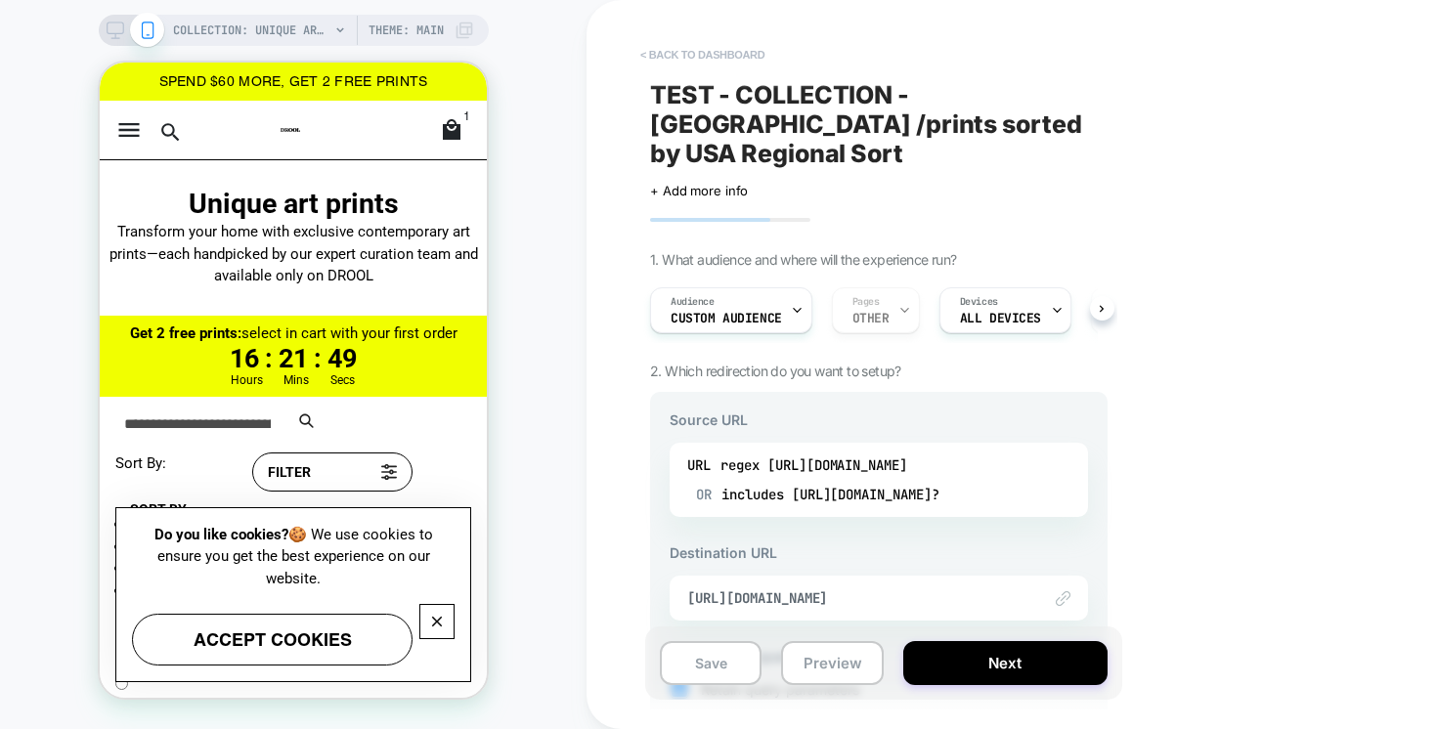
click at [715, 53] on button "< back to dashboard" at bounding box center [702, 54] width 144 height 31
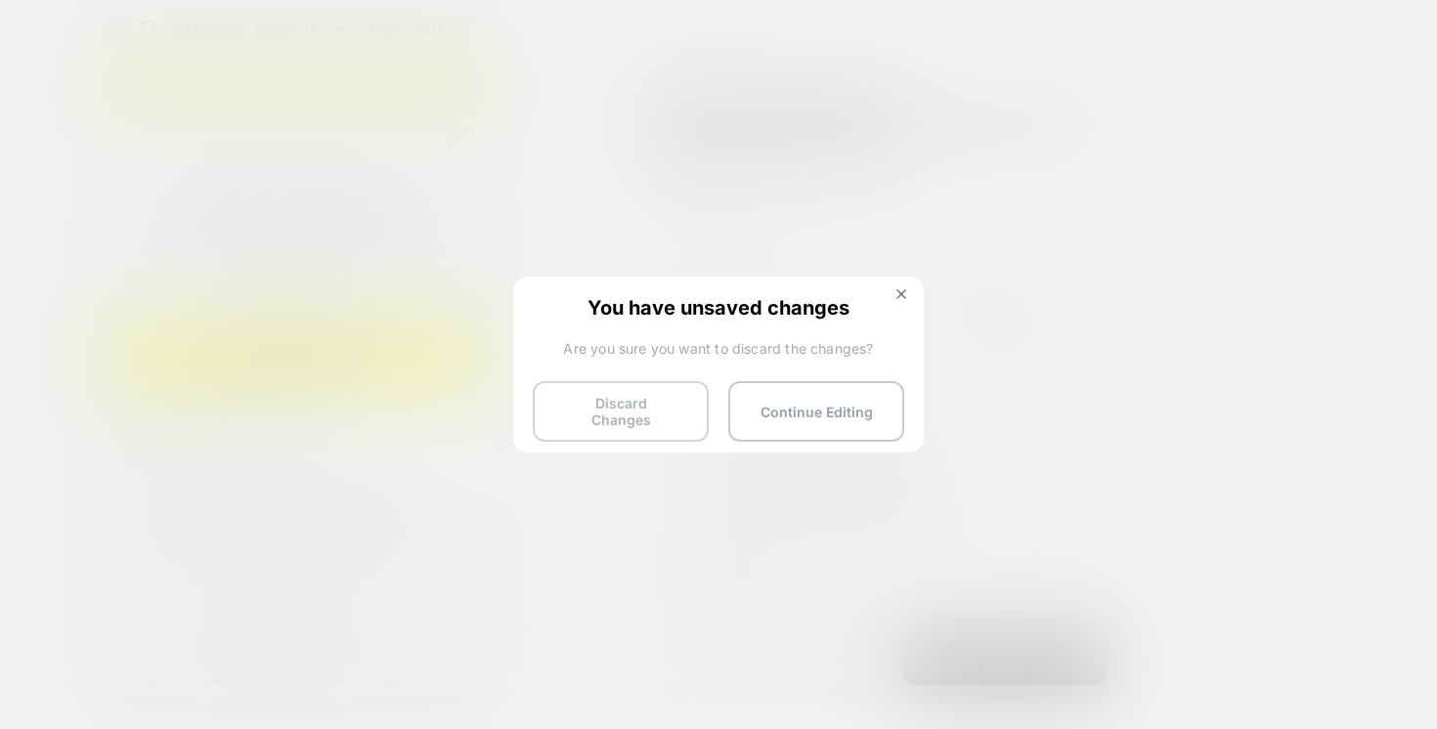
click at [647, 394] on button "Discard Changes" at bounding box center [621, 411] width 176 height 61
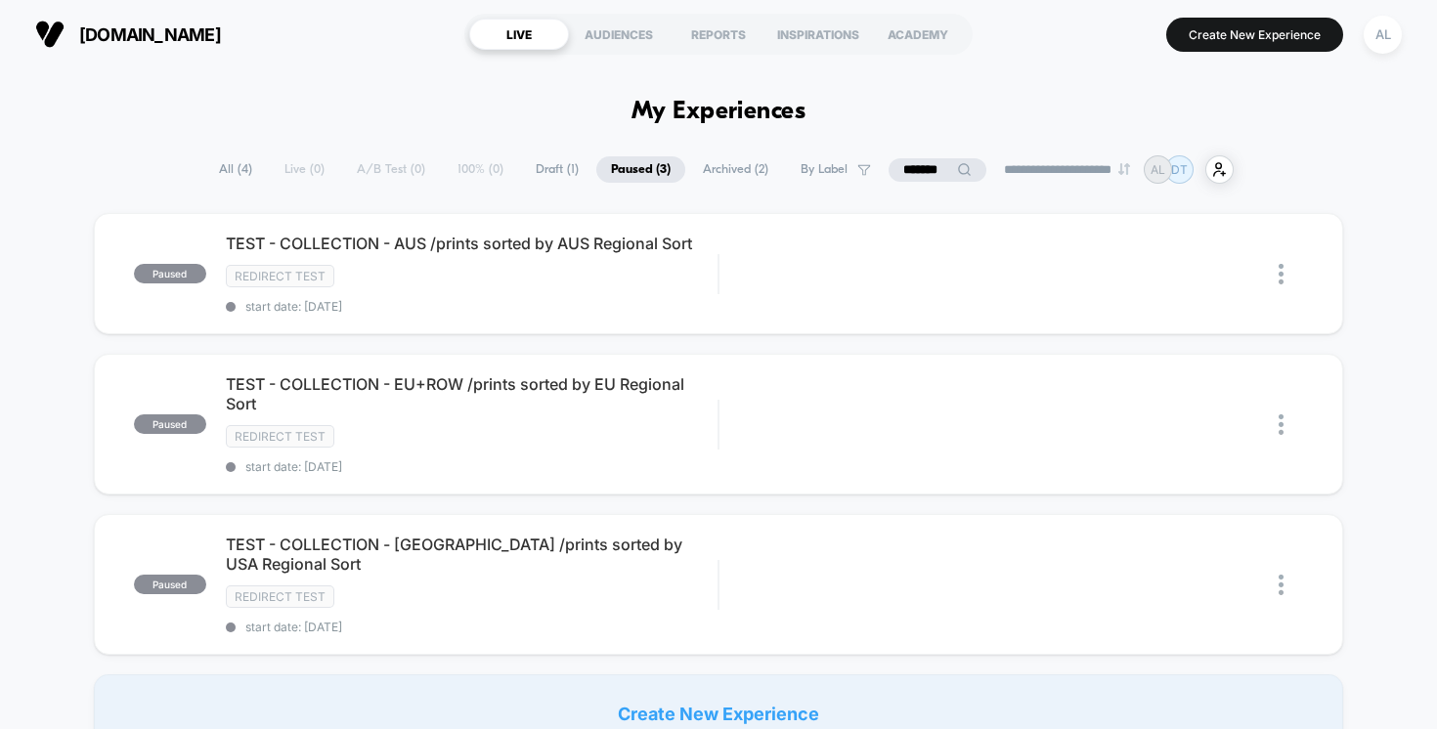
click at [232, 159] on span "All ( 4 )" at bounding box center [235, 169] width 63 height 26
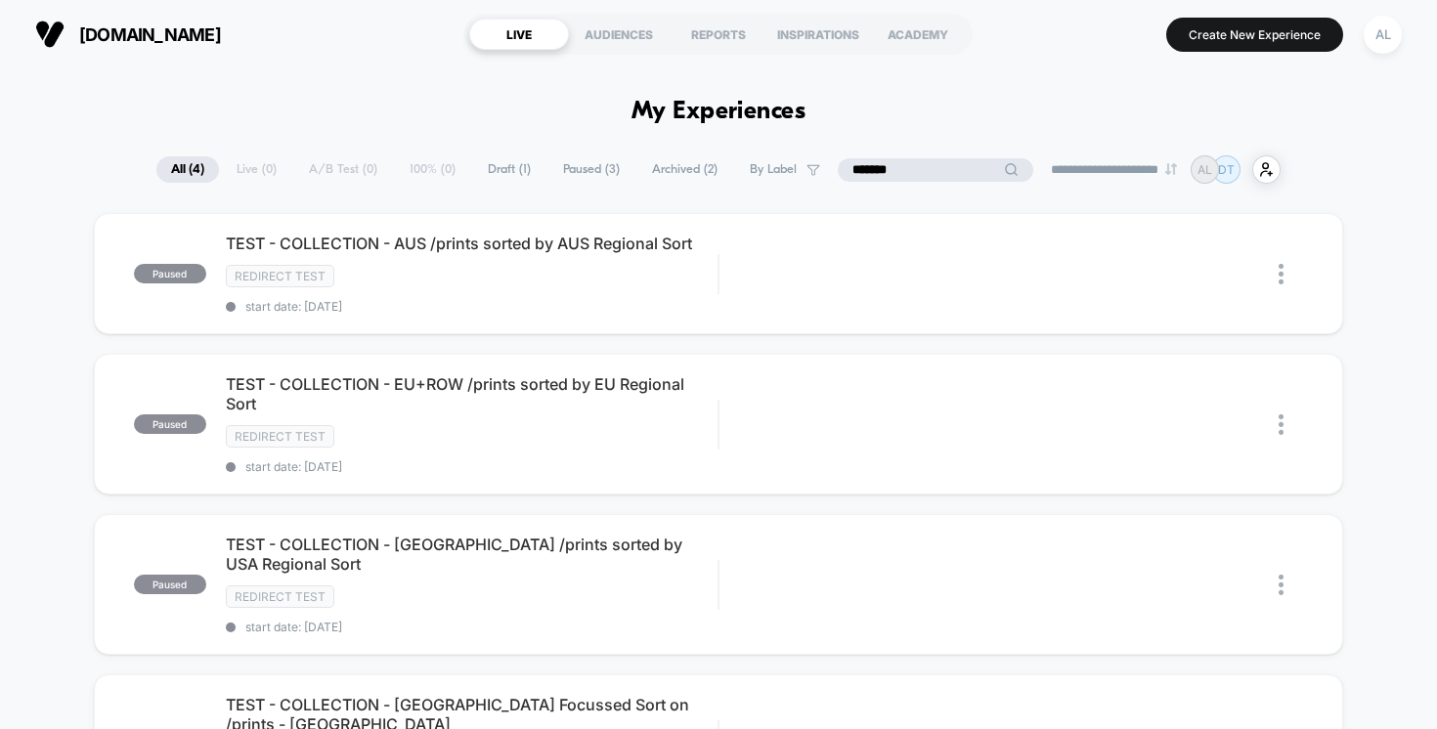
click at [891, 181] on input "*******" at bounding box center [936, 169] width 196 height 23
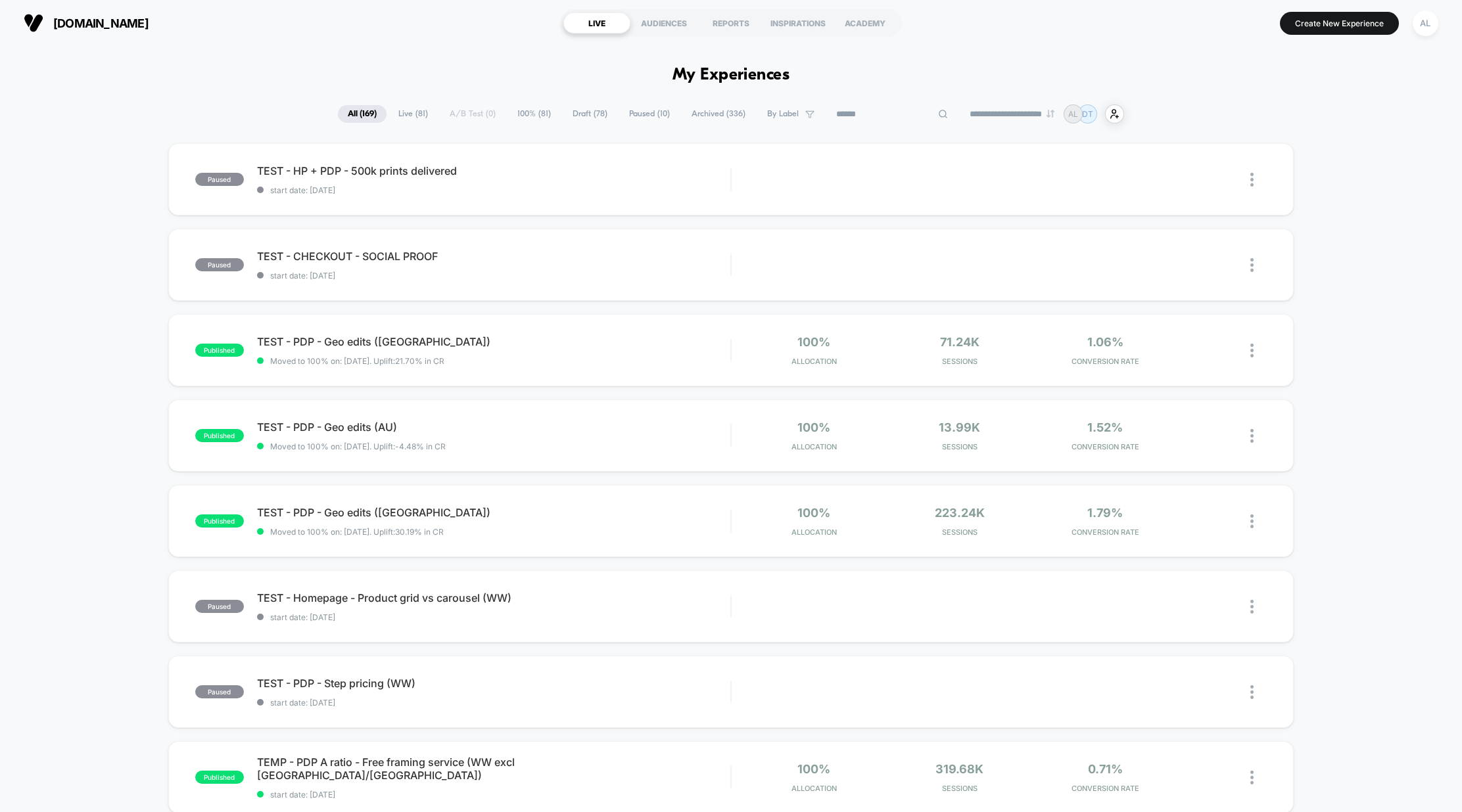
click at [443, 114] on div "**********" at bounding box center [730, 114] width 786 height 19
click at [422, 111] on span "Live ( 81 )" at bounding box center [446, 114] width 49 height 17
